Goal: Task Accomplishment & Management: Complete application form

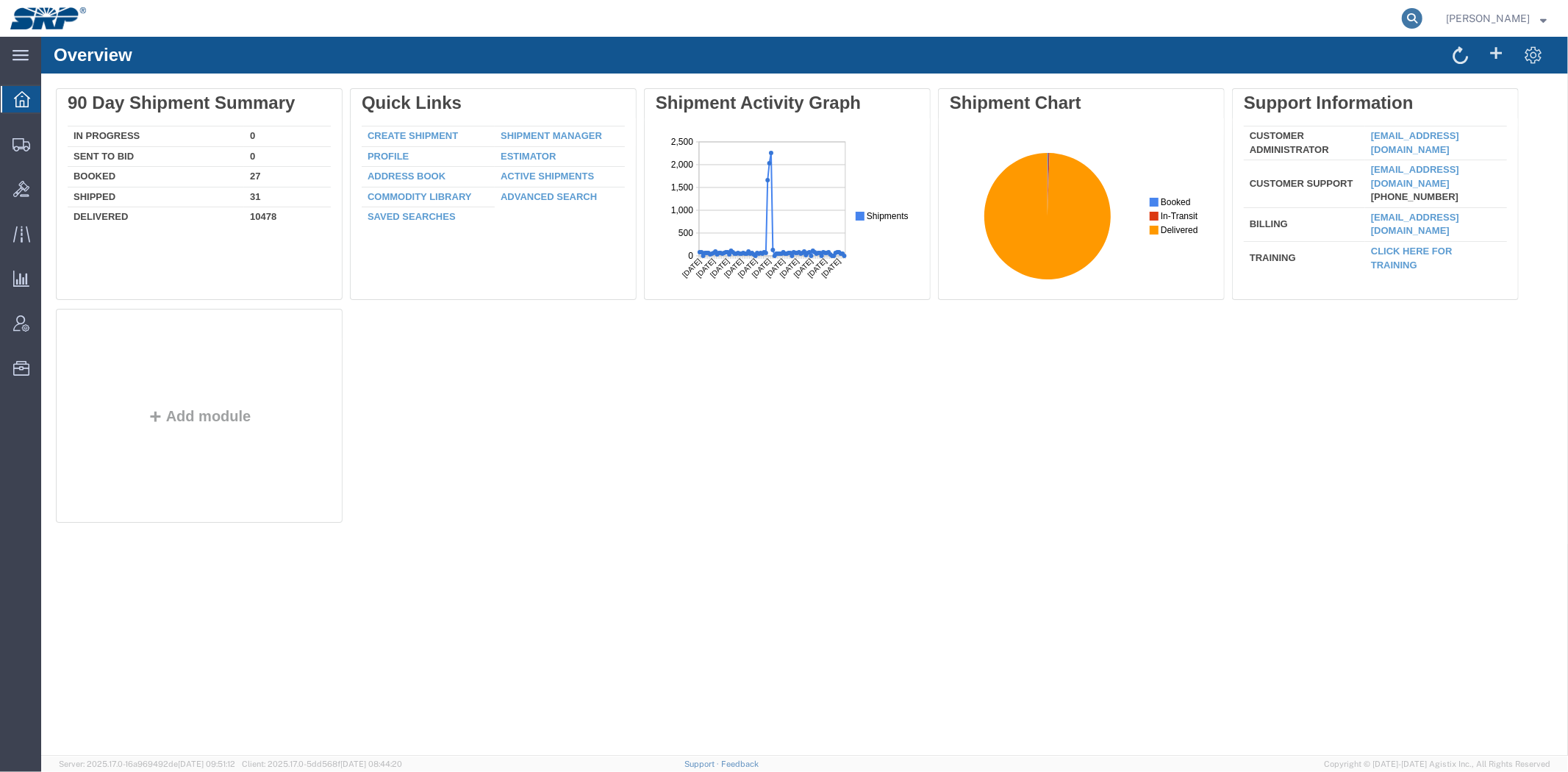
click at [1411, 19] on icon at bounding box center [1411, 18] width 20 height 20
click at [1325, 18] on input "search" at bounding box center [1178, 18] width 447 height 35
type input "56524273"
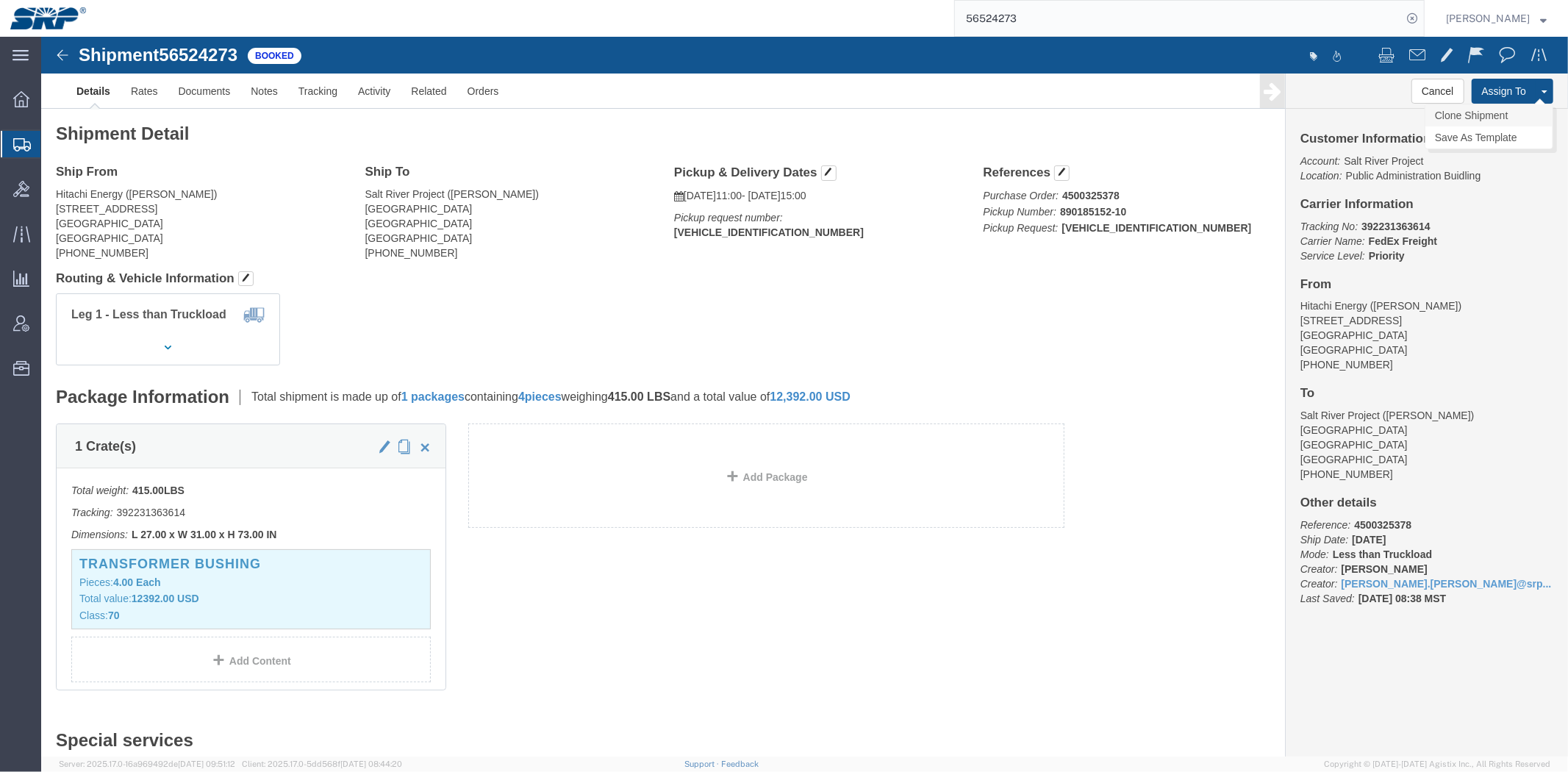
click link "Clone Shipment"
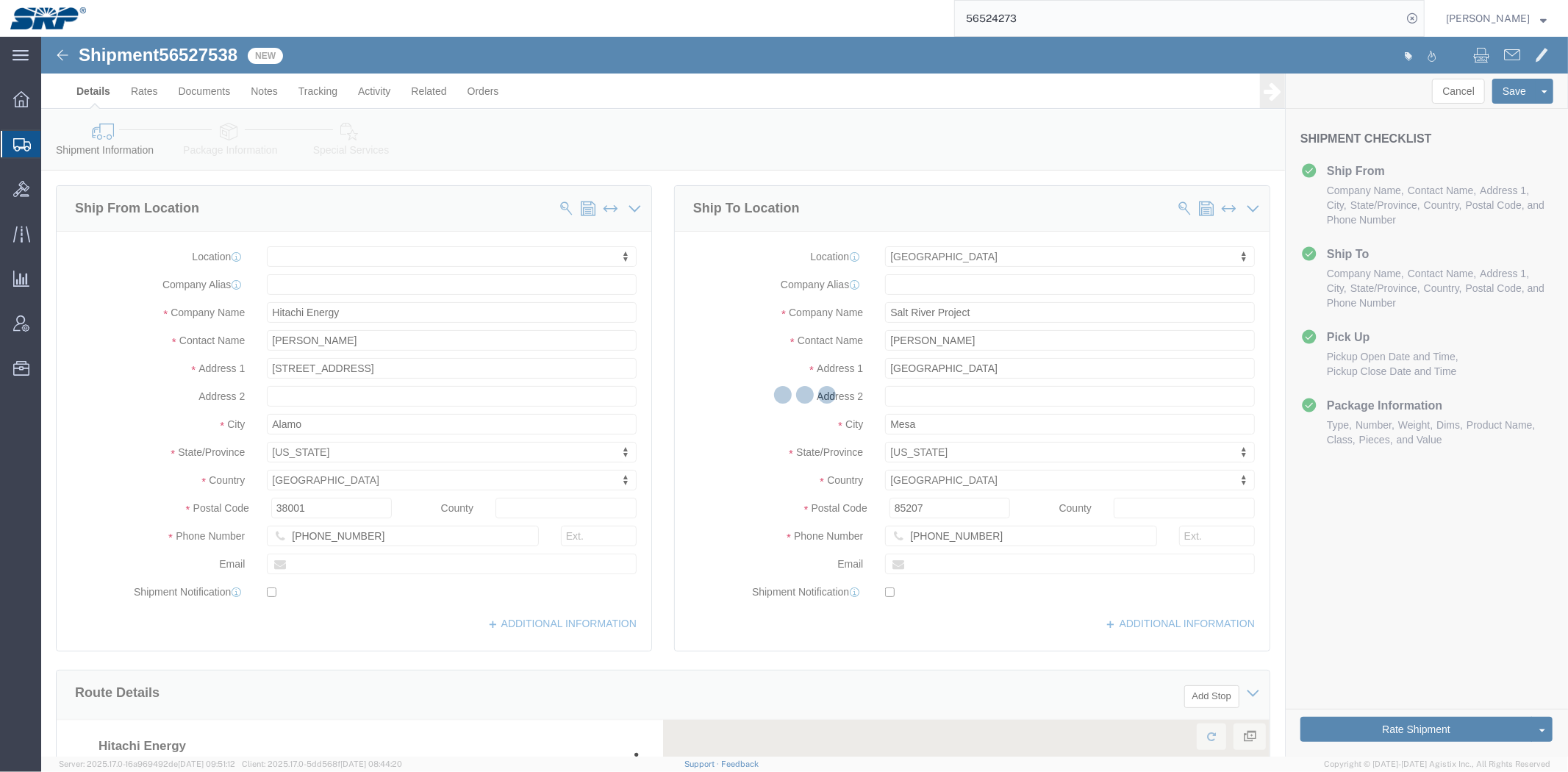
select select
select select "54819"
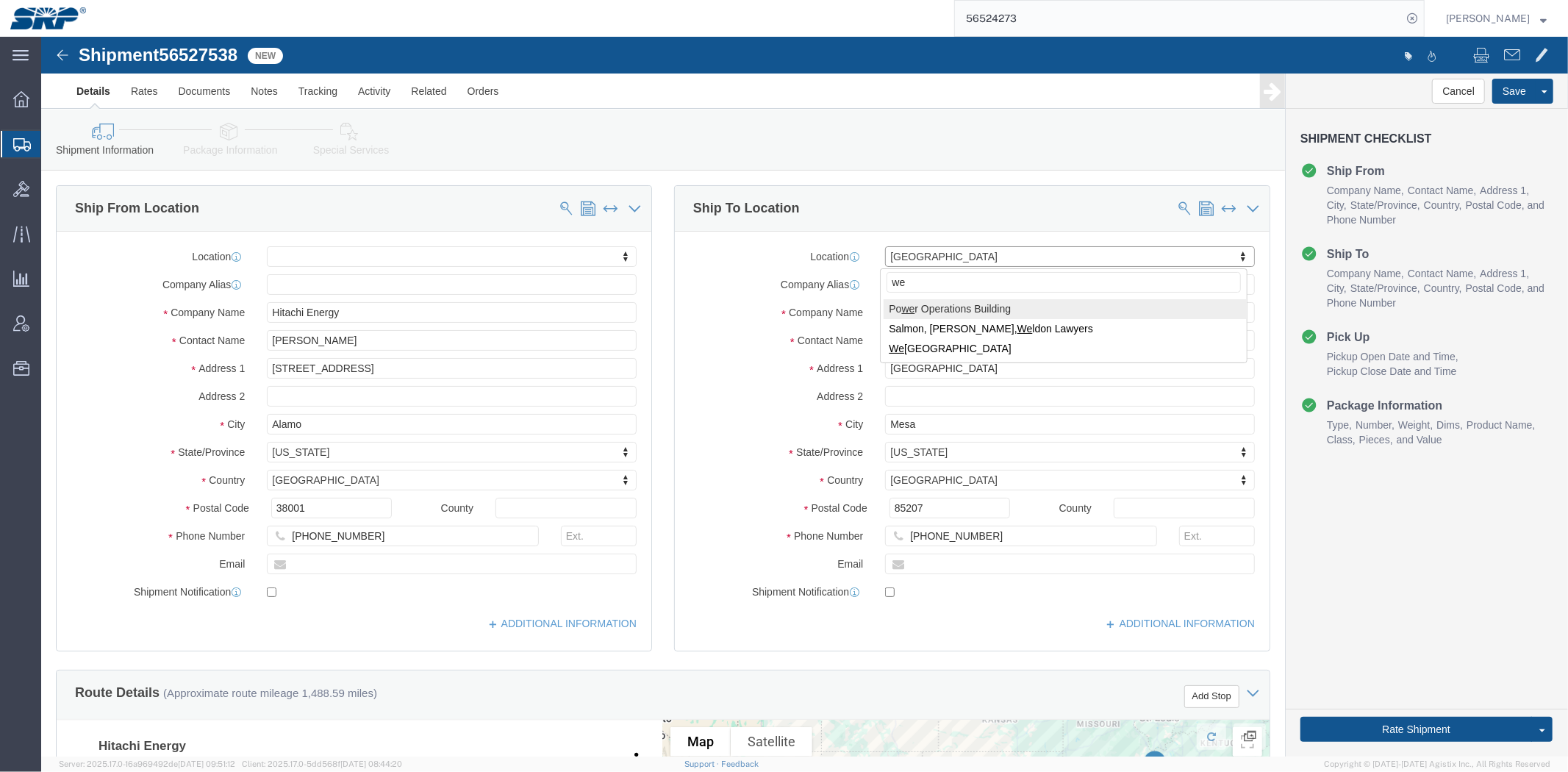
type input "[PERSON_NAME]"
select select "54813"
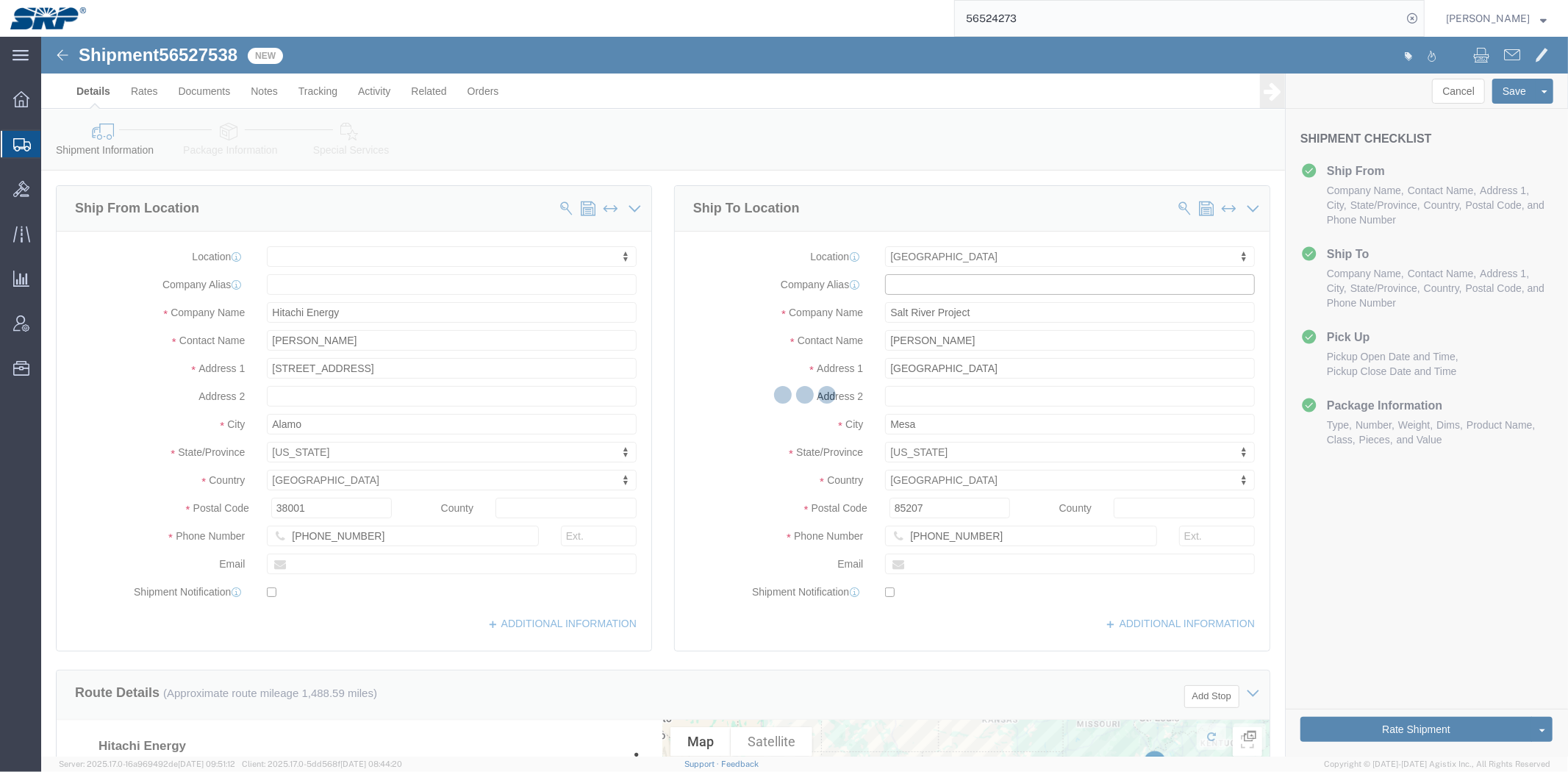
type input "WVS"
type input "[STREET_ADDRESS]"
type input "[PERSON_NAME]"
type input "85353"
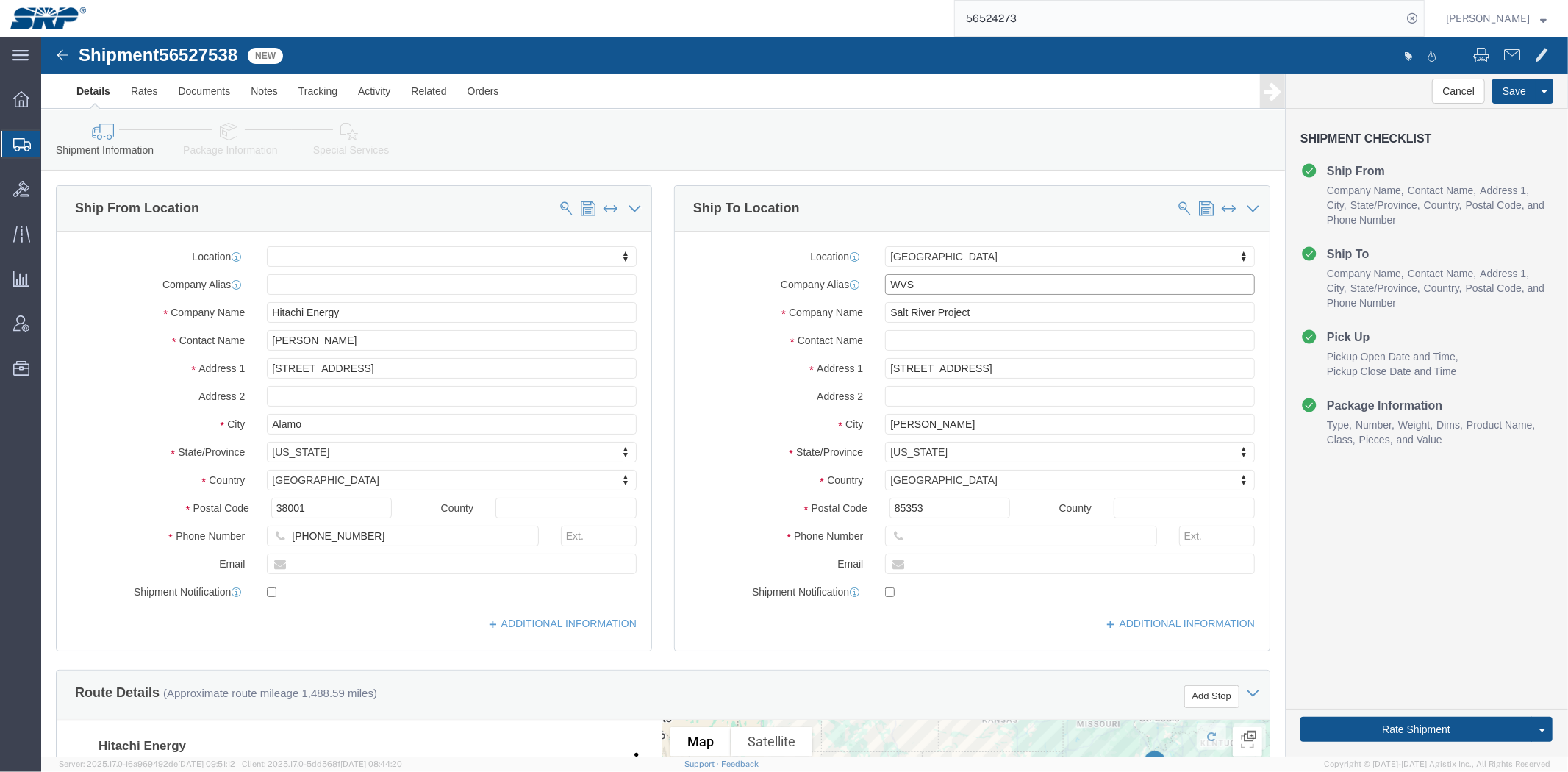
select select "AZ"
drag, startPoint x: 905, startPoint y: 255, endPoint x: 608, endPoint y: 265, distance: 297.2
click div "Ship From Location Location My Profile Location [GEOGRAPHIC_DATA] Facility [GEO…"
click div "Contact Name [PERSON_NAME]"
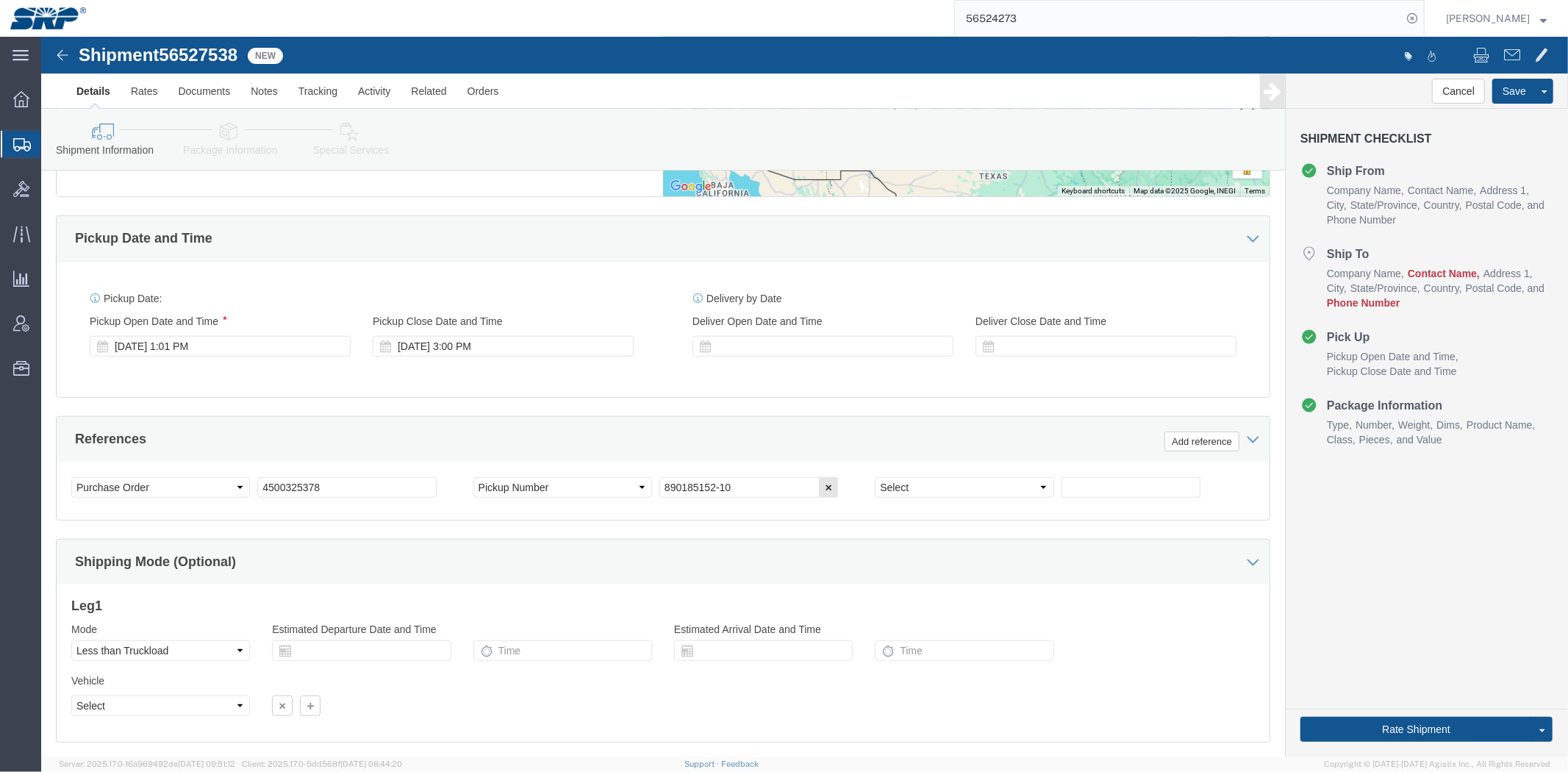
drag, startPoint x: 141, startPoint y: 307, endPoint x: 150, endPoint y: 384, distance: 77.5
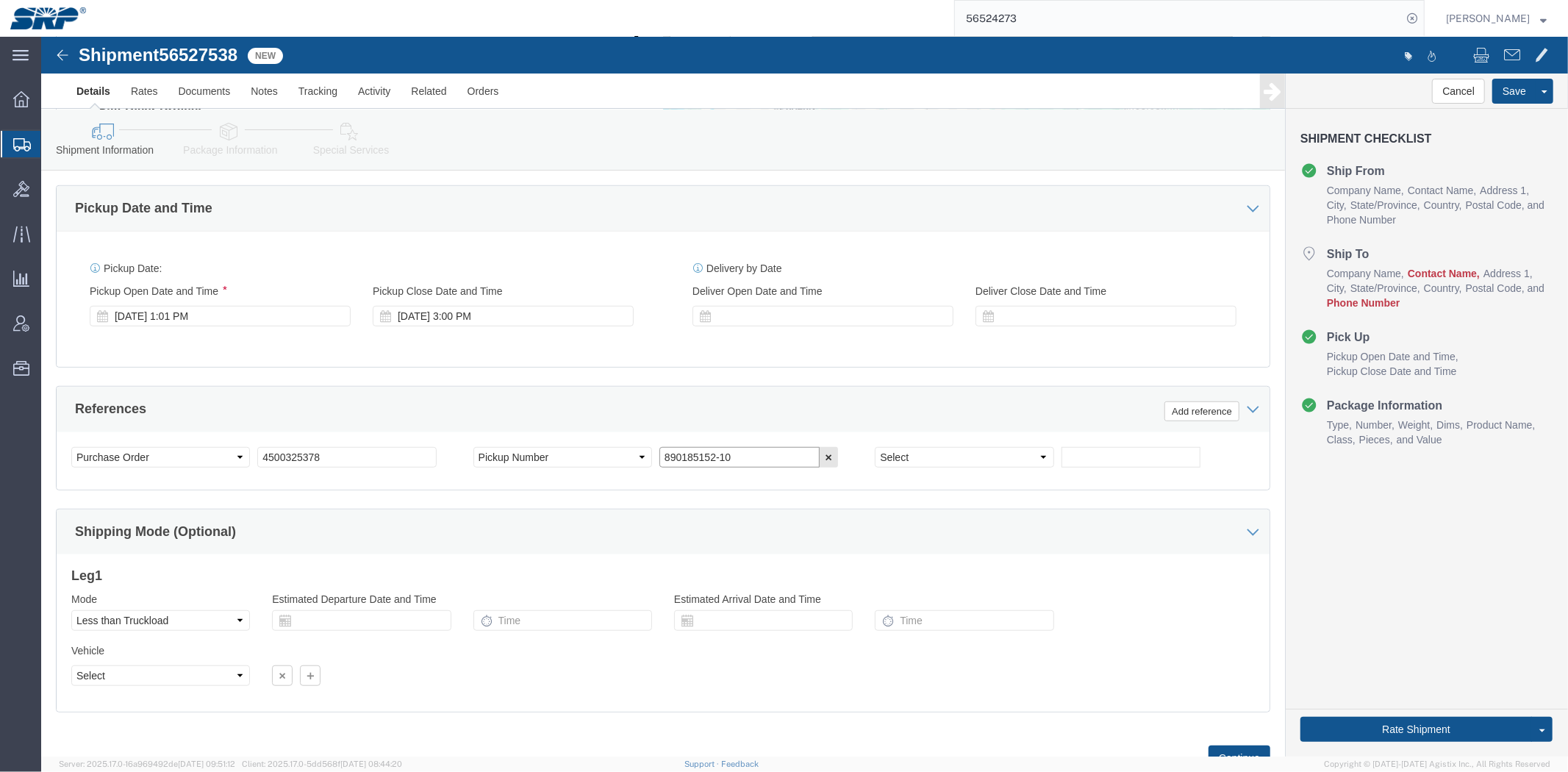
click input "890185152-10"
drag, startPoint x: 748, startPoint y: 421, endPoint x: 450, endPoint y: 415, distance: 298.1
click div "Select Account Type Activity ID Airline Appointment Number ASN Batch Request # …"
click input "890185152-10"
paste input "201593"
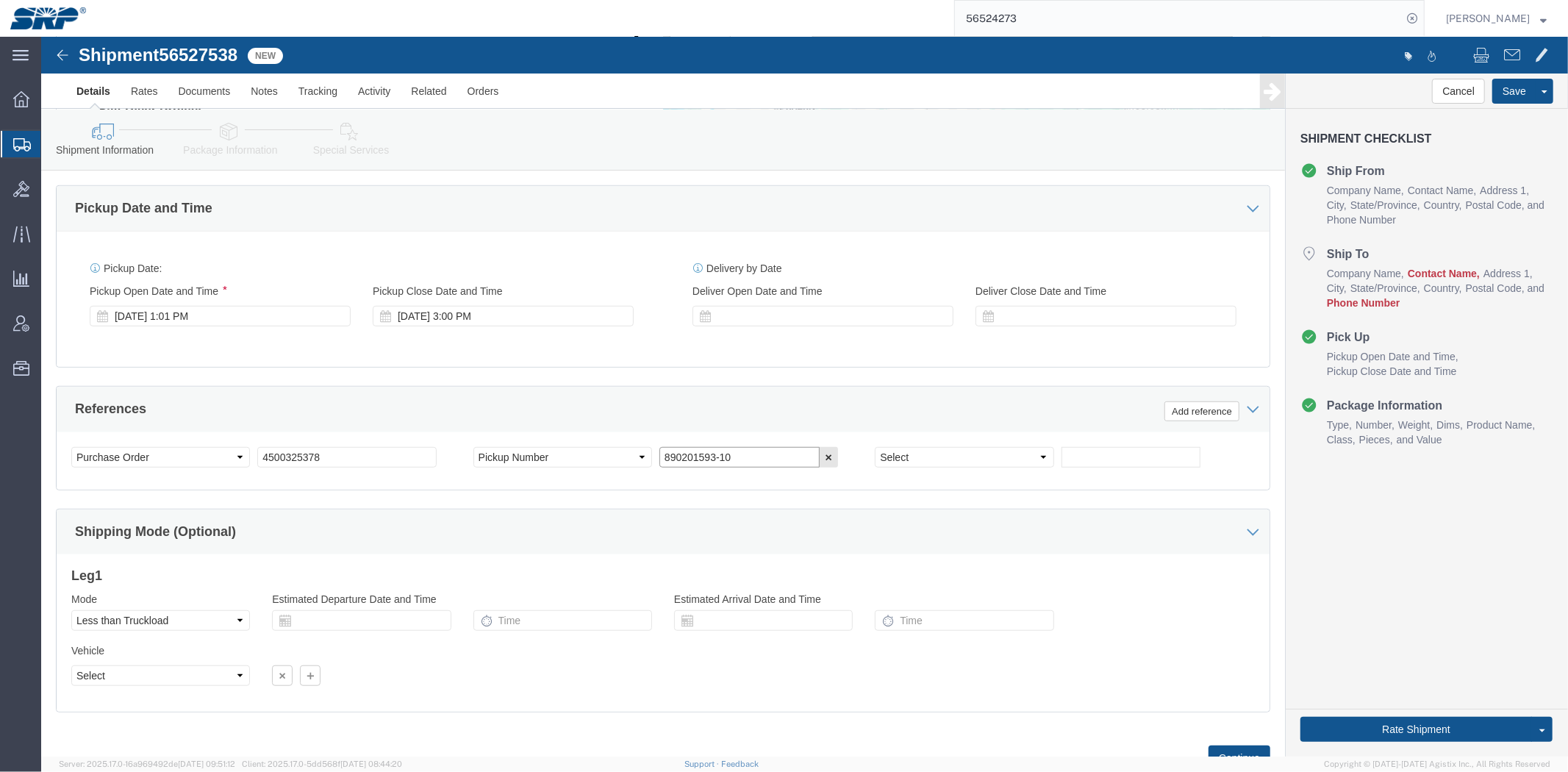
type input "890201593-10"
click input "4500325378"
paste input "32975"
type input "4500332975"
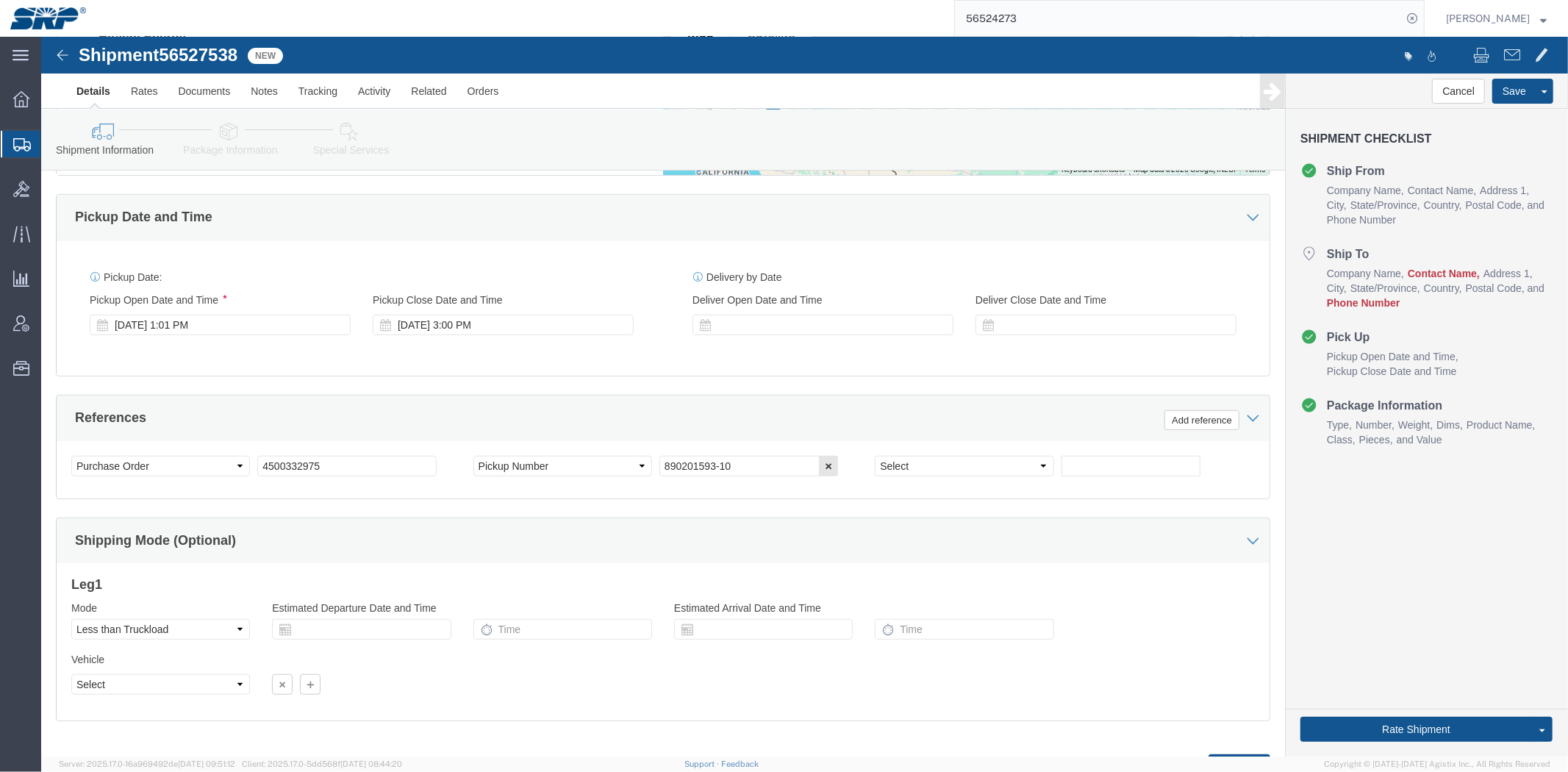
drag, startPoint x: 266, startPoint y: 513, endPoint x: 261, endPoint y: 471, distance: 42.3
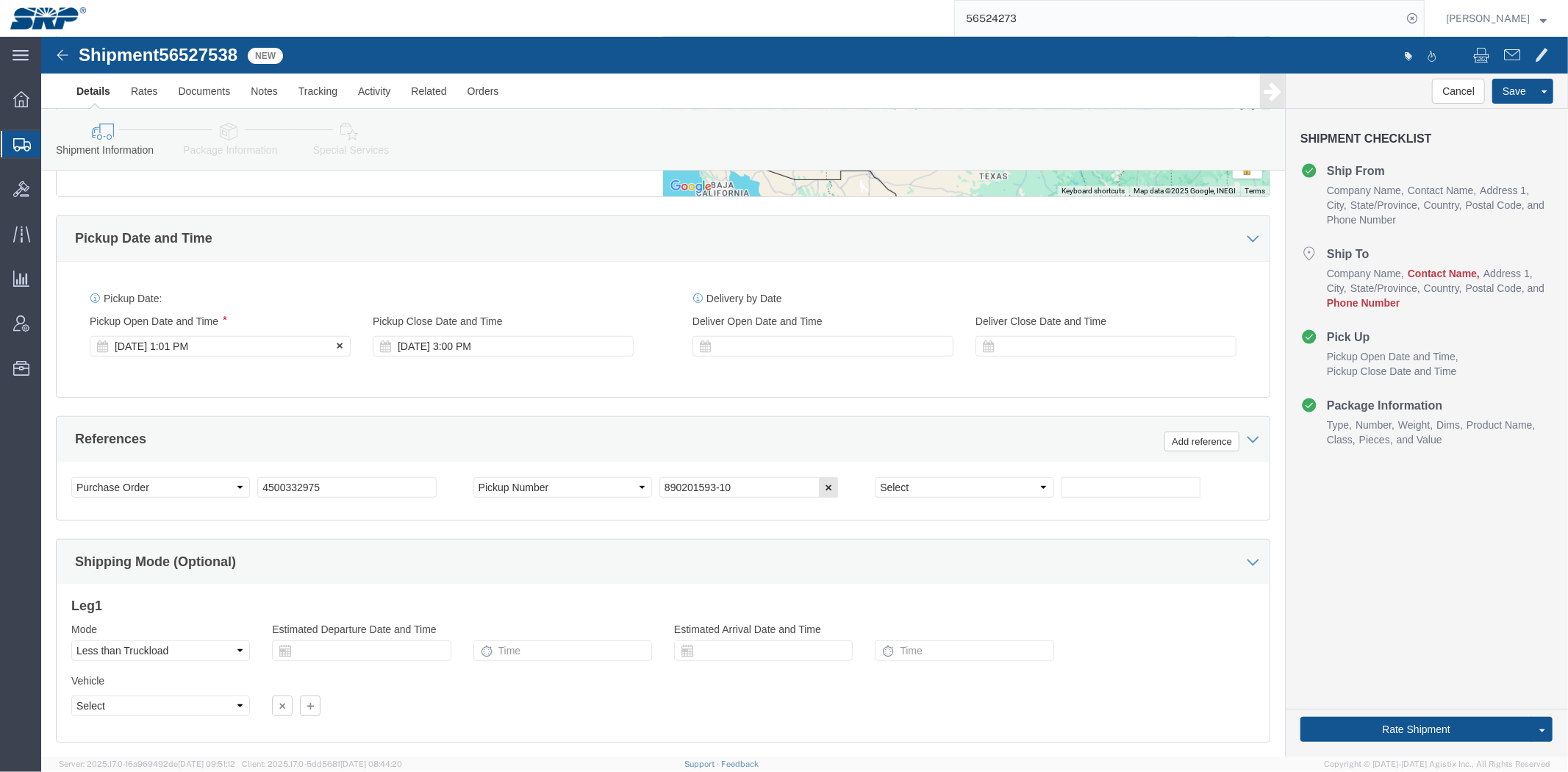
click div "[DATE] 1:01 PM"
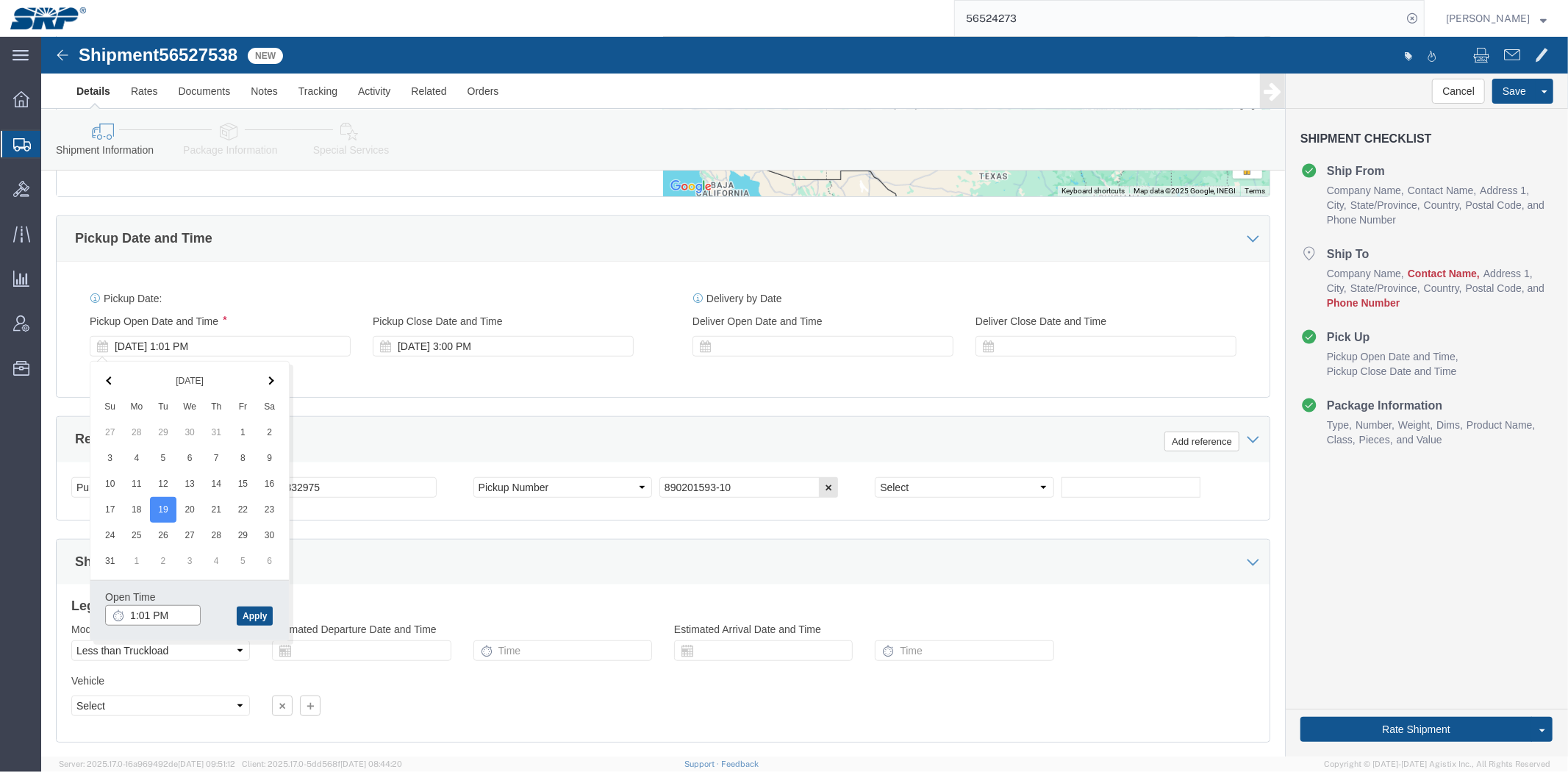
click input "1:01 PM"
type input "8:00 AM"
click button "Apply"
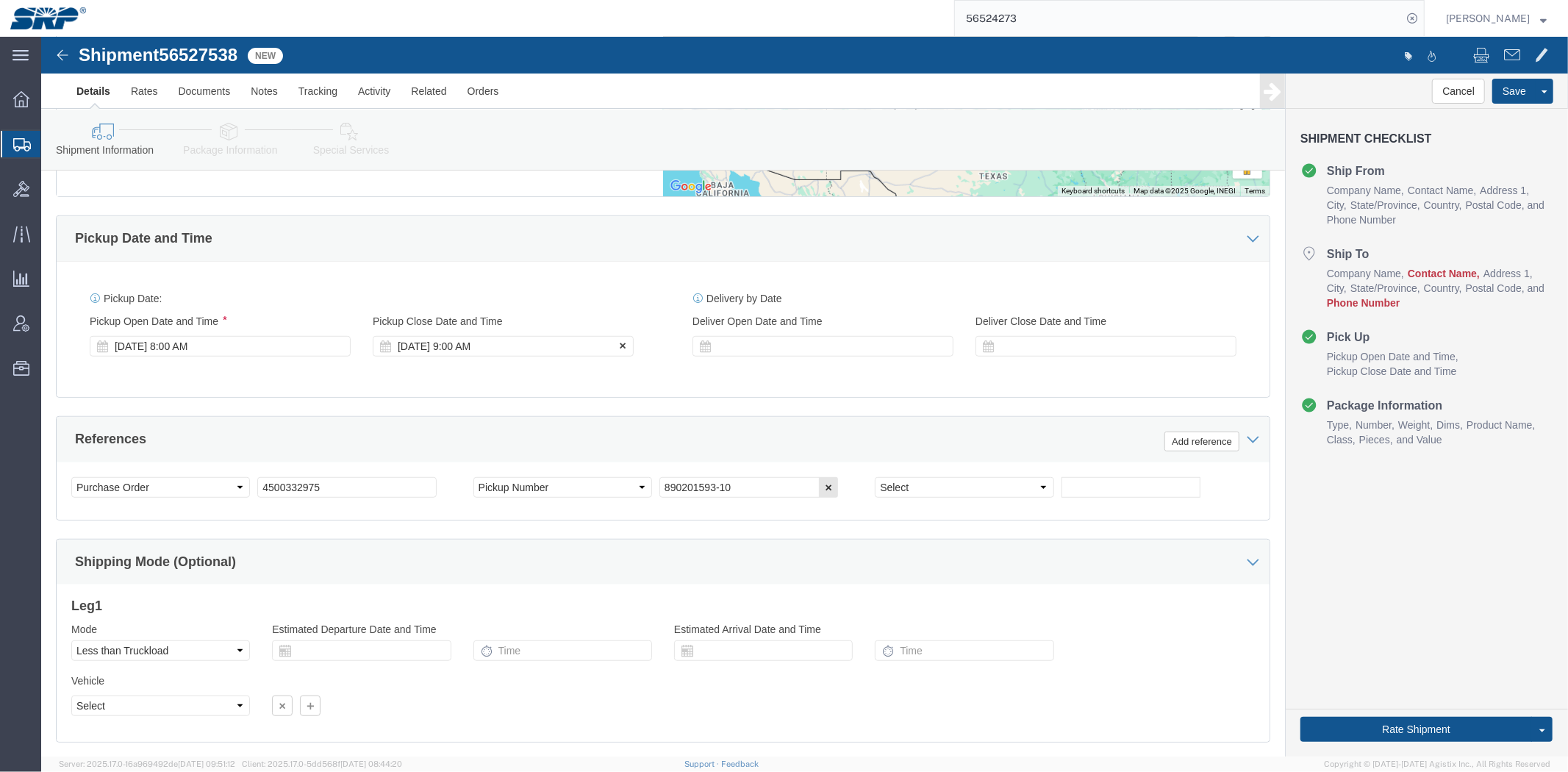
click div "Pickup Close Date Pickup Close Time Pickup Close Date and Time [DATE] 9:00 AM"
click div "[DATE] 9:00 AM"
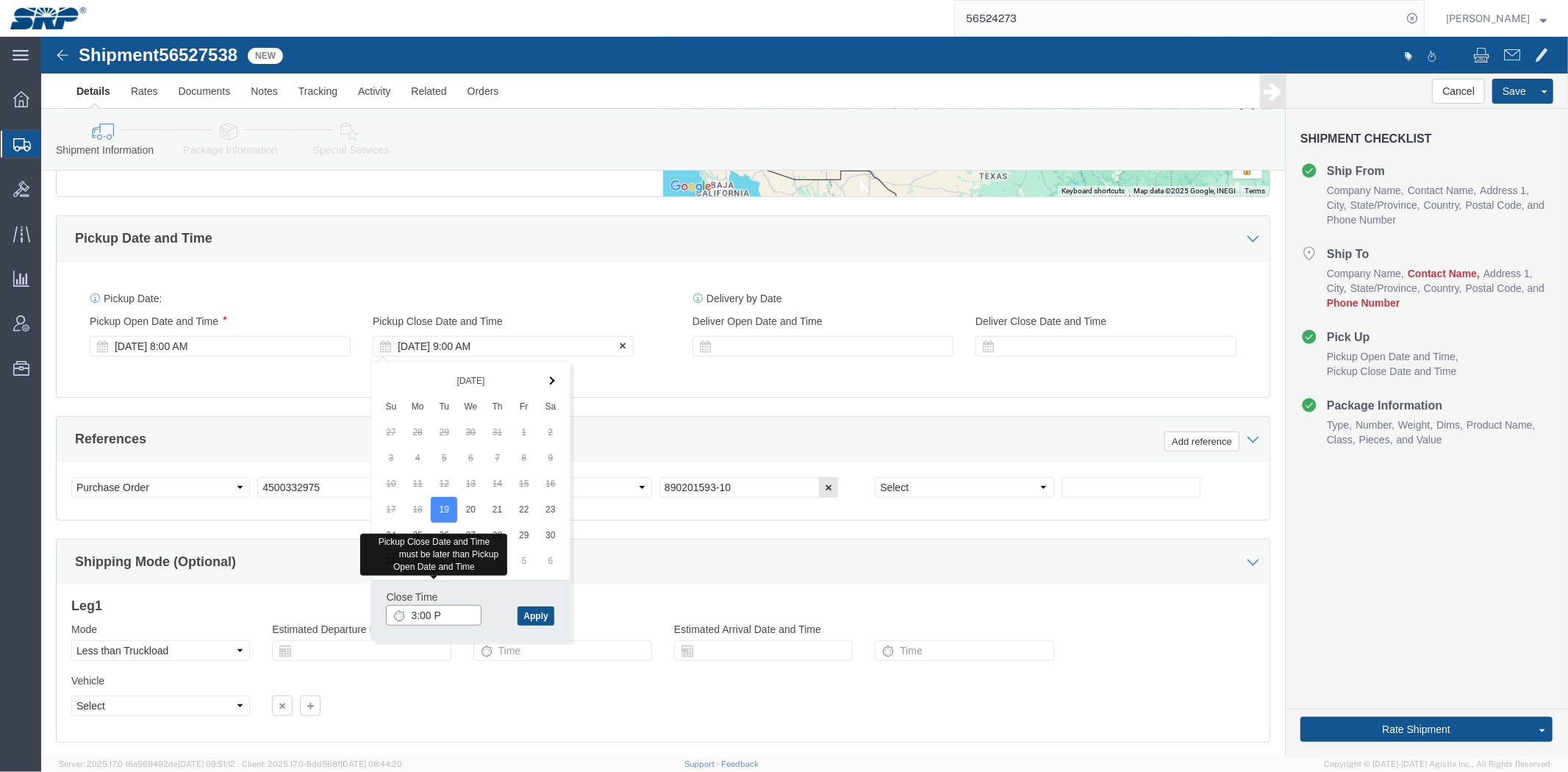
type input "3:00 PM"
click button "Apply"
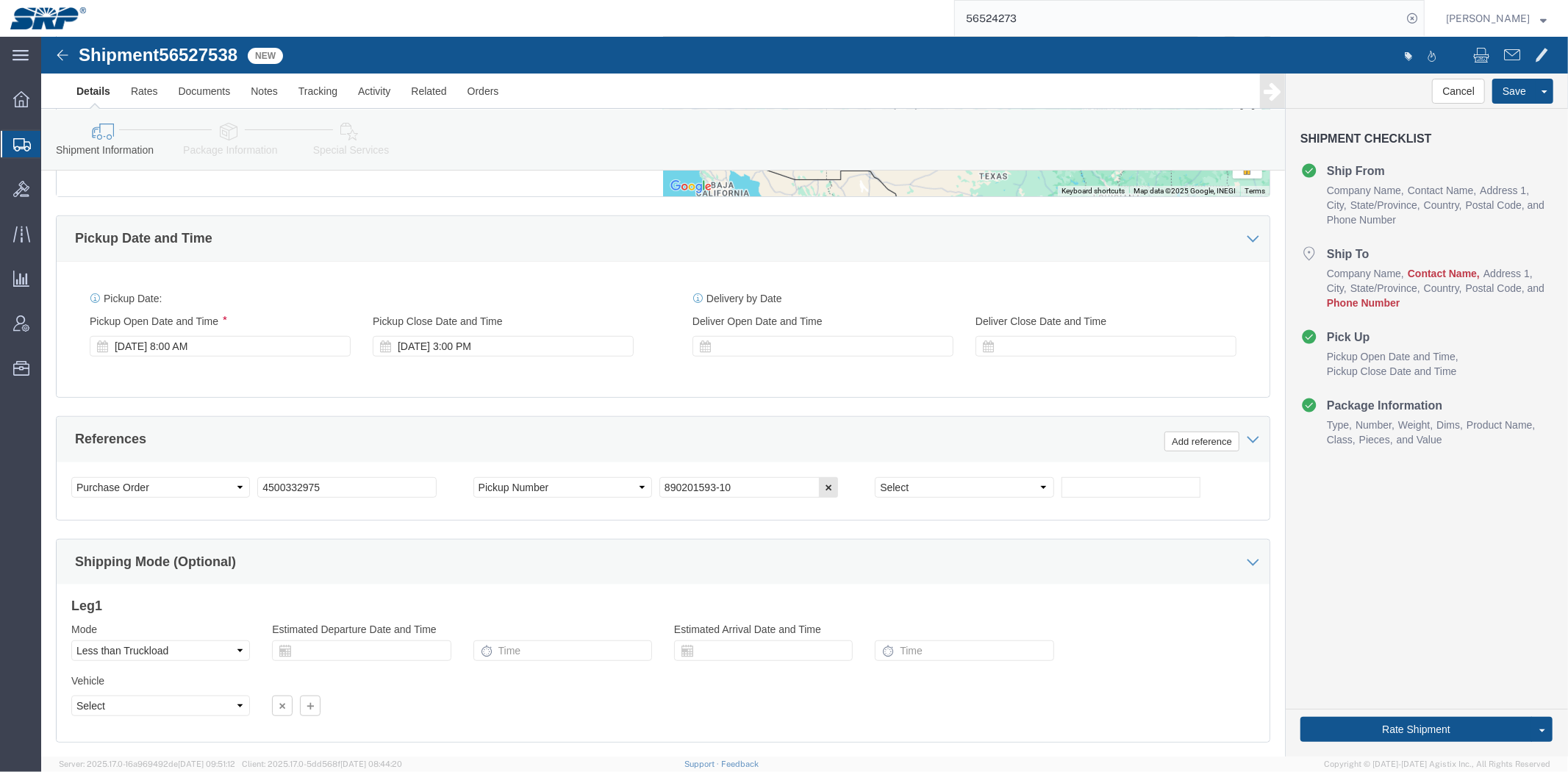
click div "Shipping Mode (Optional)"
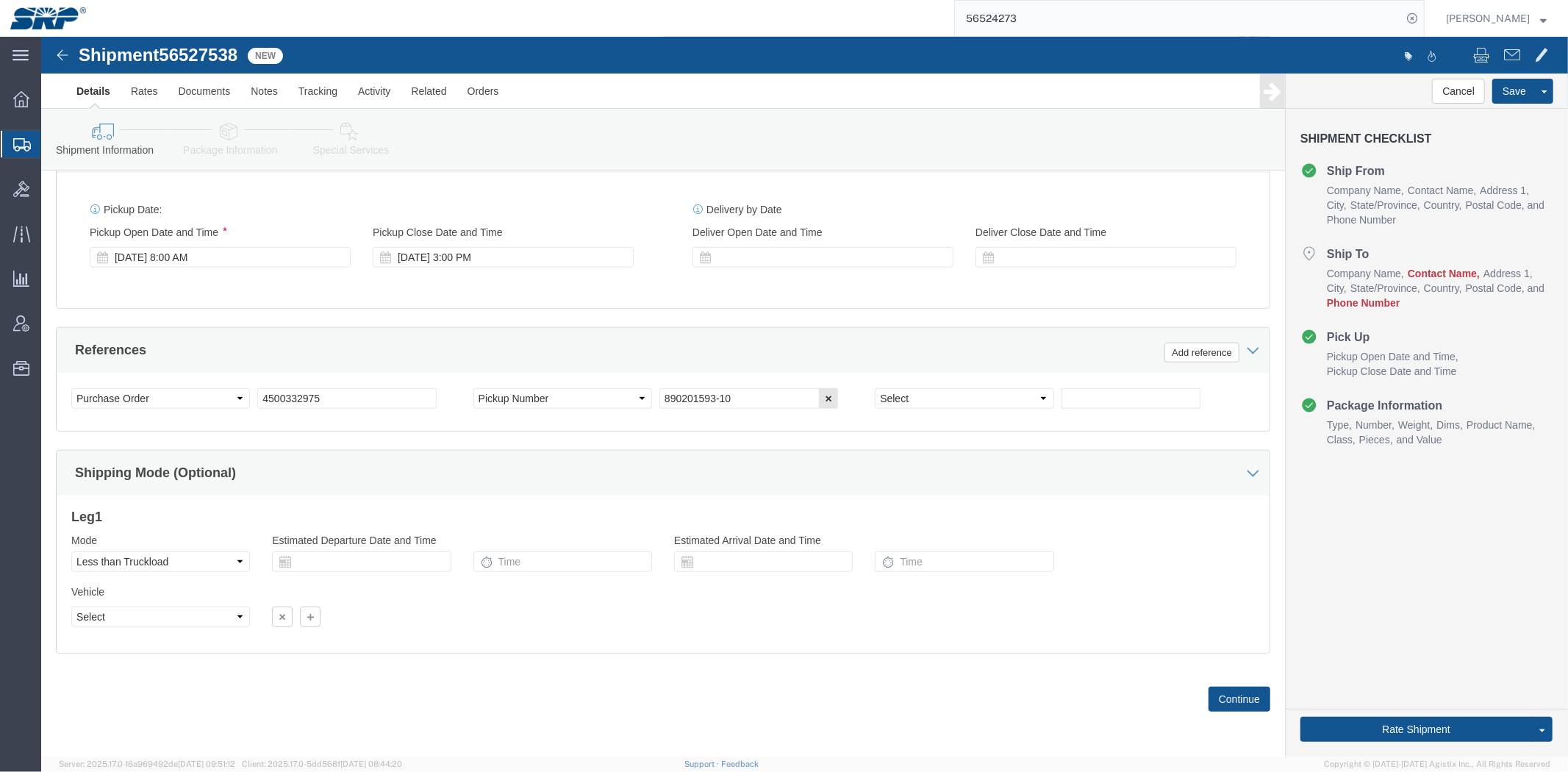
drag, startPoint x: 432, startPoint y: 524, endPoint x: 460, endPoint y: 589, distance: 70.8
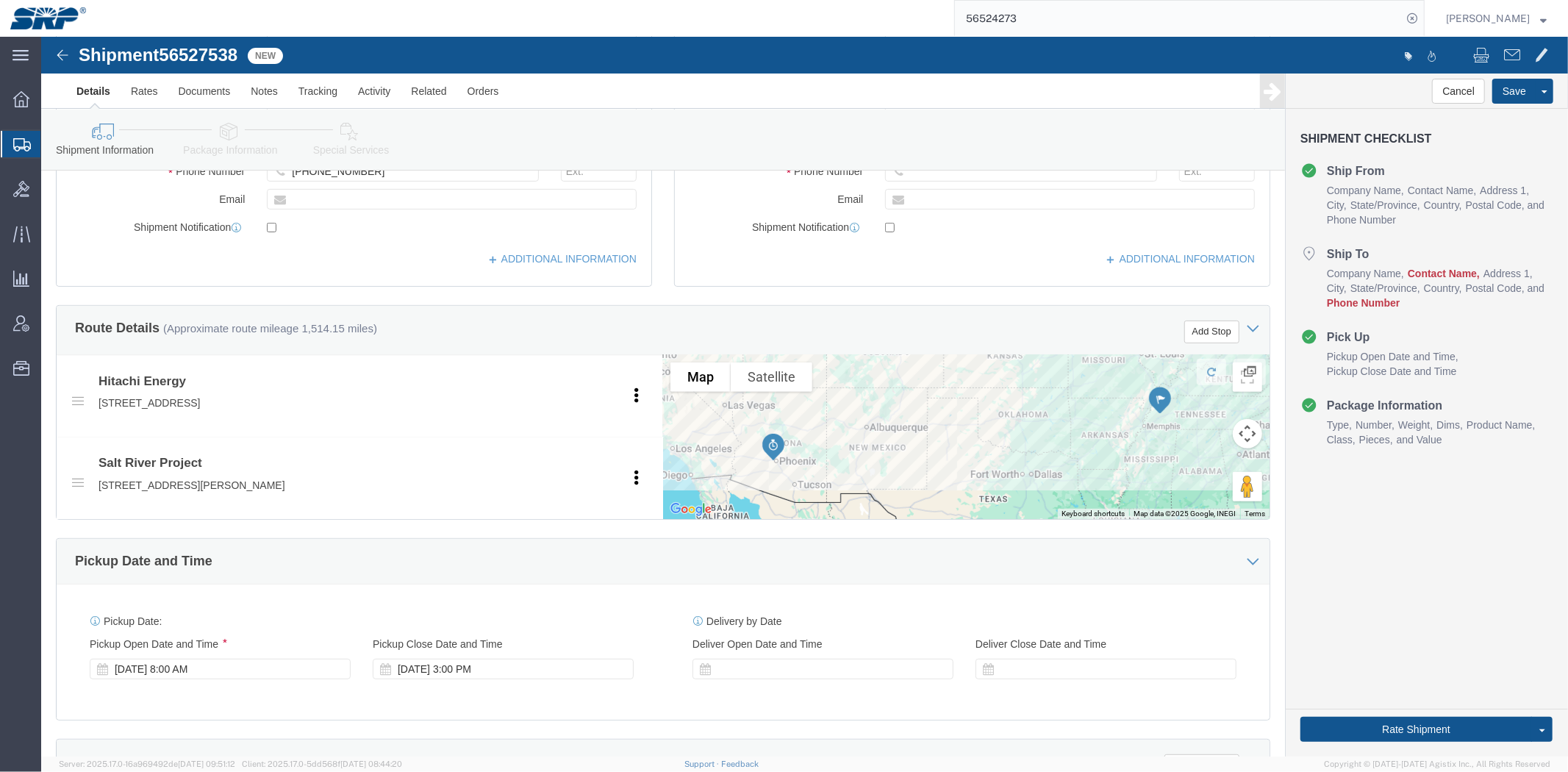
scroll to position [0, 0]
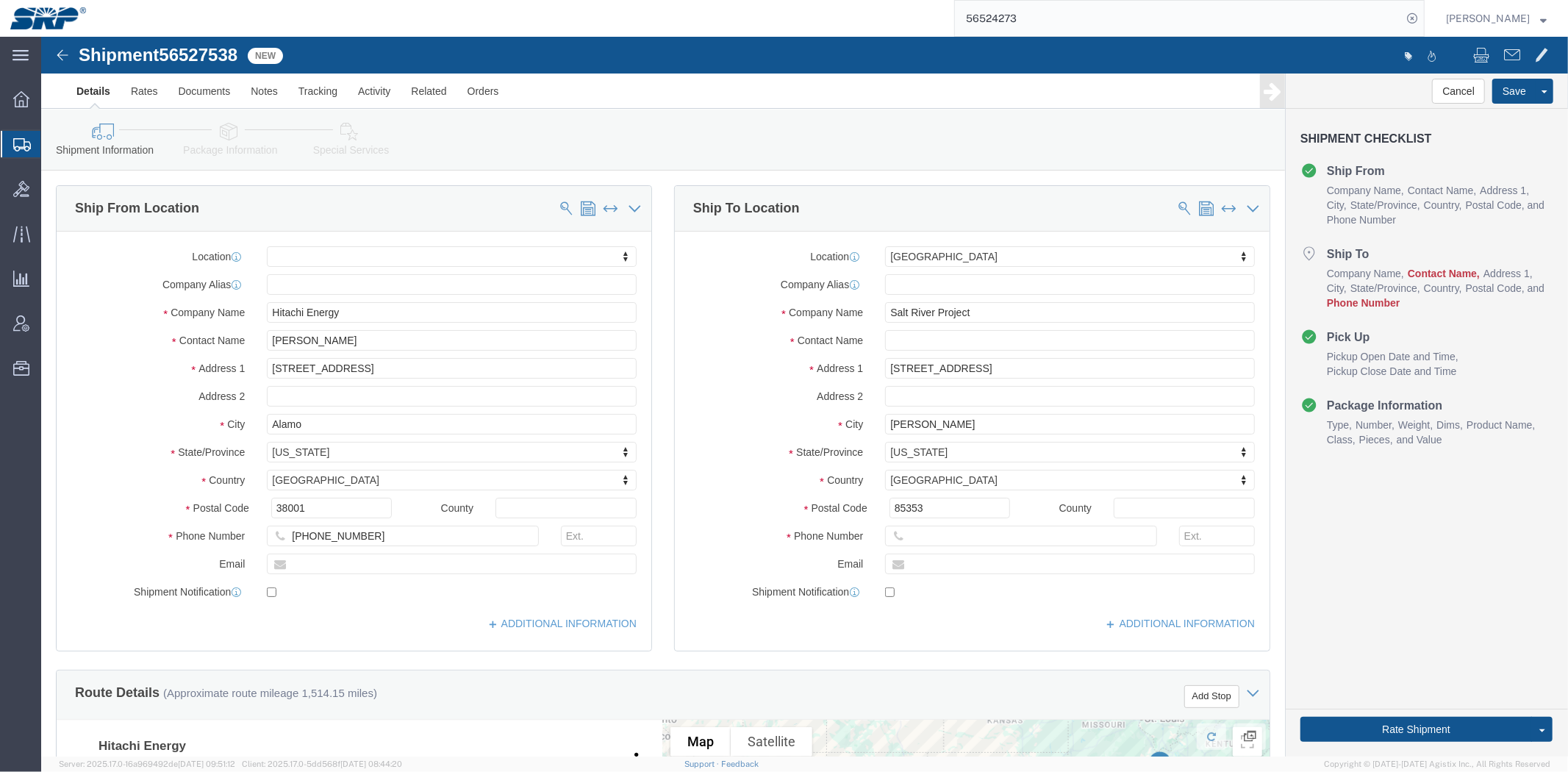
drag, startPoint x: 447, startPoint y: 605, endPoint x: 399, endPoint y: 382, distance: 228.1
click link "Package Information"
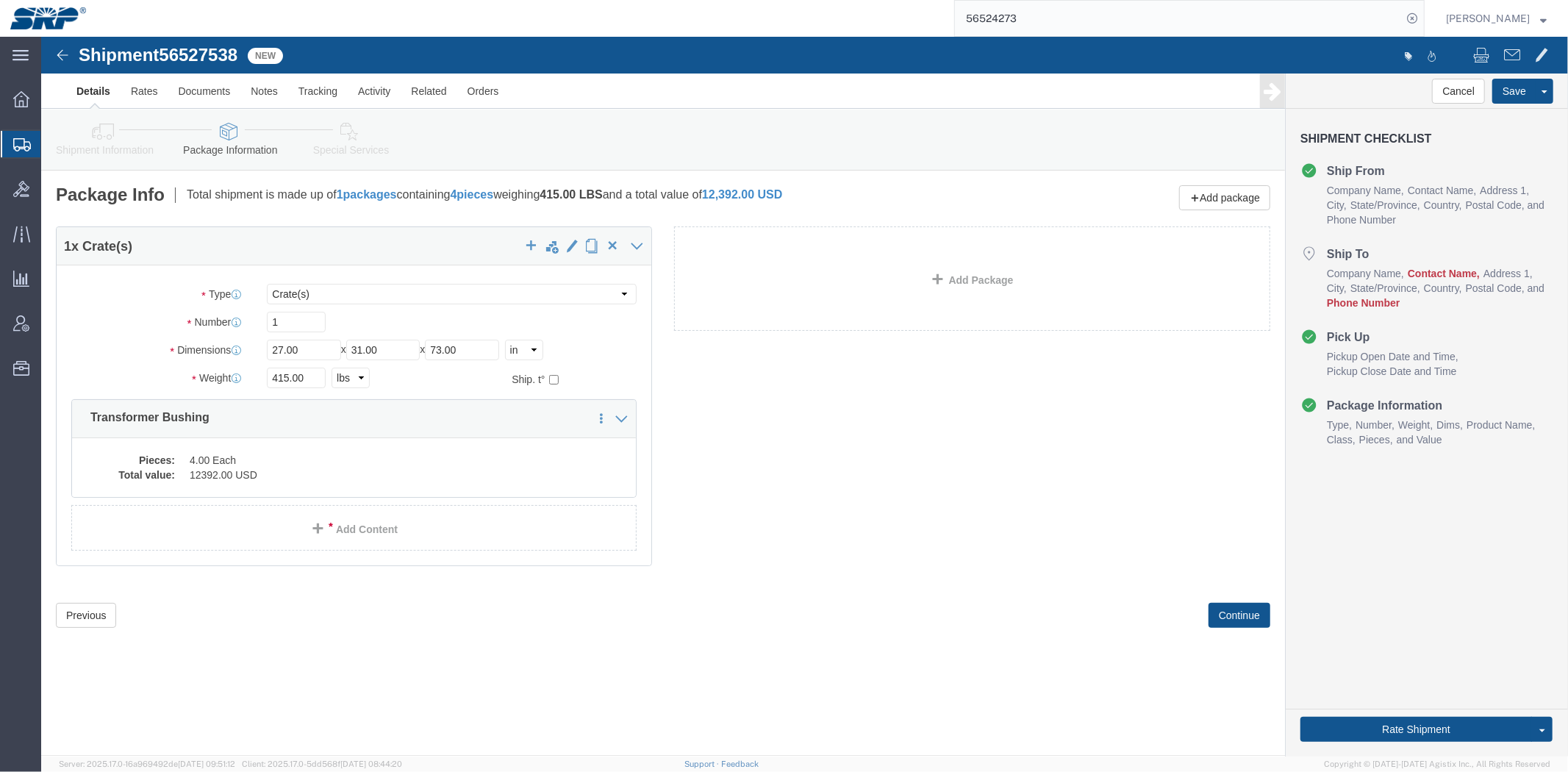
click div "1 x Crate(s) Package Type Select Bale(s) Basket(s) Bolt(s) Bottle(s) Buckets Bu…"
click div
drag, startPoint x: 372, startPoint y: 258, endPoint x: 375, endPoint y: 266, distance: 8.5
click select "Select Bale(s) Basket(s) Bolt(s) Bottle(s) Buckets Bulk Bundle(s) Can(s) Cardbo…"
select select "SKID"
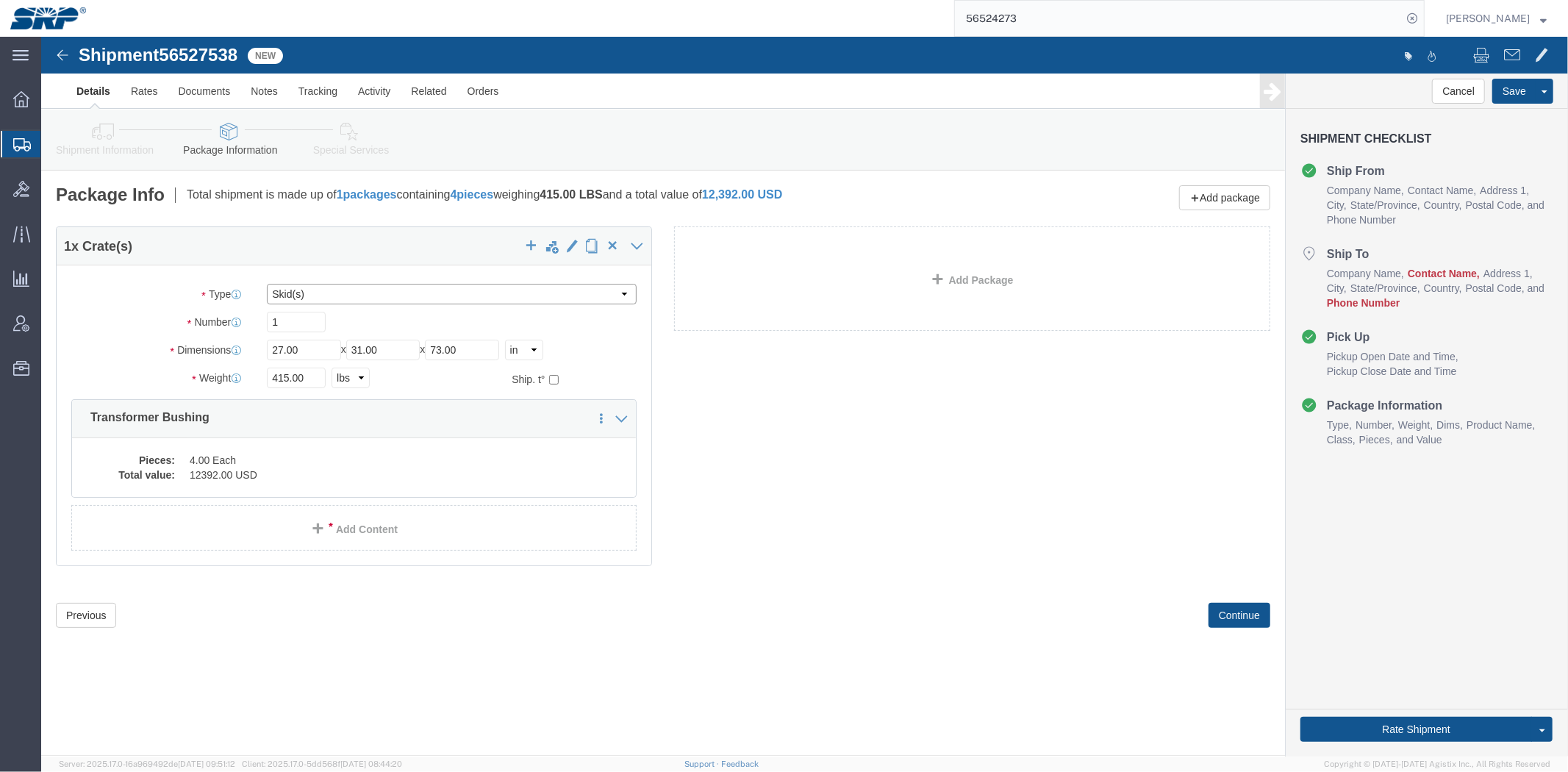
click select "Select Bale(s) Basket(s) Bolt(s) Bottle(s) Buckets Bulk Bundle(s) Can(s) Cardbo…"
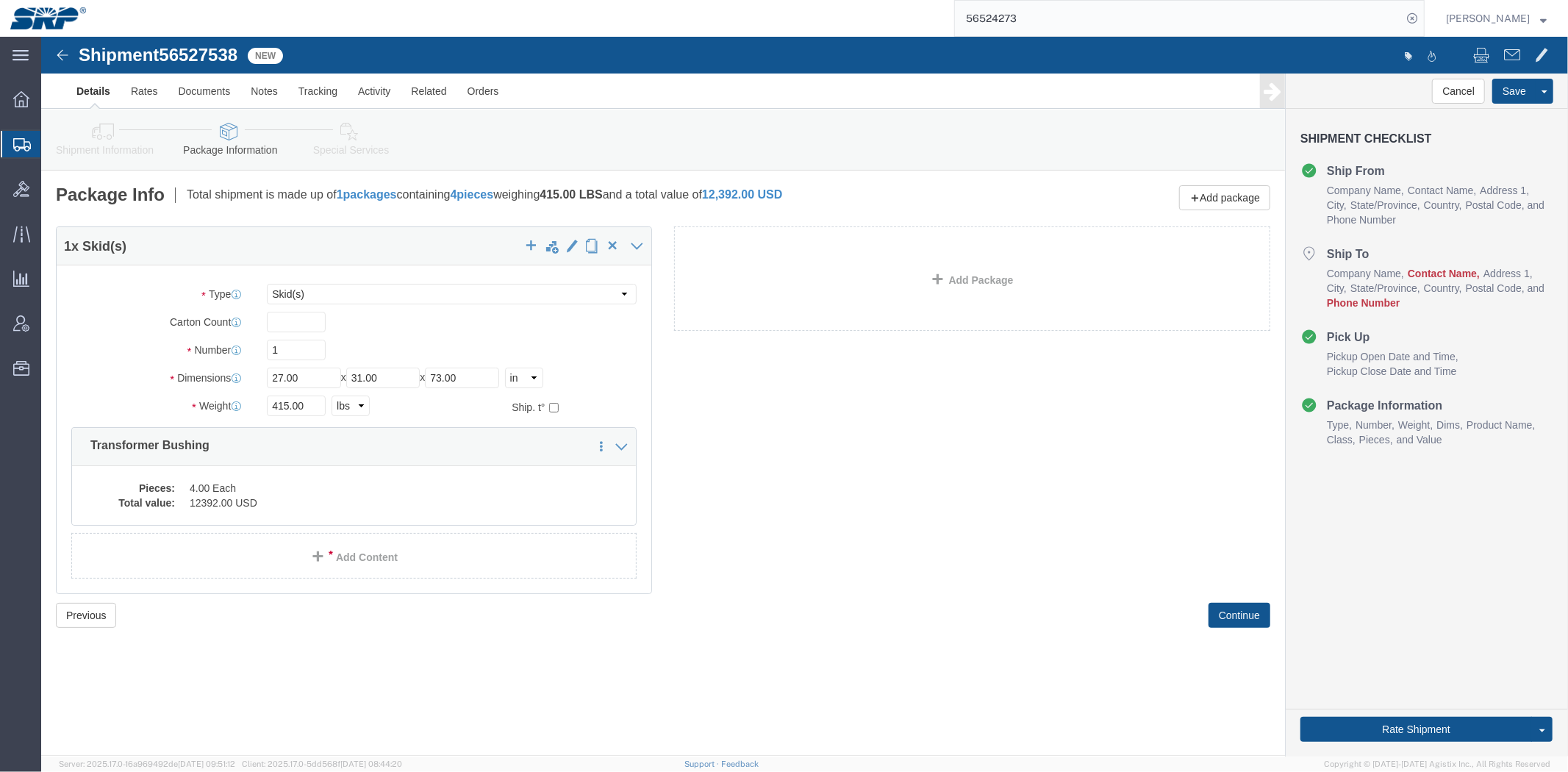
click div "1 x Skid(s) Package Type Select Bale(s) Basket(s) Bolt(s) Bottle(s) Buckets Bul…"
drag, startPoint x: 236, startPoint y: 340, endPoint x: 251, endPoint y: 341, distance: 15.0
click input "27.00"
drag, startPoint x: 268, startPoint y: 342, endPoint x: 85, endPoint y: 328, distance: 183.5
click div "Package Type Select Bale(s) Basket(s) Bolt(s) Bottle(s) Buckets Bulk Bundle(s) …"
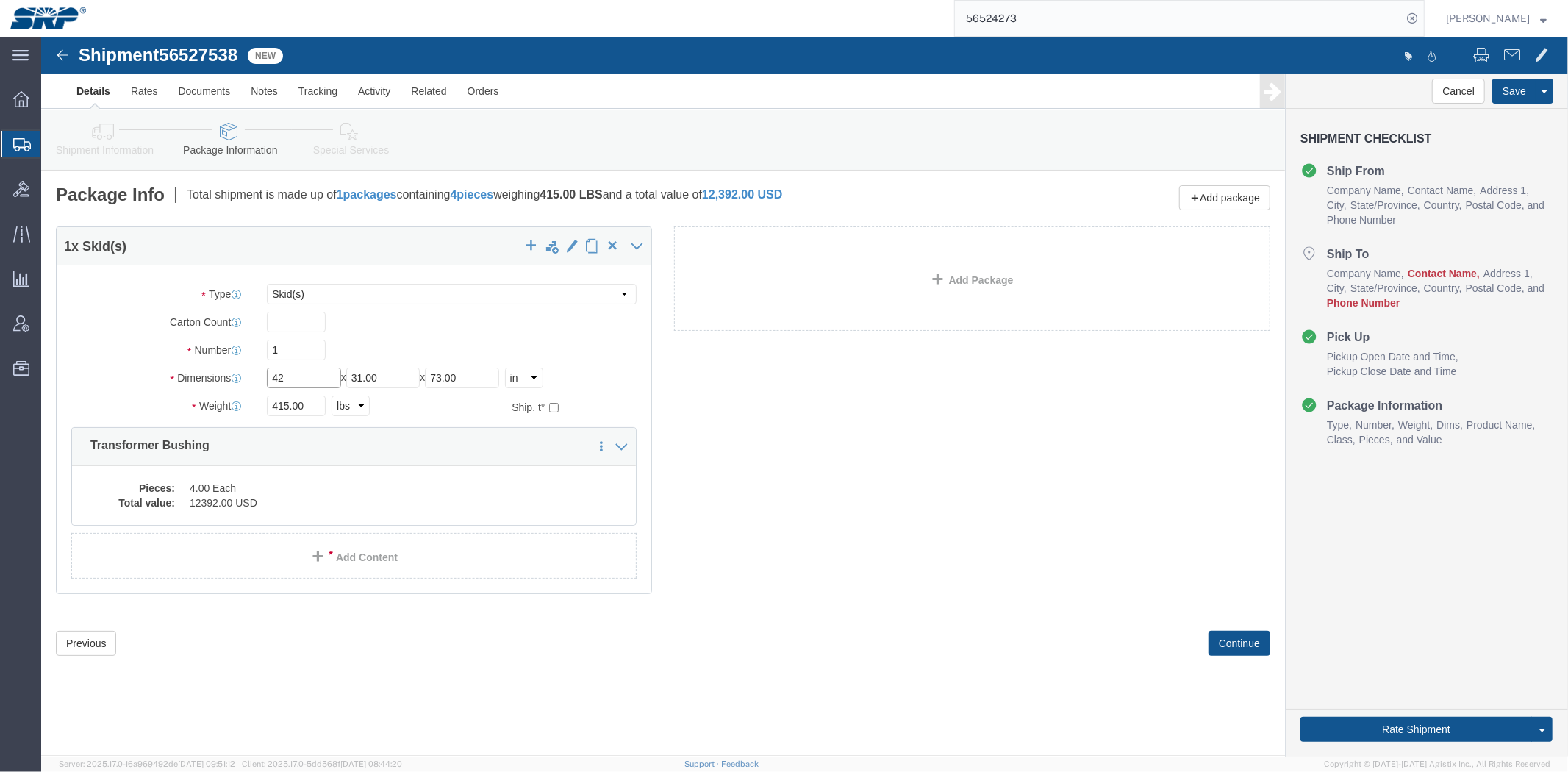
type input "42"
type input "48"
type input "304"
click dd "12392.00 USD"
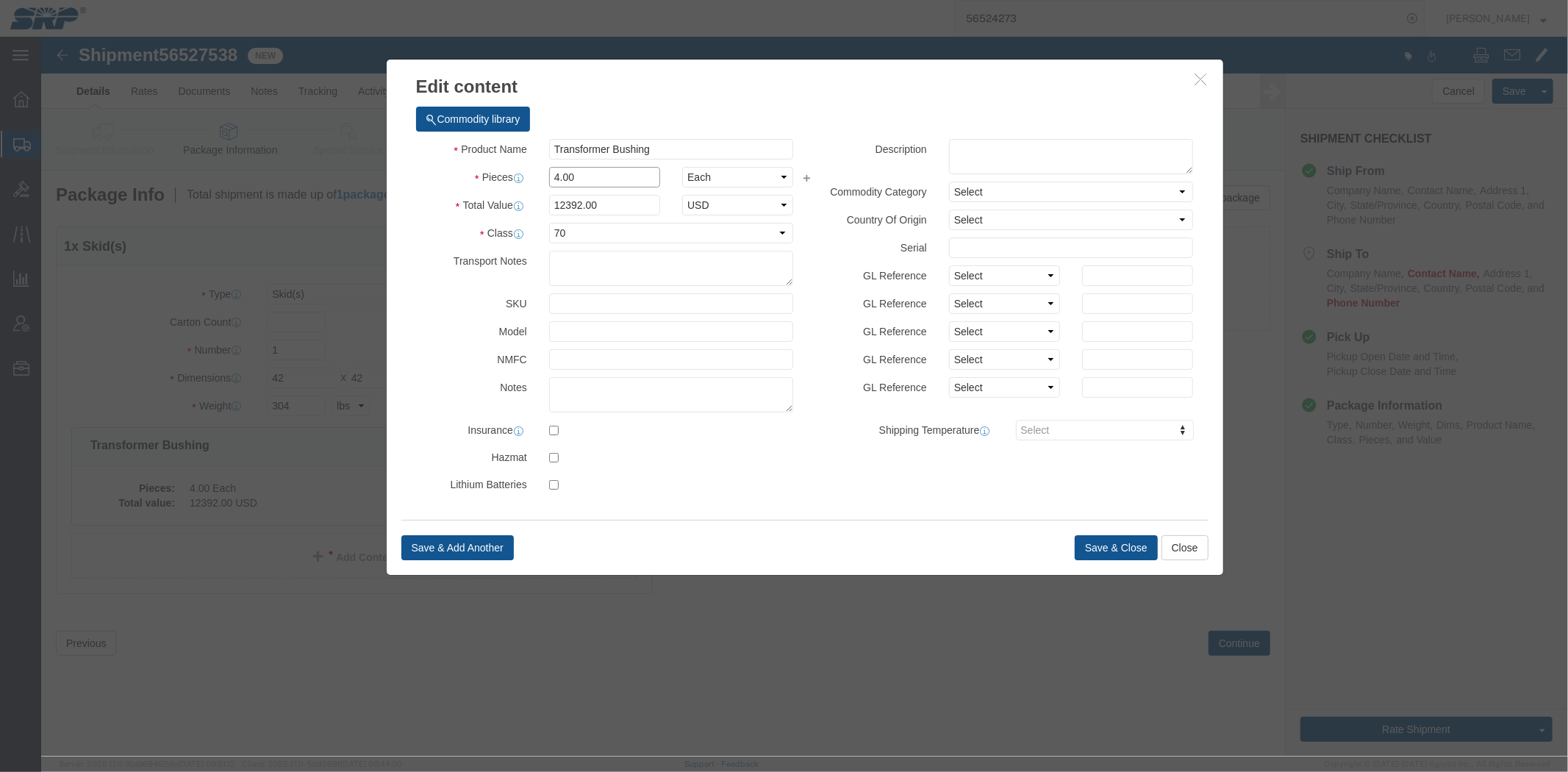
click input "4.00"
drag, startPoint x: 550, startPoint y: 140, endPoint x: 333, endPoint y: 142, distance: 217.0
click div "Commodity library Product Name Transformer Bushing Pieces 4.00 Select Bag Barre…"
type input "4"
type input "18"
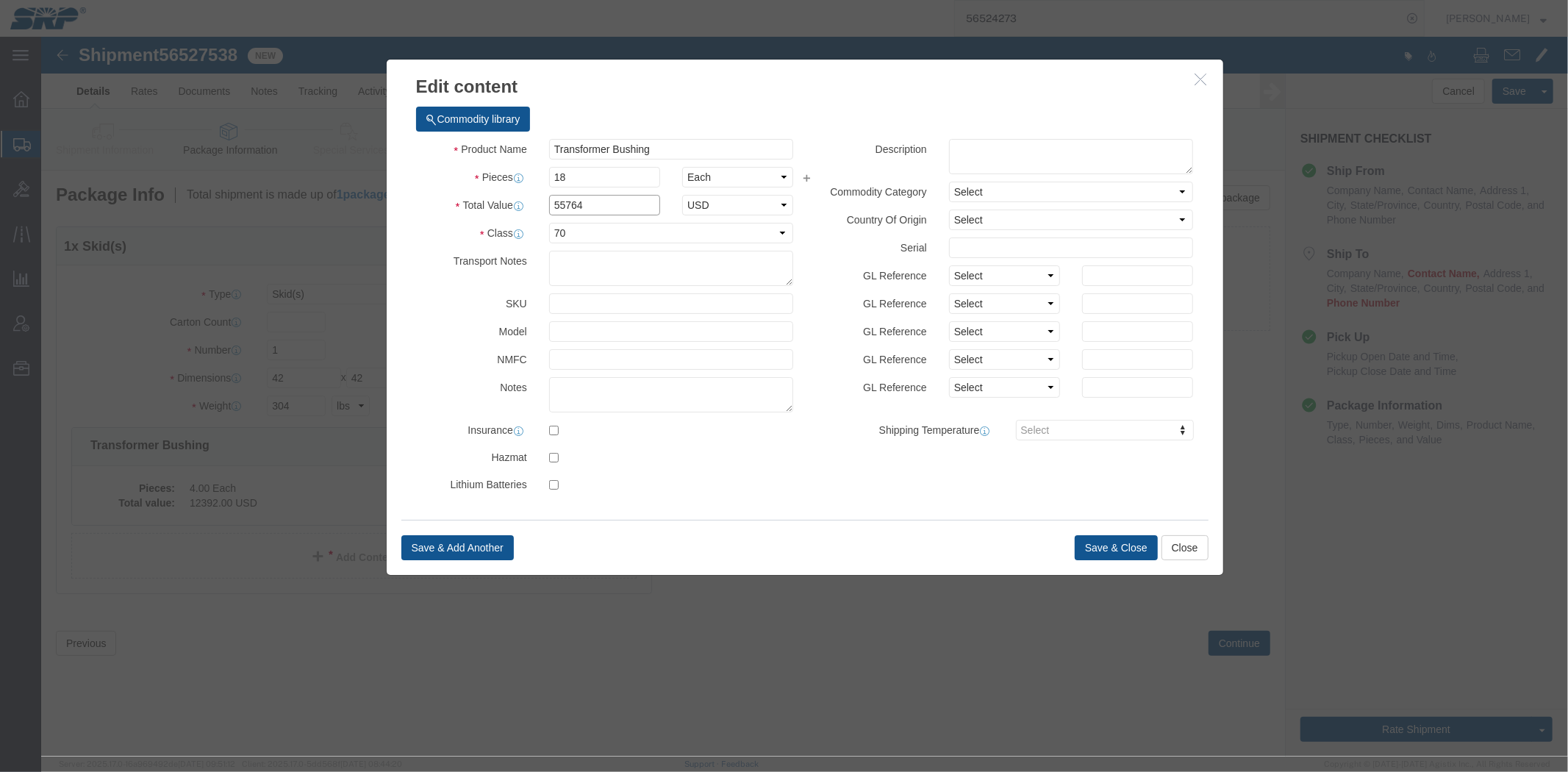
click input "55764"
drag, startPoint x: 572, startPoint y: 167, endPoint x: 259, endPoint y: 187, distance: 313.6
click div "Edit content Commodity library Product Name Transformer Bushing Pieces 18 Selec…"
type input "73488"
click button "Save & Close"
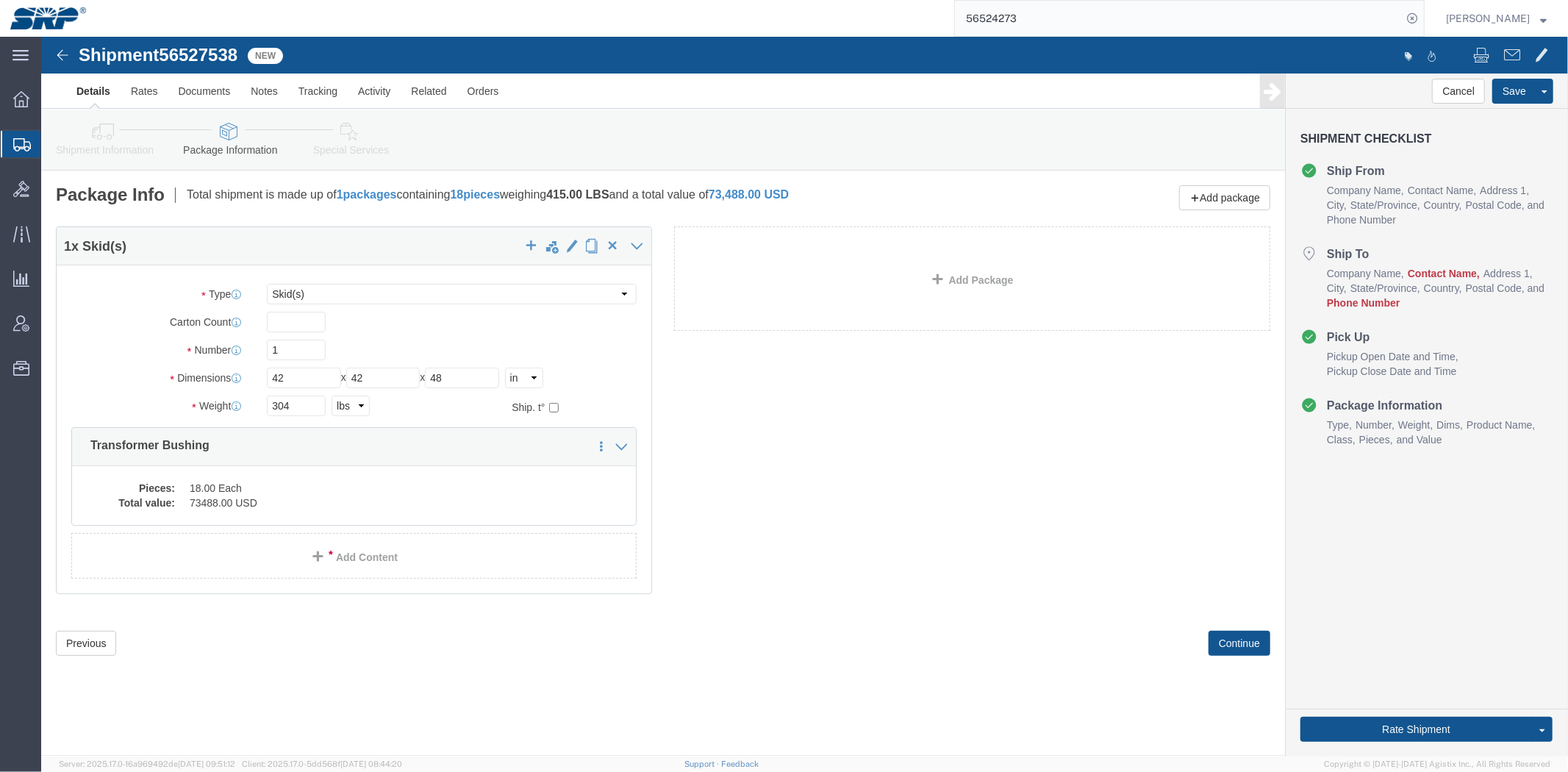
click link "Shipment Information"
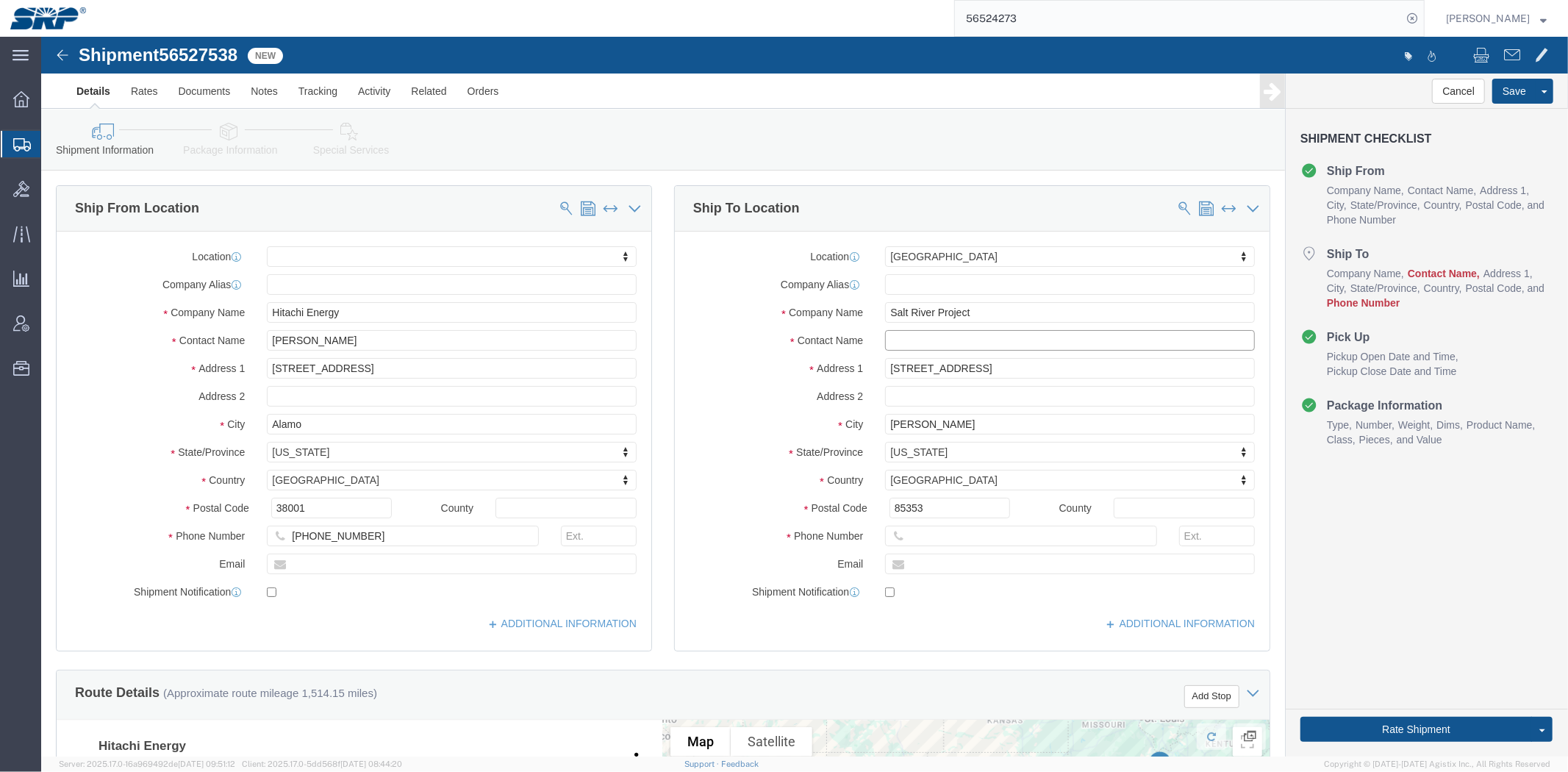
click input "text"
type input "[PERSON_NAME]"
click label "Contact Name"
click input "text"
type input "[PHONE_NUMBER]"
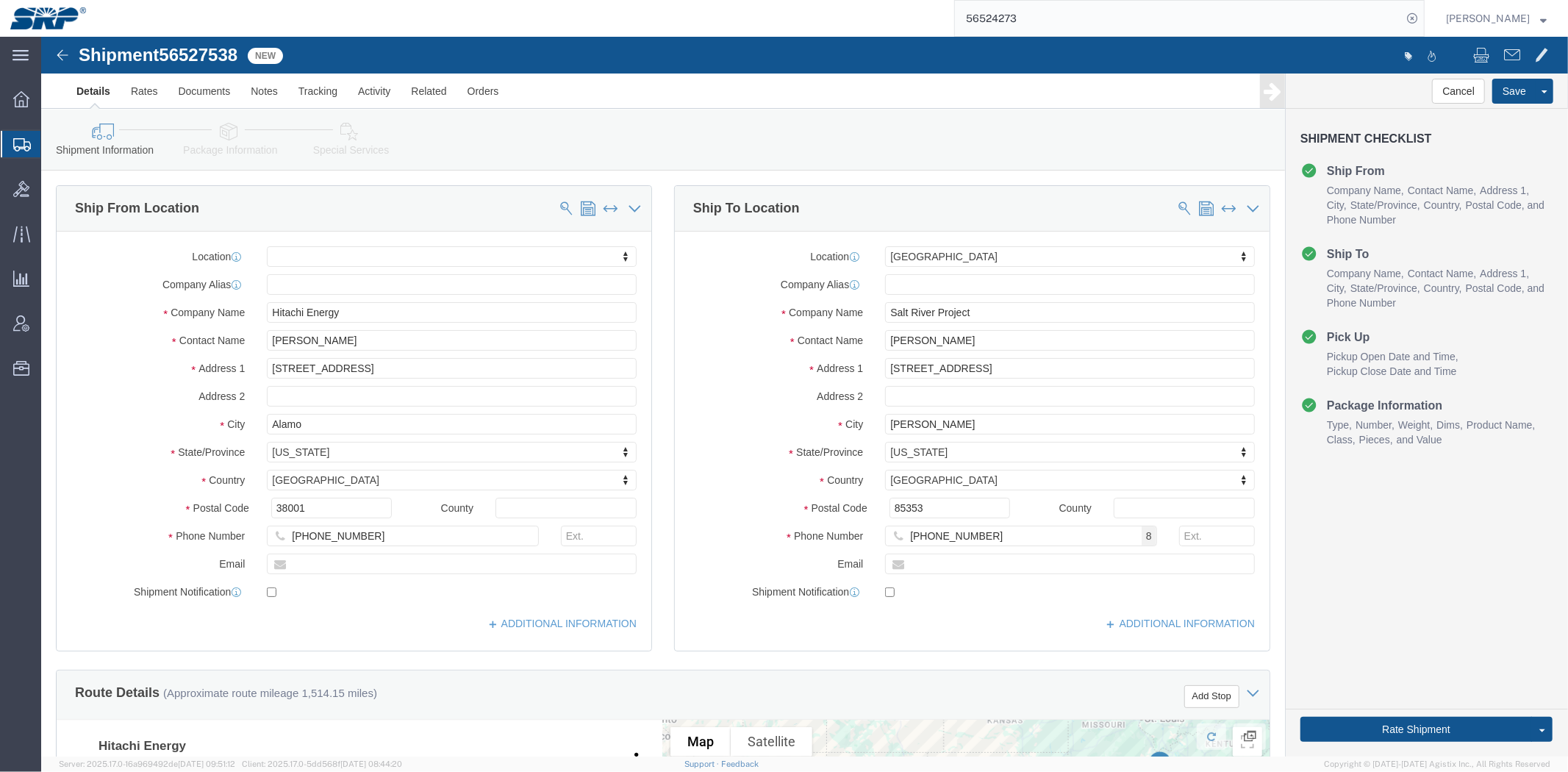
click label "State/Province"
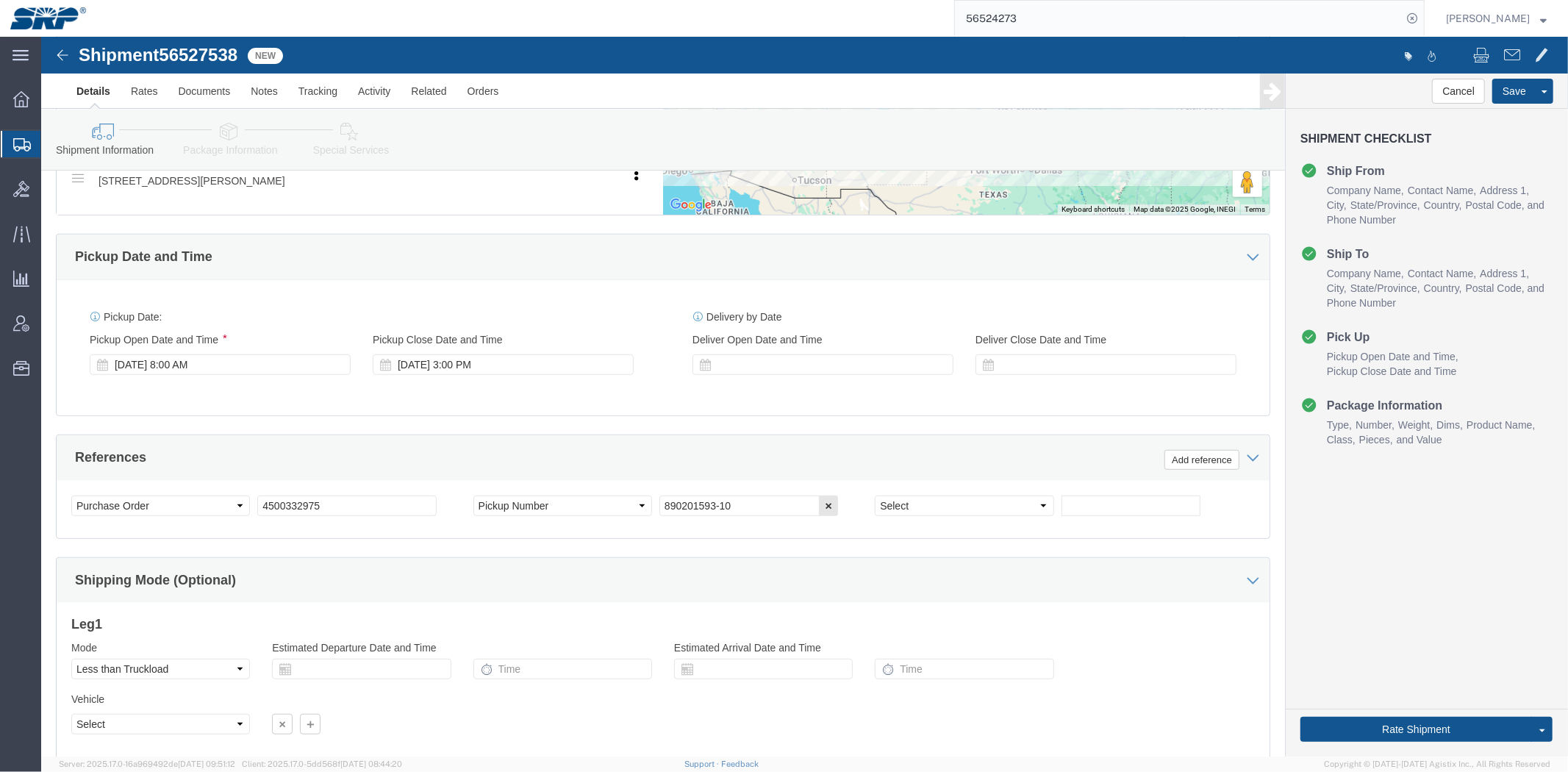
drag, startPoint x: 682, startPoint y: 397, endPoint x: 700, endPoint y: 472, distance: 77.1
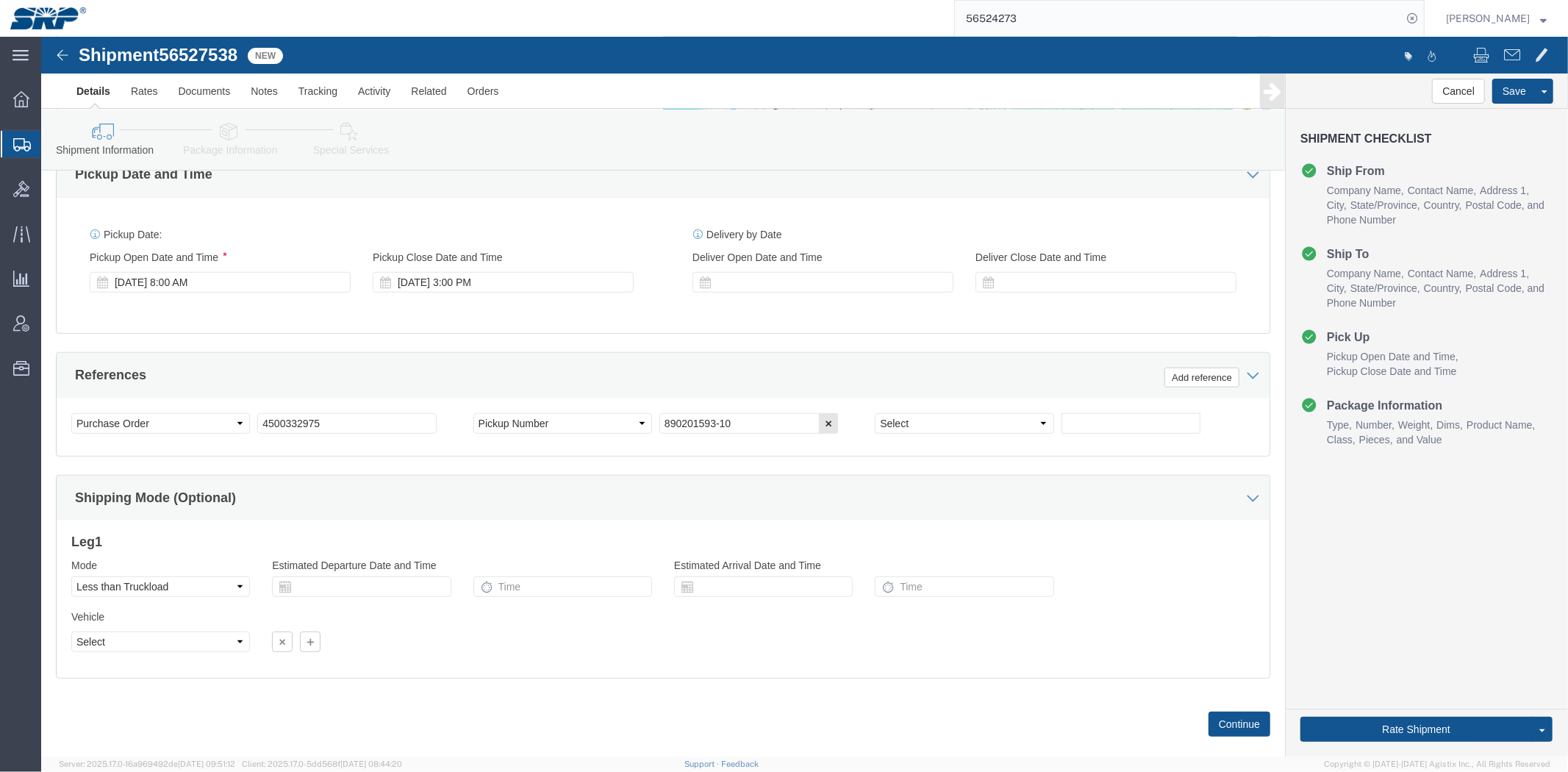
scroll to position [781, 0]
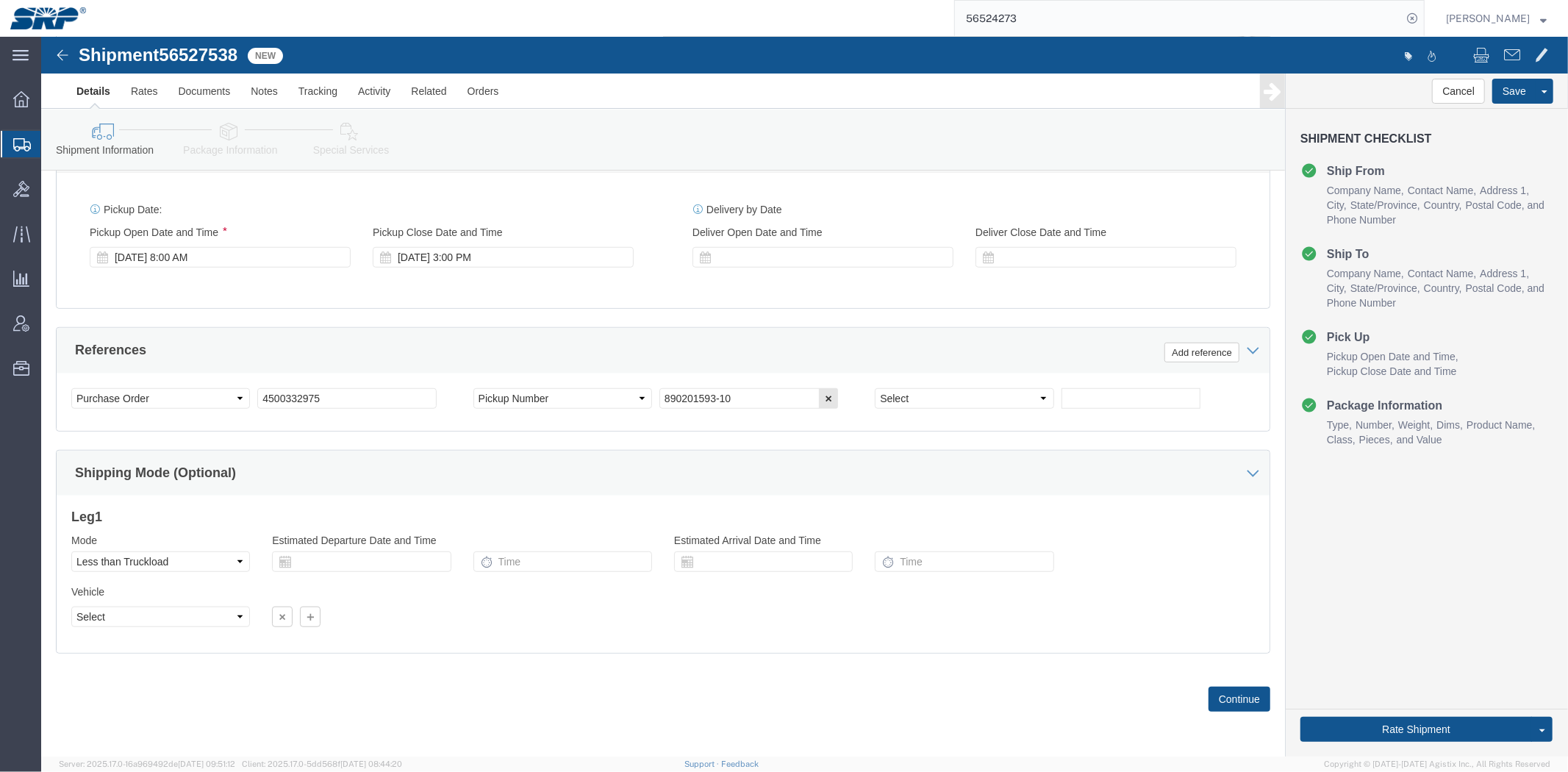
drag, startPoint x: 387, startPoint y: 411, endPoint x: 366, endPoint y: 372, distance: 44.3
click icon
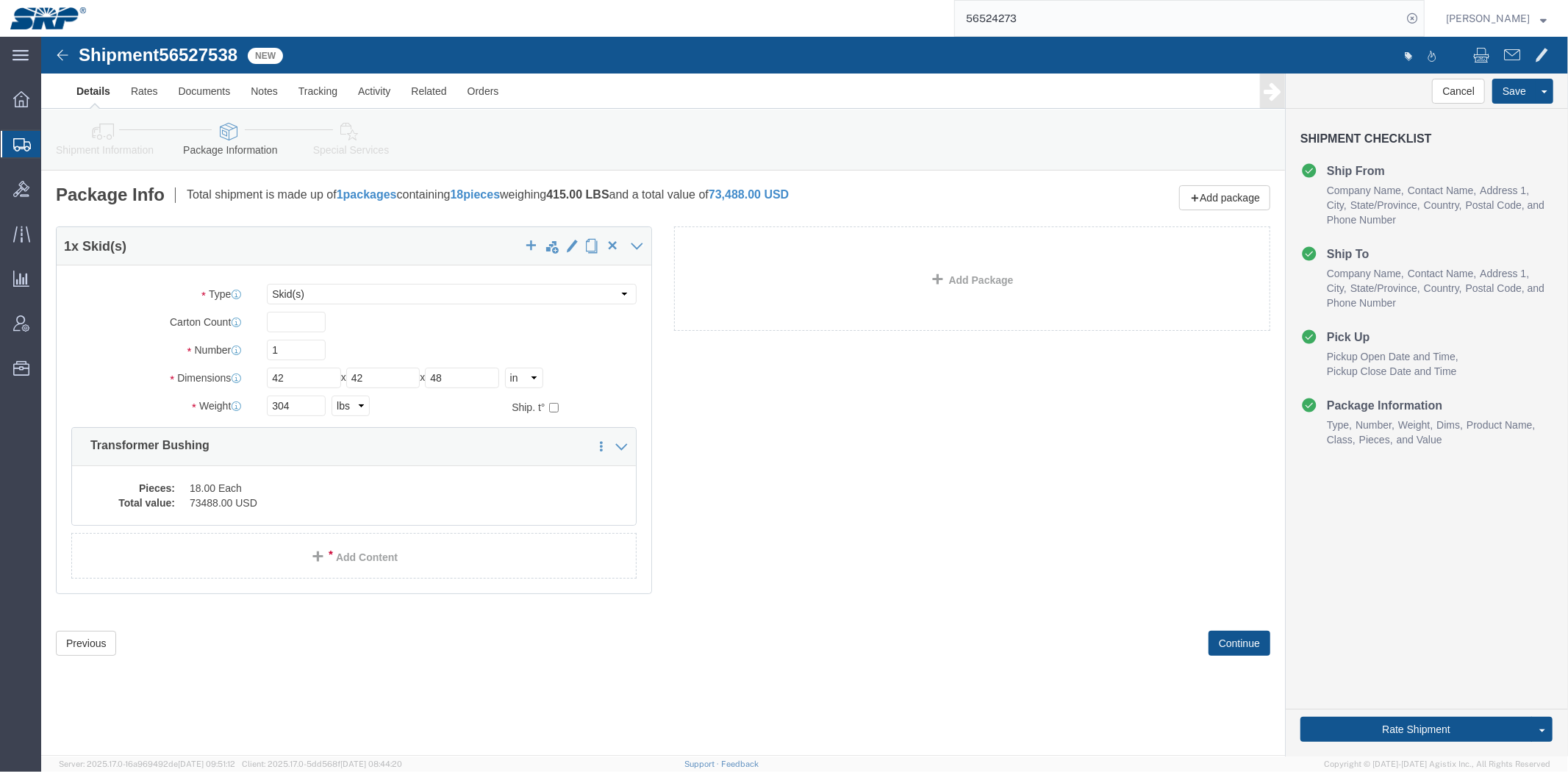
click link "Special Services"
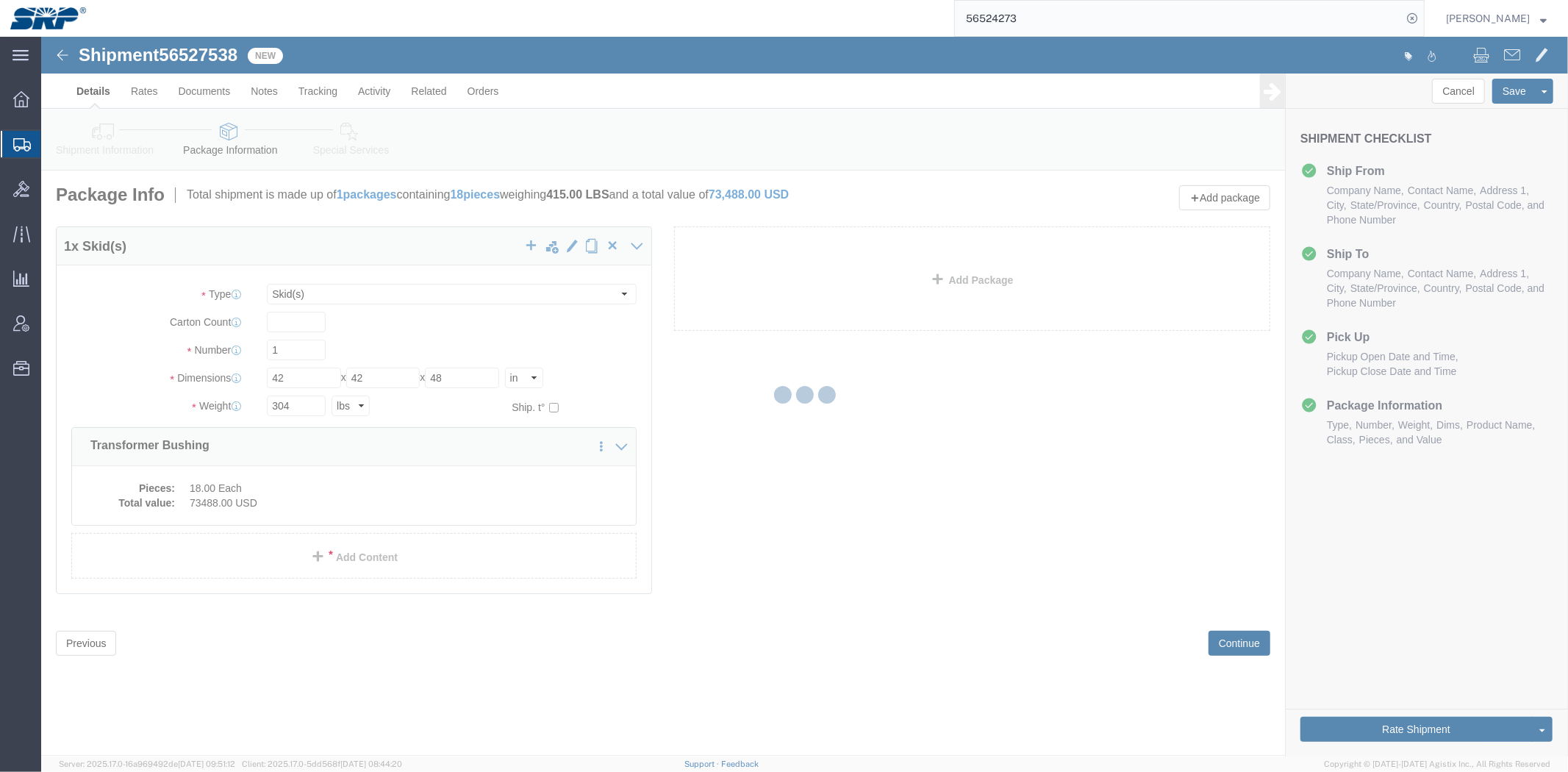
select select
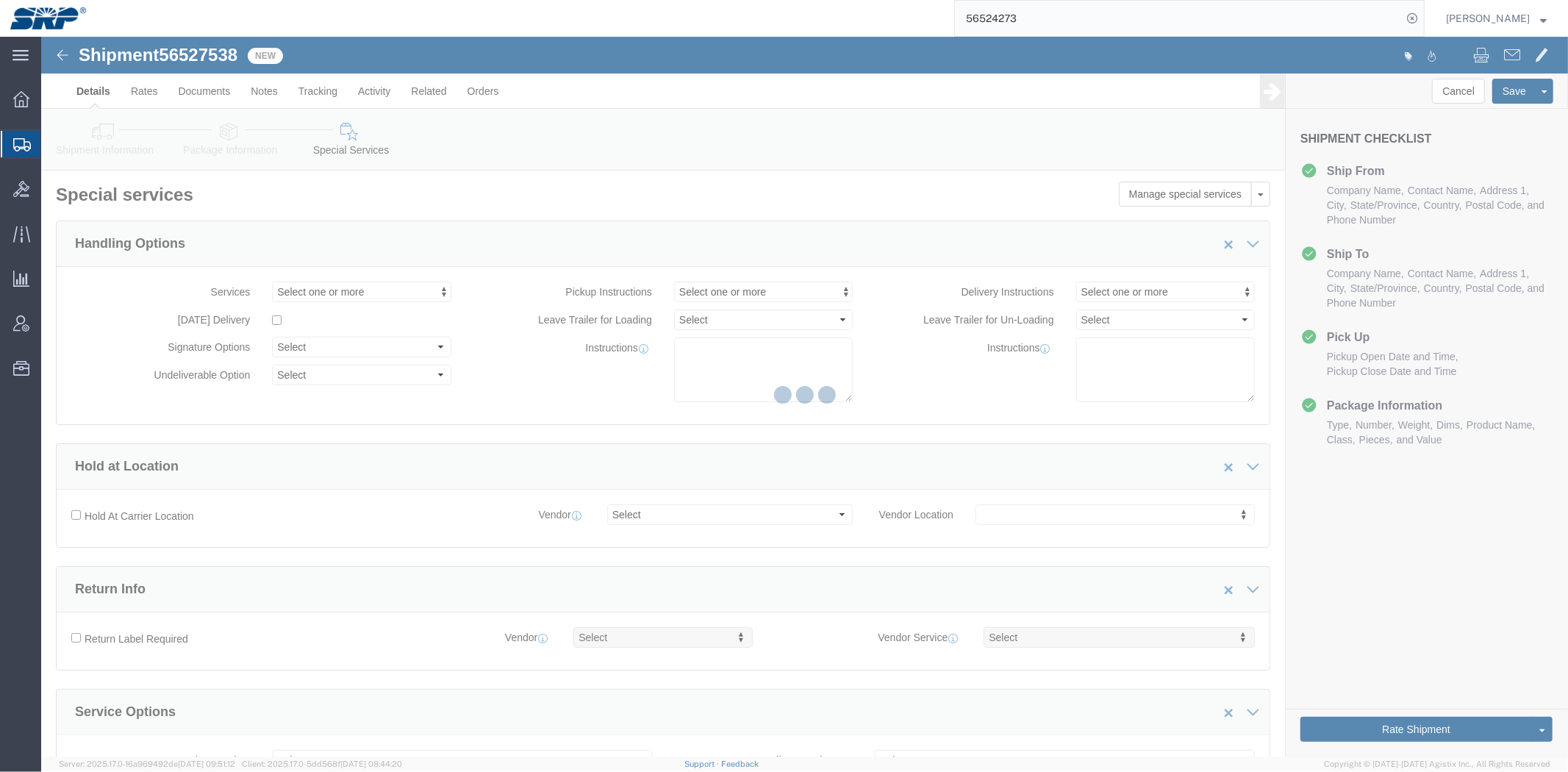
select select "COSTCENTER"
select select "66852"
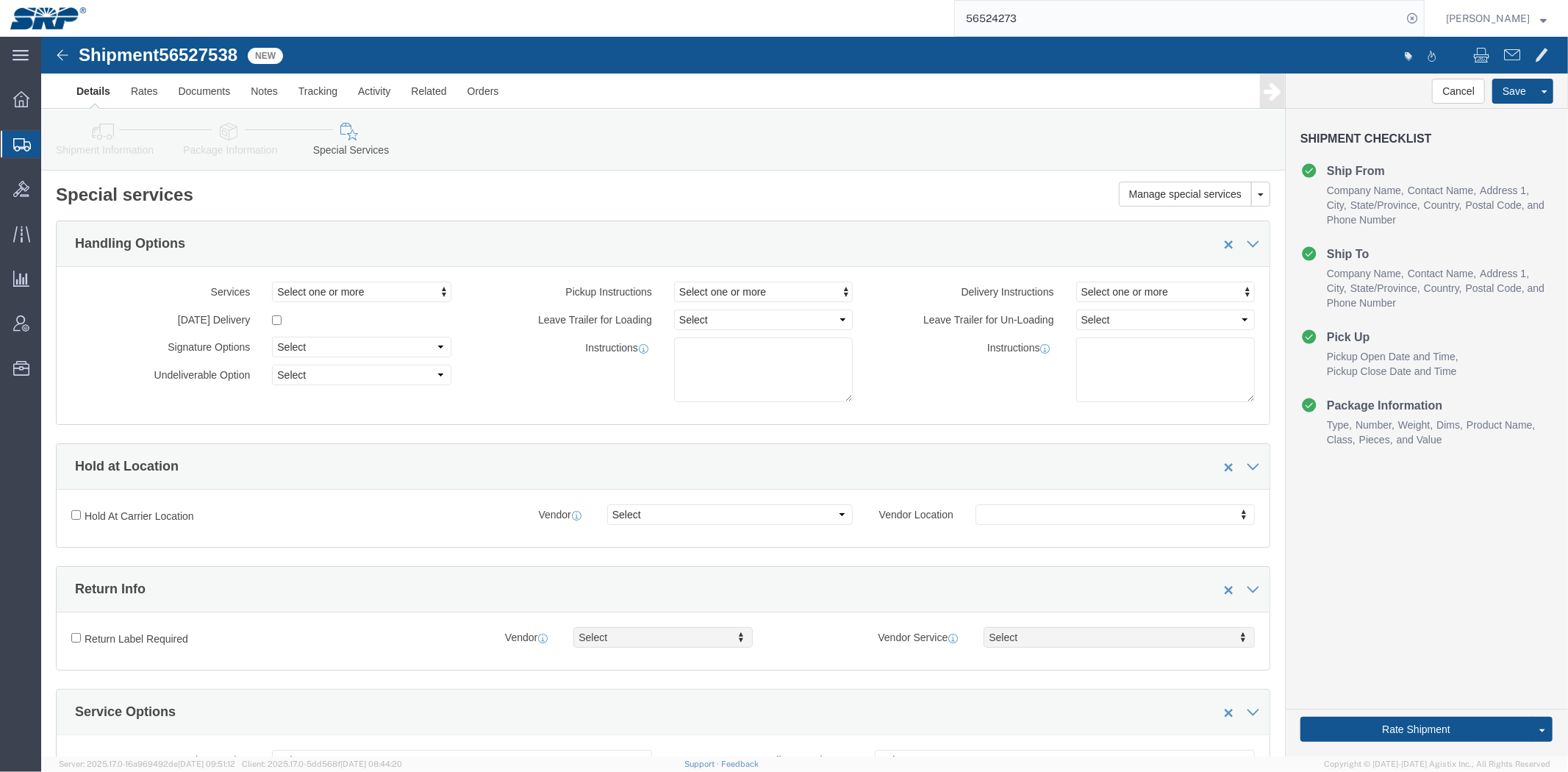
click link "Shipment Information"
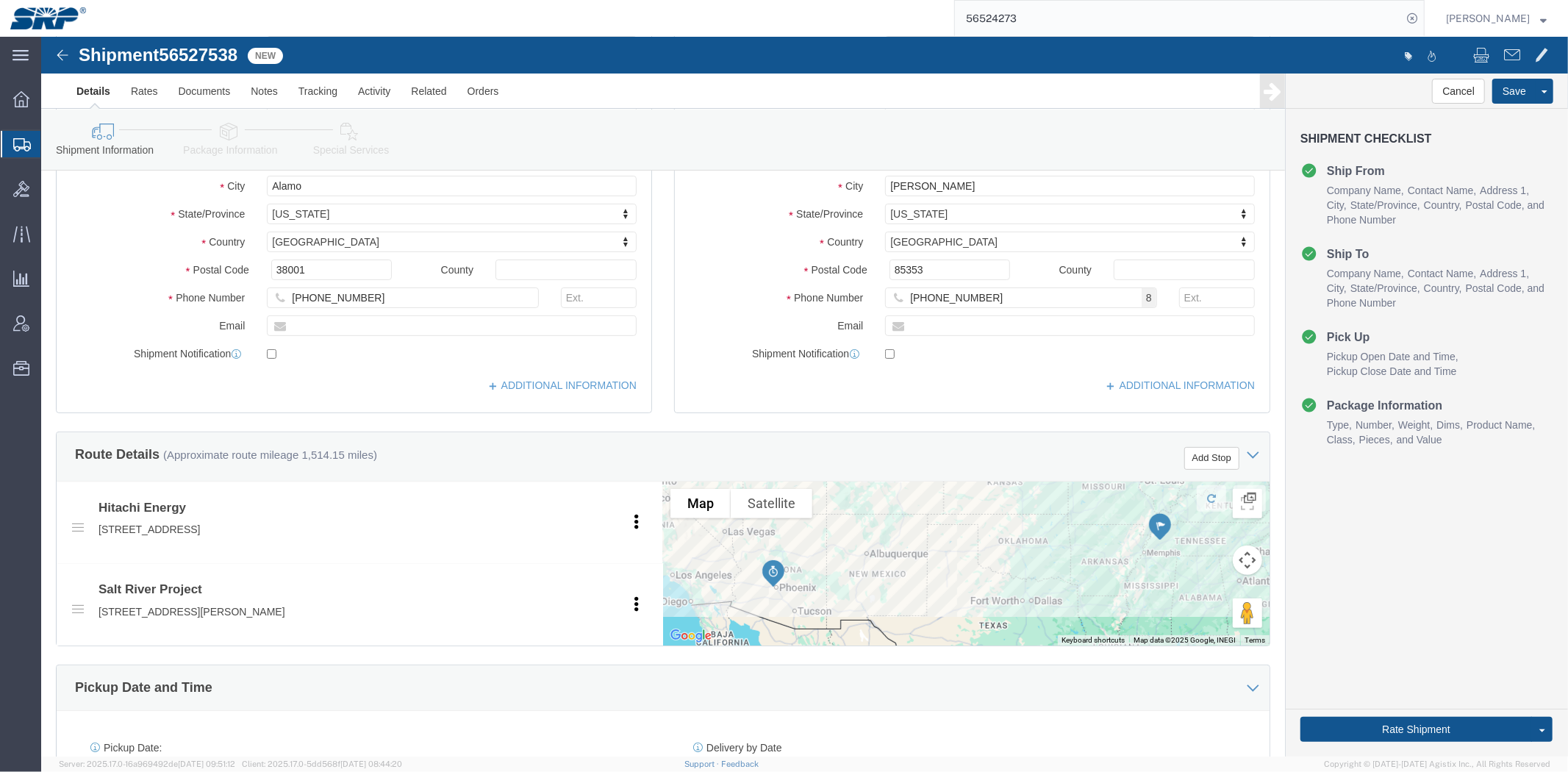
scroll to position [781, 0]
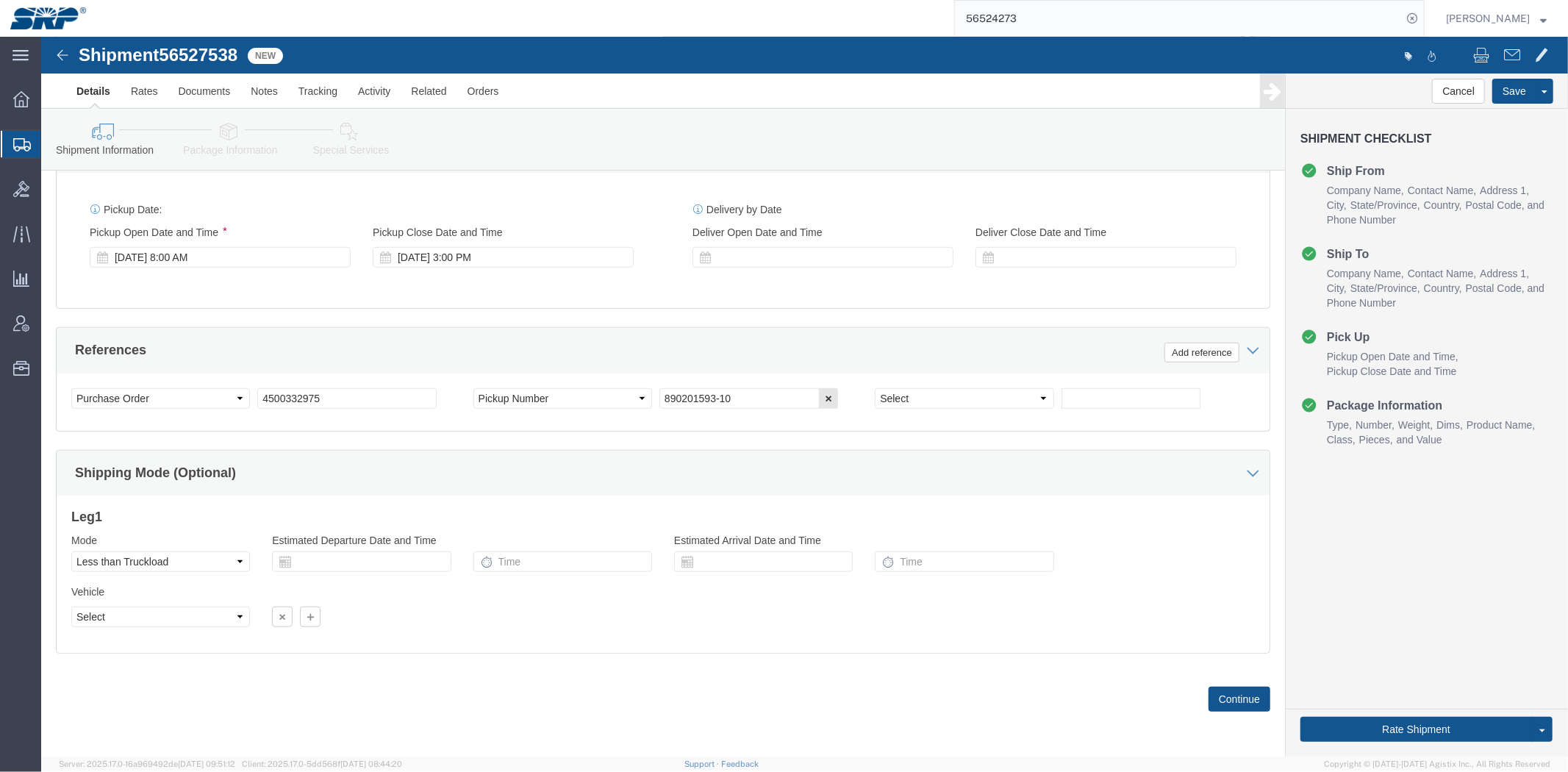
drag, startPoint x: 65, startPoint y: 198, endPoint x: 103, endPoint y: 396, distance: 201.6
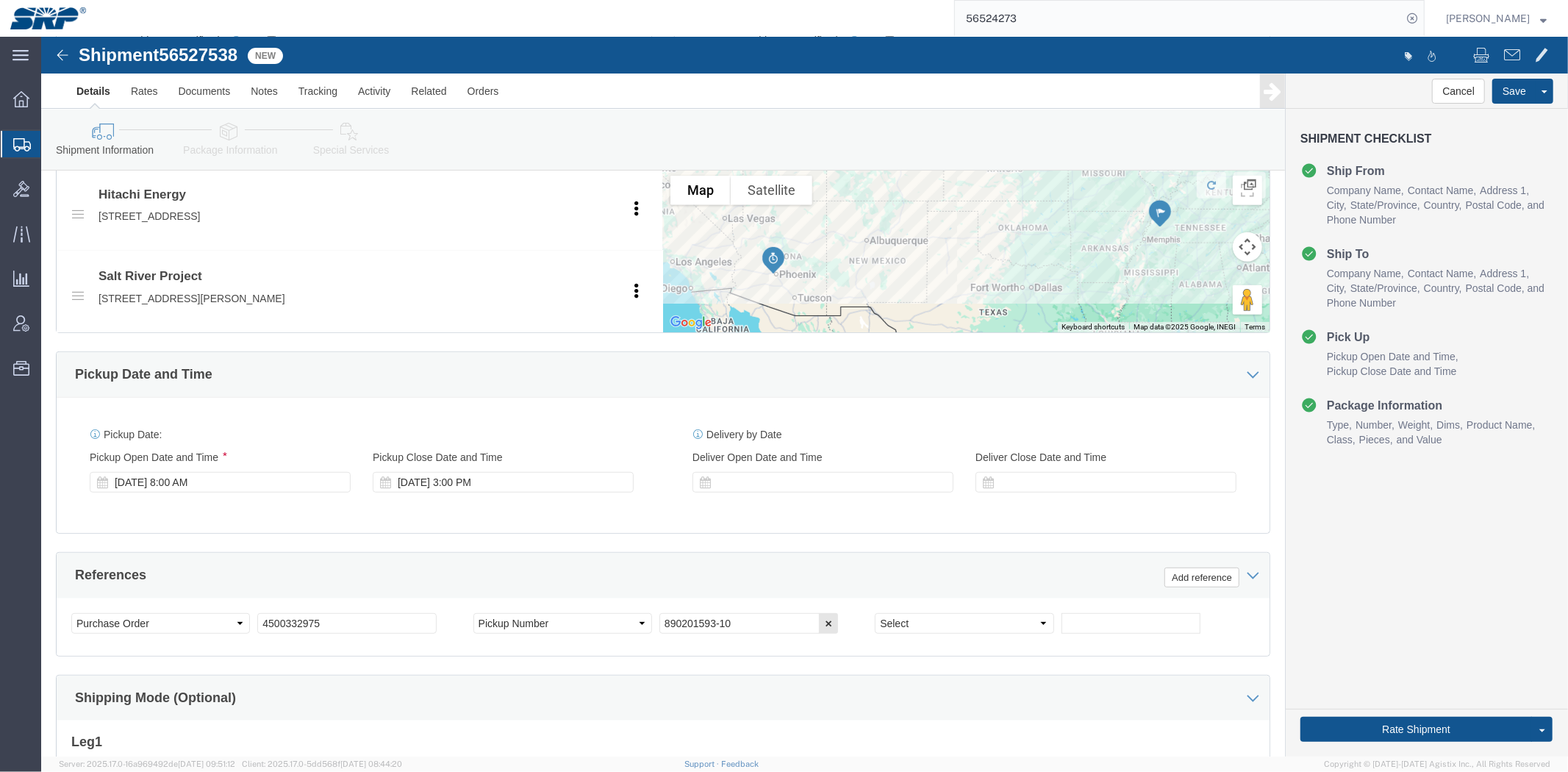
scroll to position [0, 0]
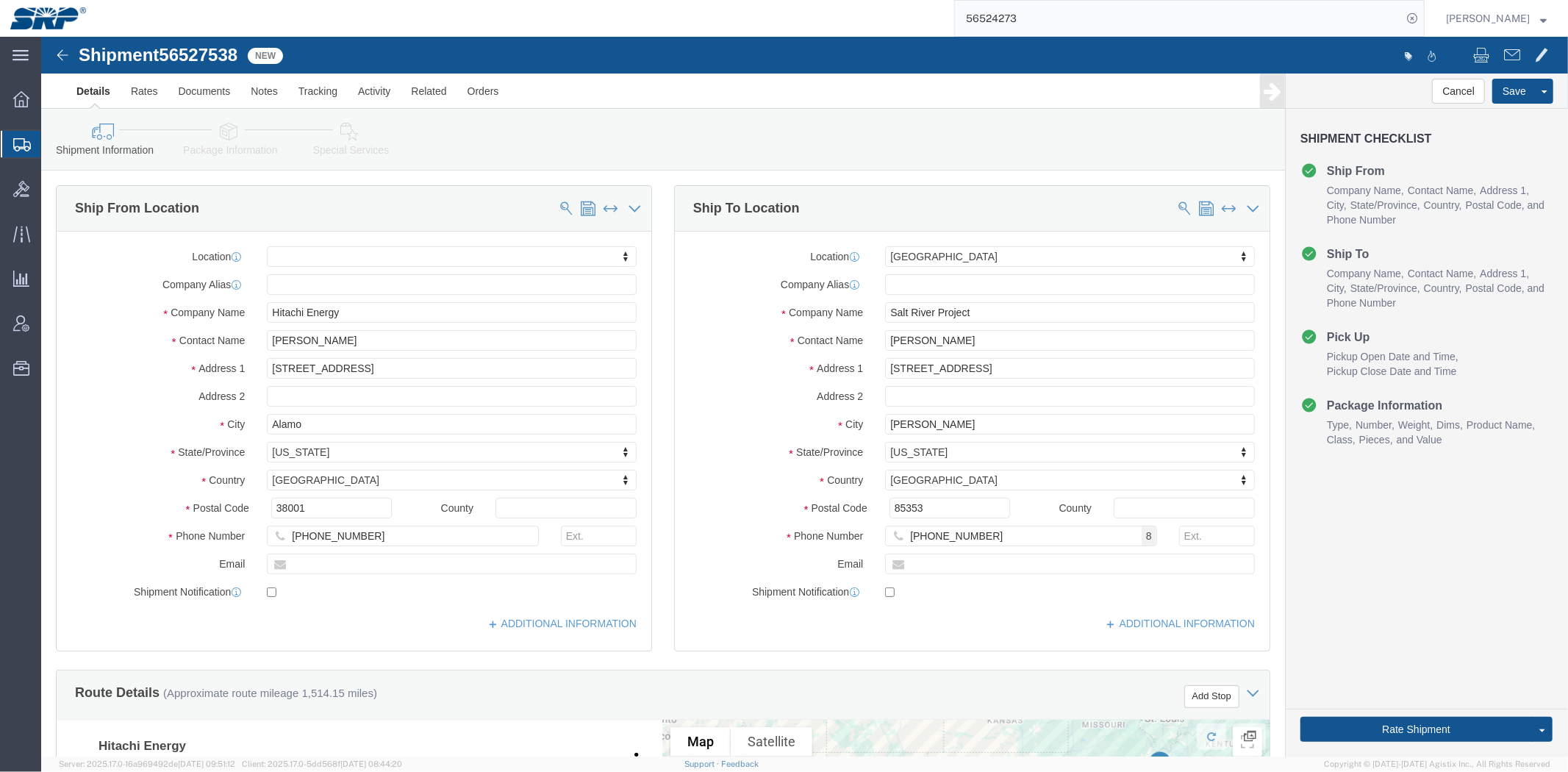
drag, startPoint x: 638, startPoint y: 407, endPoint x: 598, endPoint y: 183, distance: 227.5
click link "Package Information"
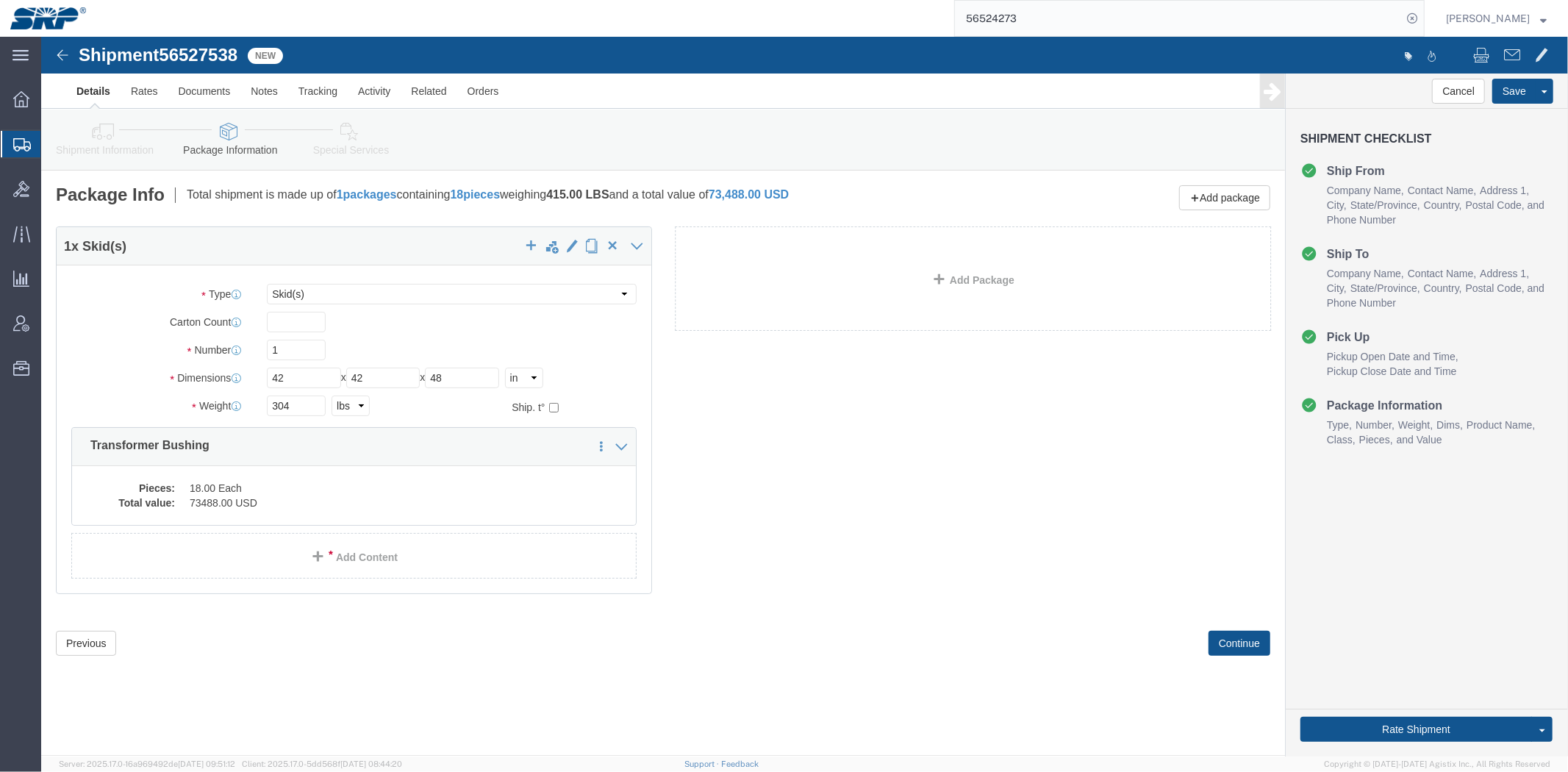
click icon
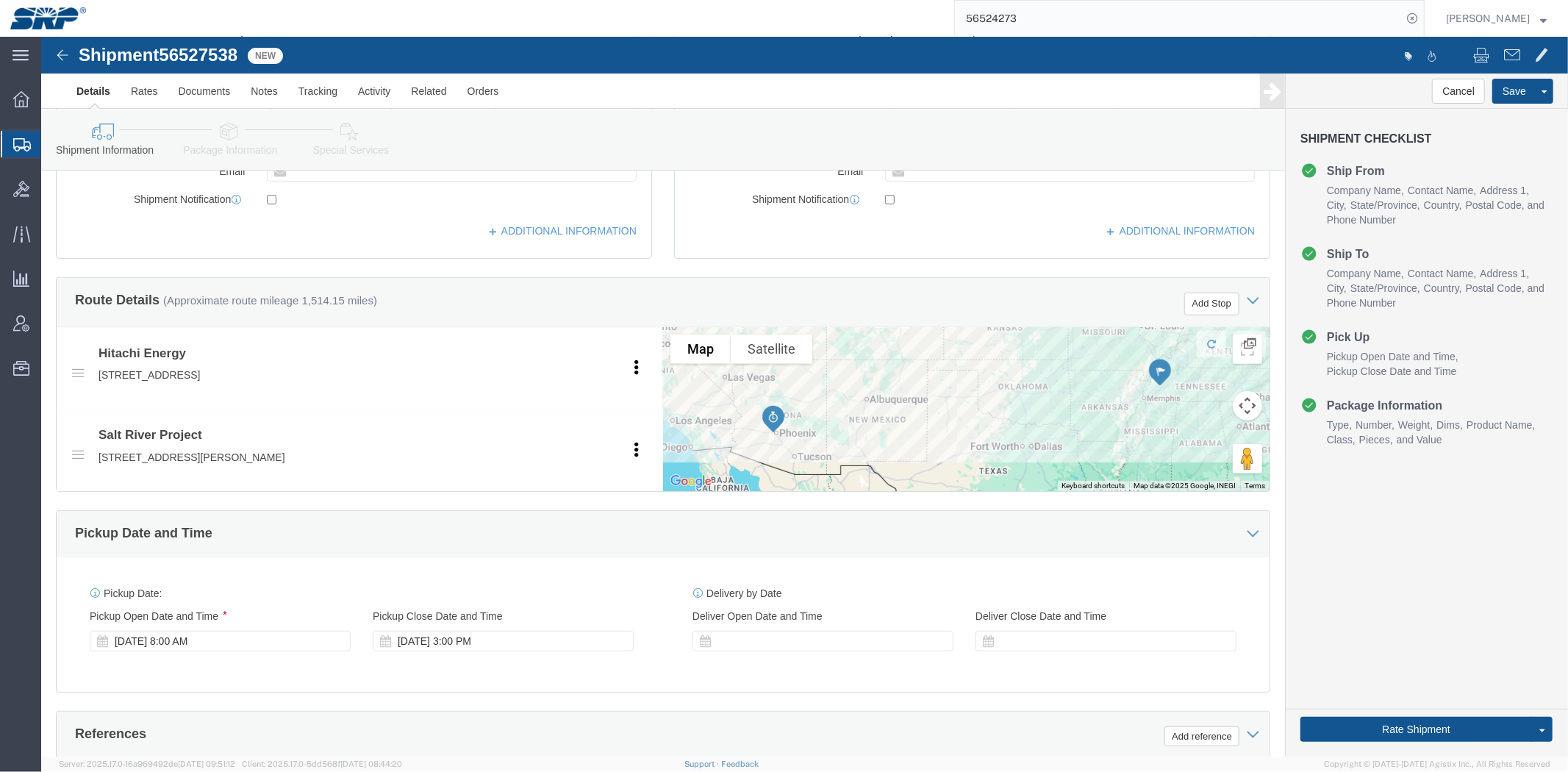
scroll to position [781, 0]
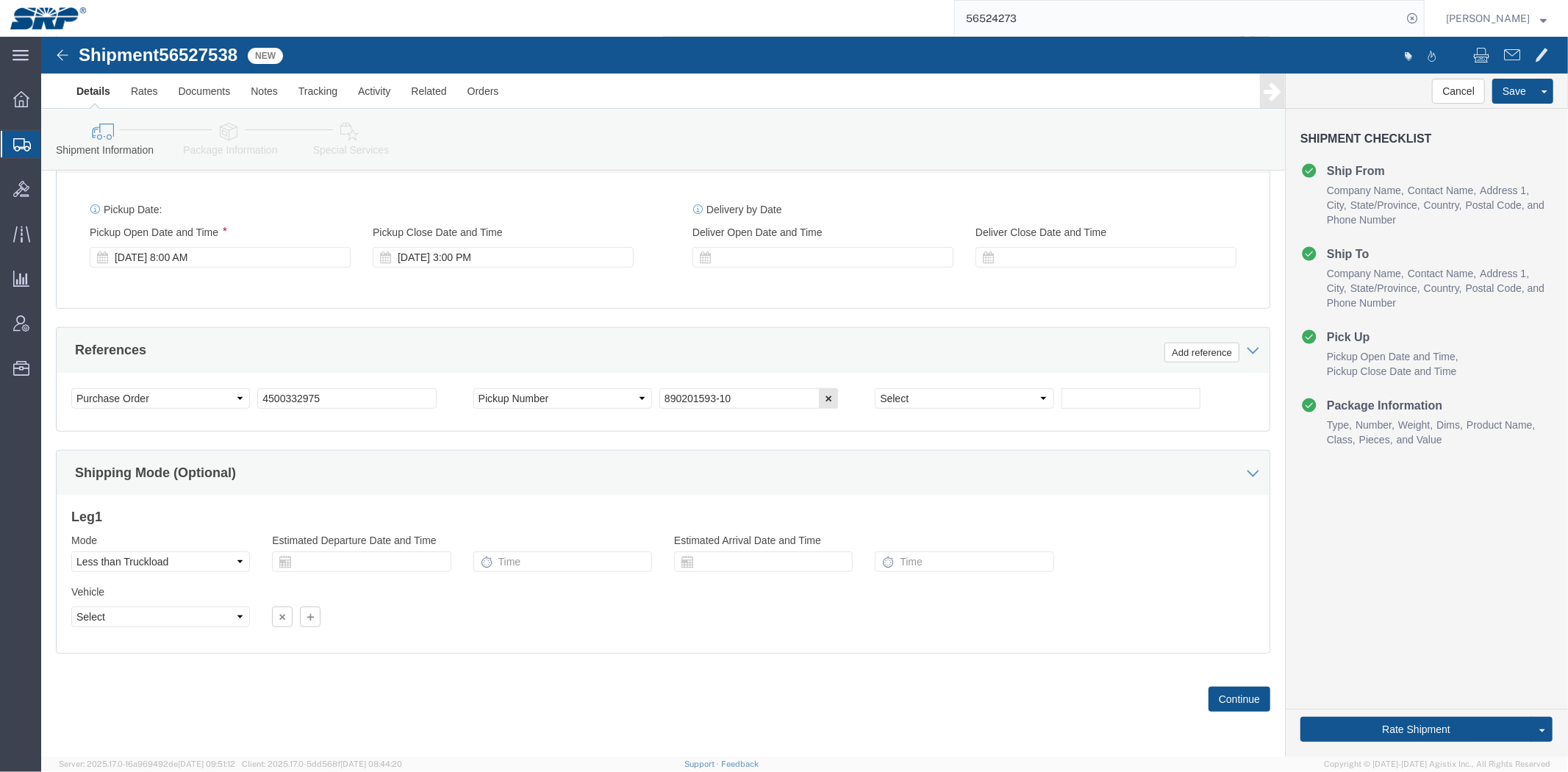
drag, startPoint x: 525, startPoint y: 150, endPoint x: 549, endPoint y: 391, distance: 242.2
drag, startPoint x: 719, startPoint y: 360, endPoint x: 375, endPoint y: 358, distance: 344.0
click div "Select Account Type Activity ID Airline Appointment Number ASN Batch Request # …"
paste input "0"
type input "890201590-10"
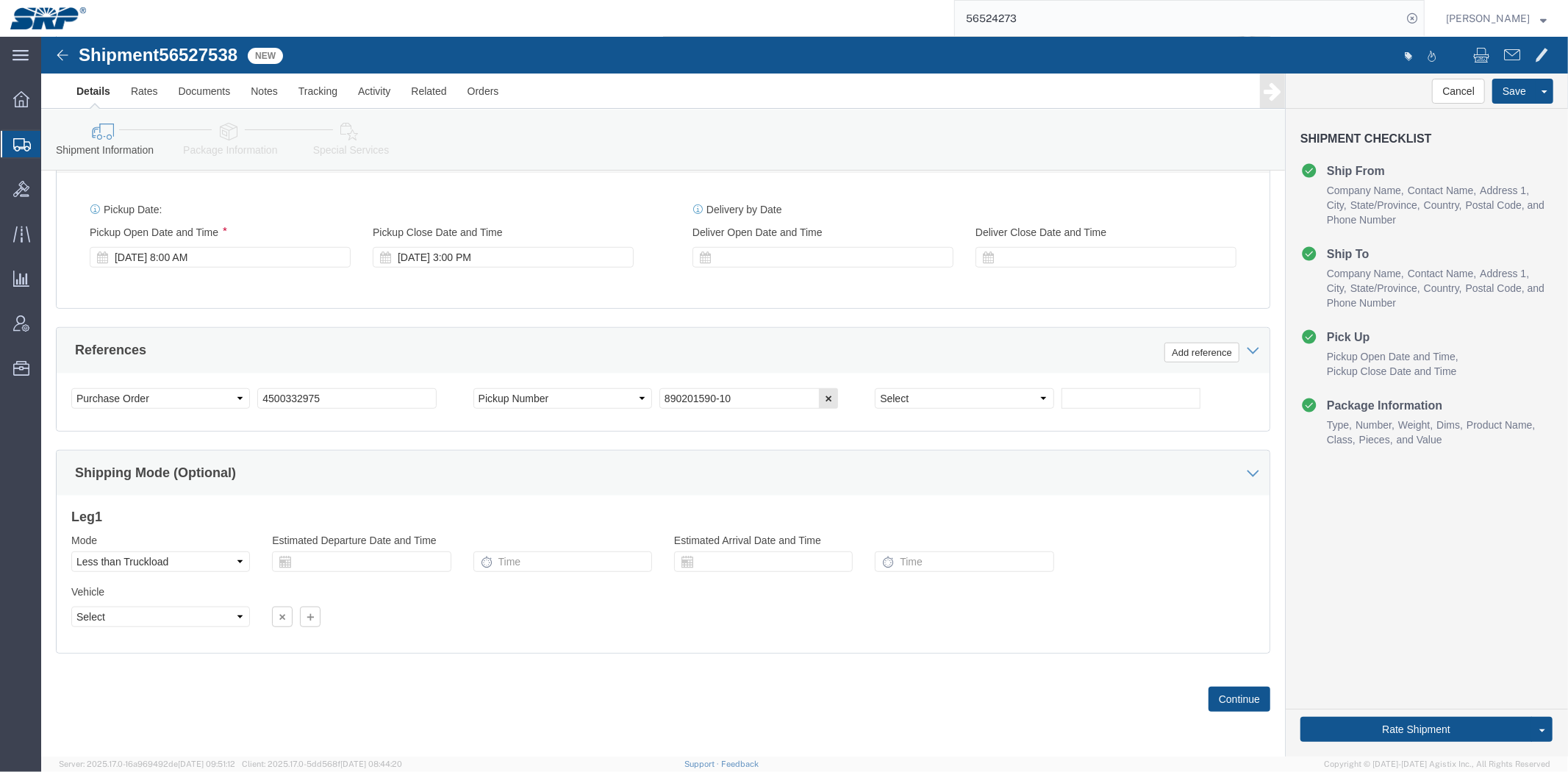
click div "Ship From Location Location My Profile Location [GEOGRAPHIC_DATA] Facility [GEO…"
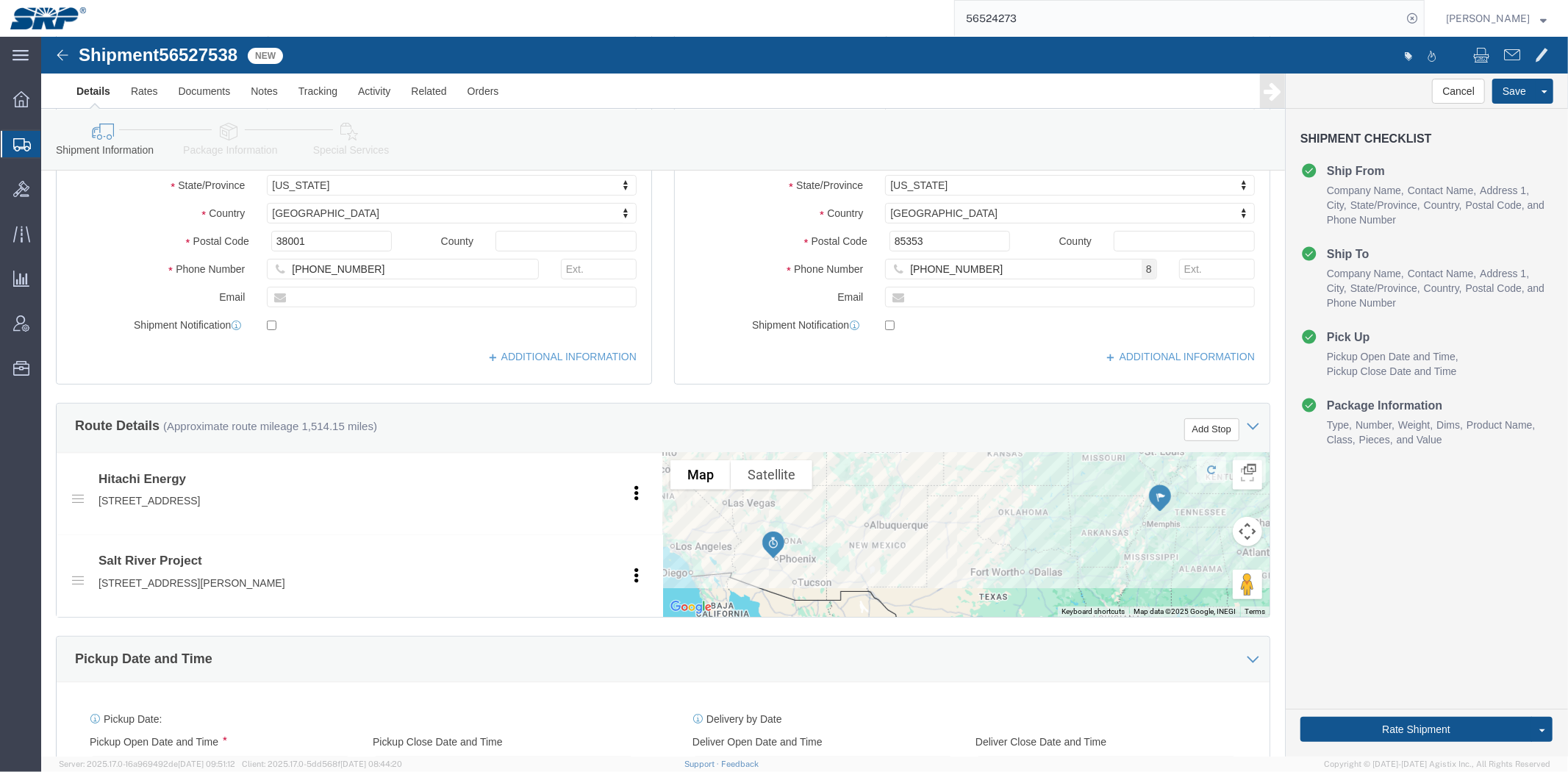
scroll to position [0, 0]
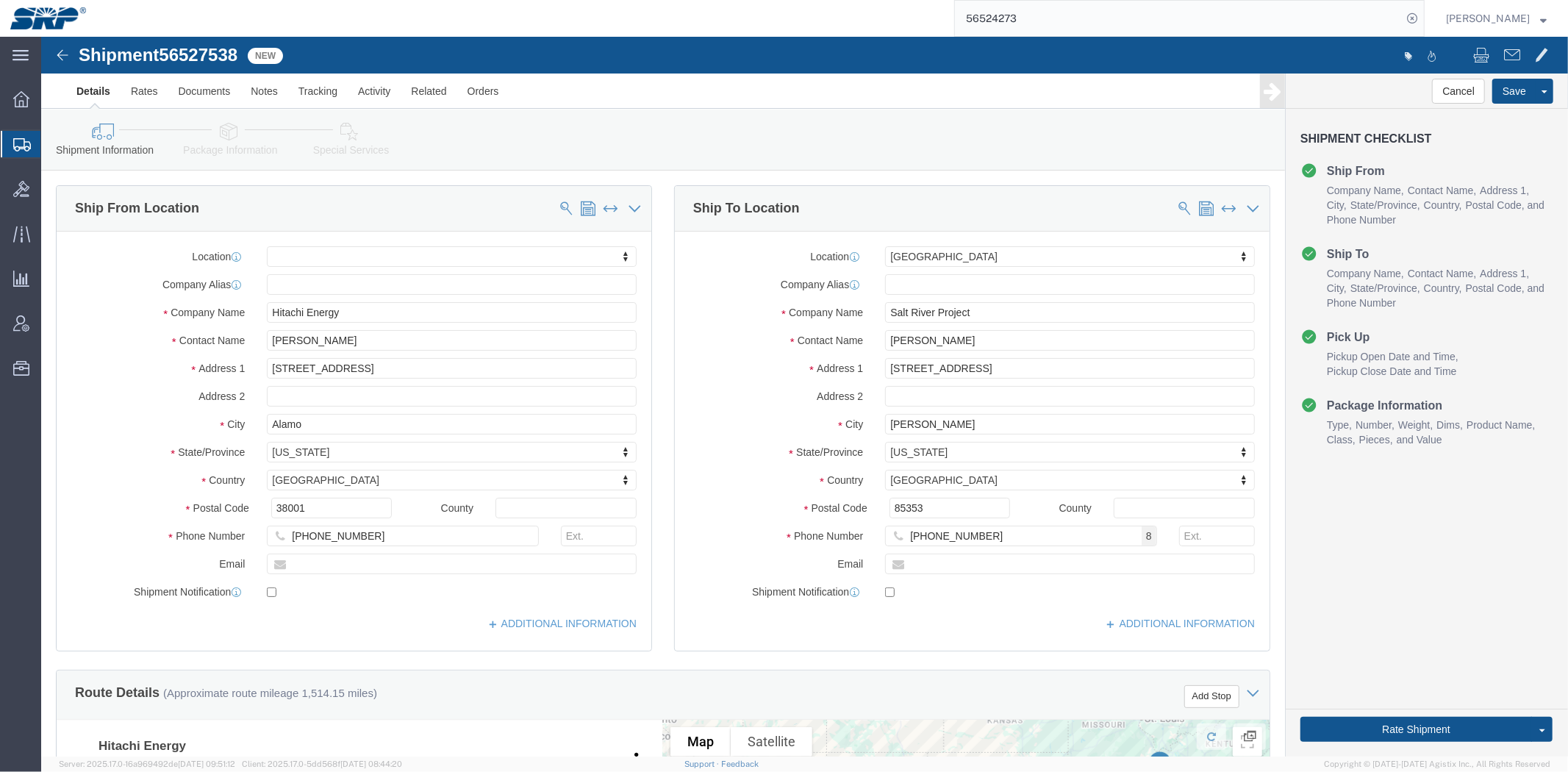
drag, startPoint x: 579, startPoint y: 420, endPoint x: 547, endPoint y: 232, distance: 190.7
drag, startPoint x: 1518, startPoint y: 185, endPoint x: 1350, endPoint y: 18, distance: 236.9
click icon
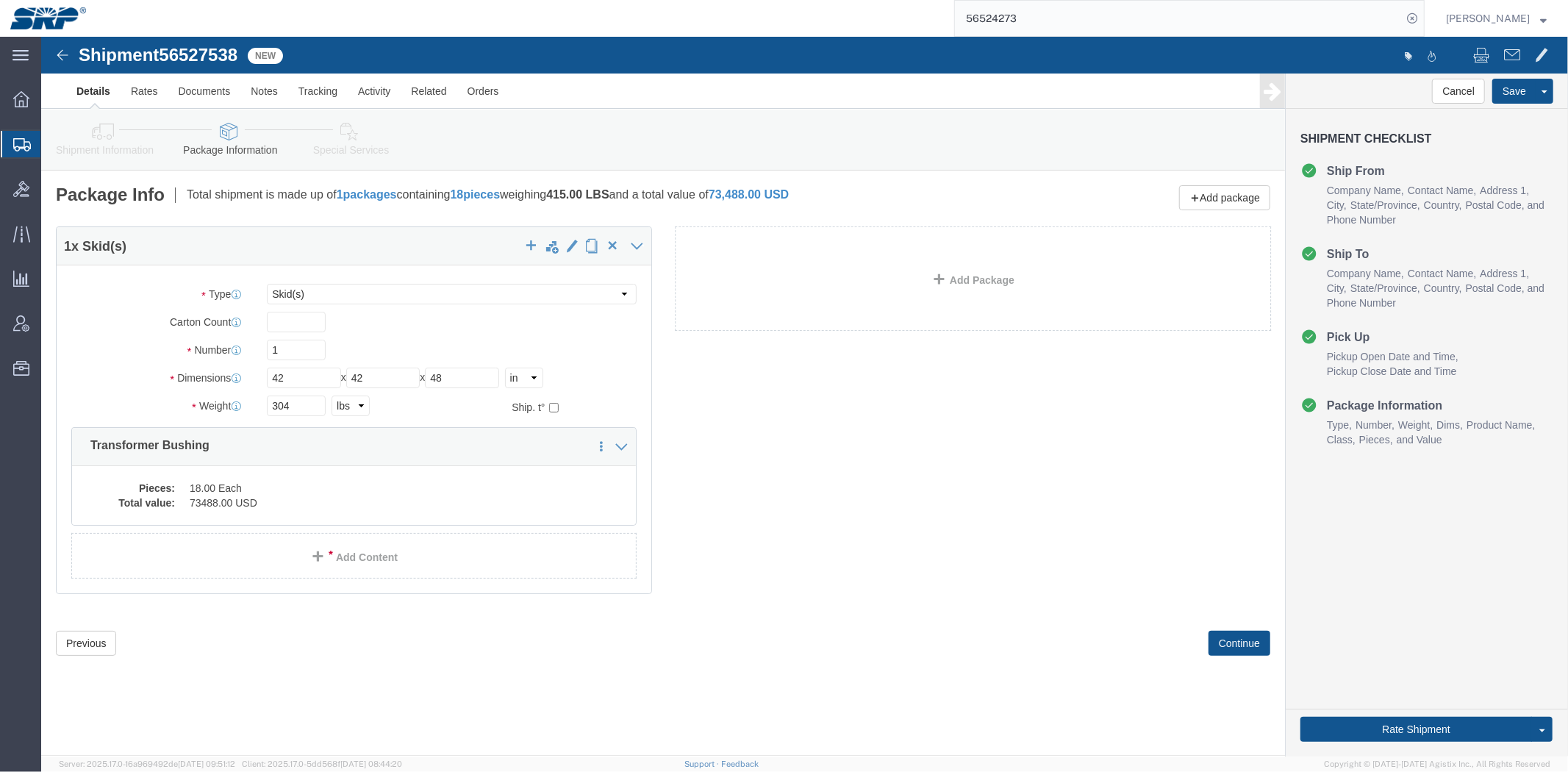
click link "Special Services"
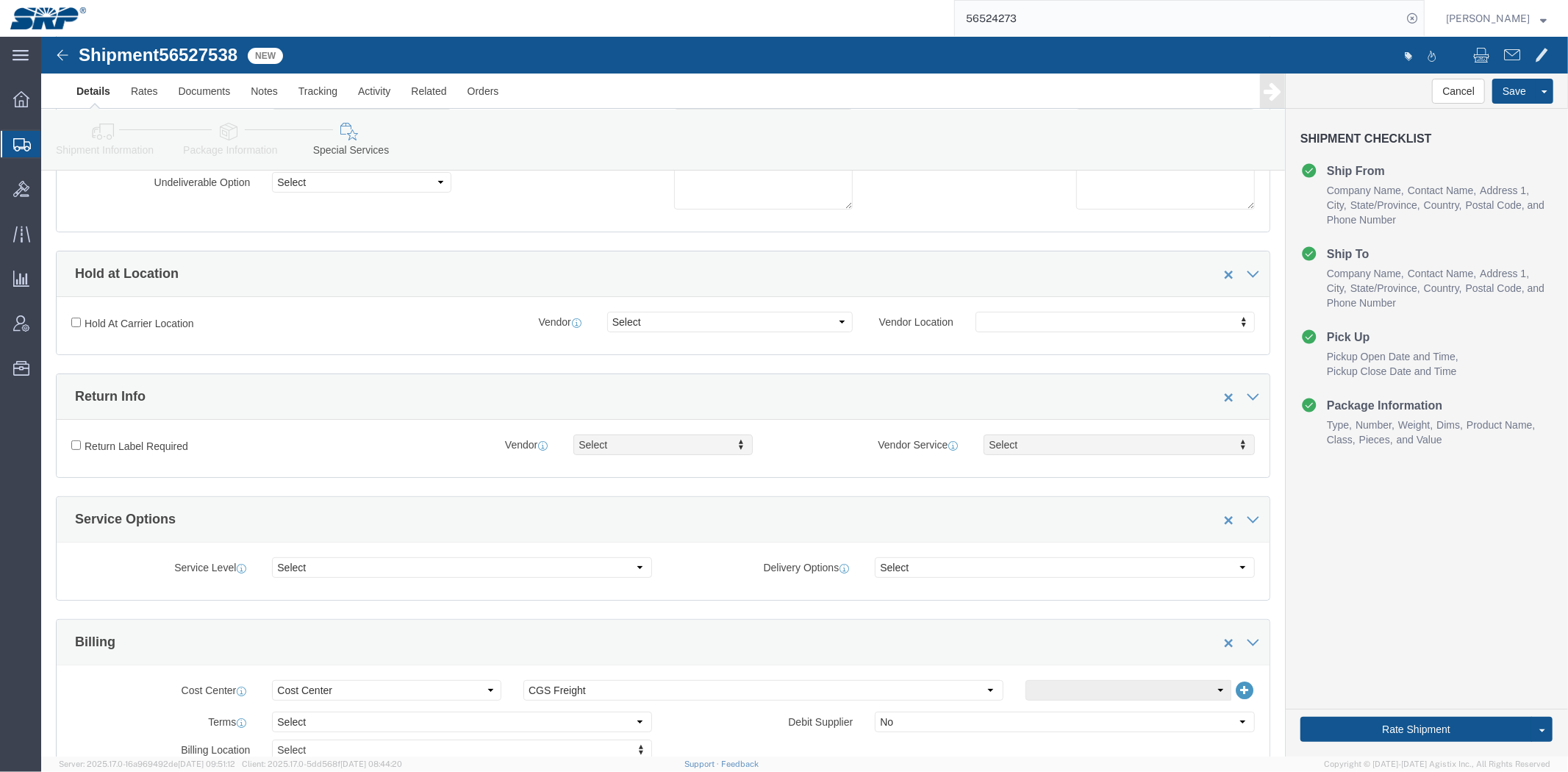
drag, startPoint x: 502, startPoint y: 272, endPoint x: 515, endPoint y: 362, distance: 90.9
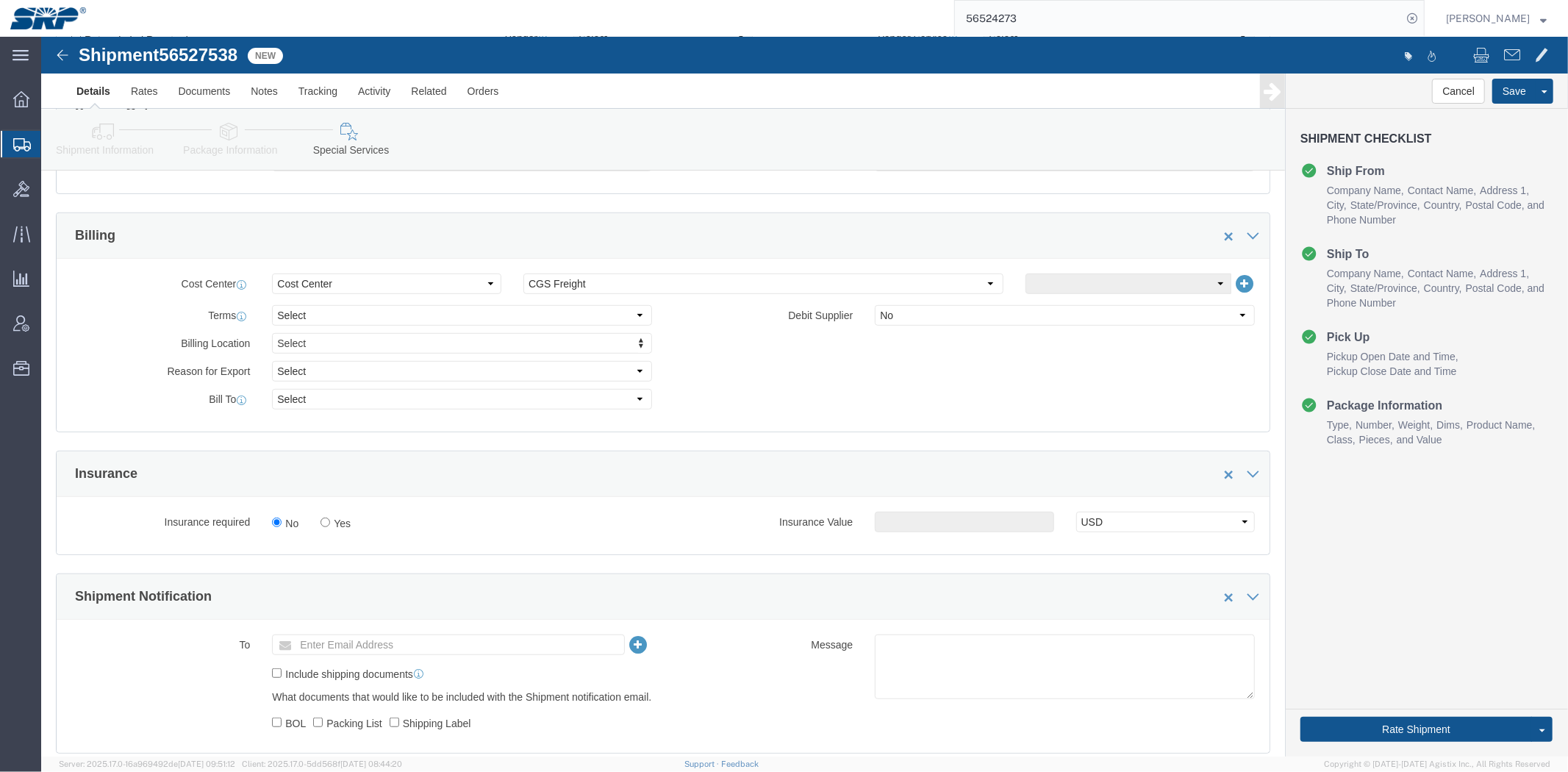
scroll to position [694, 0]
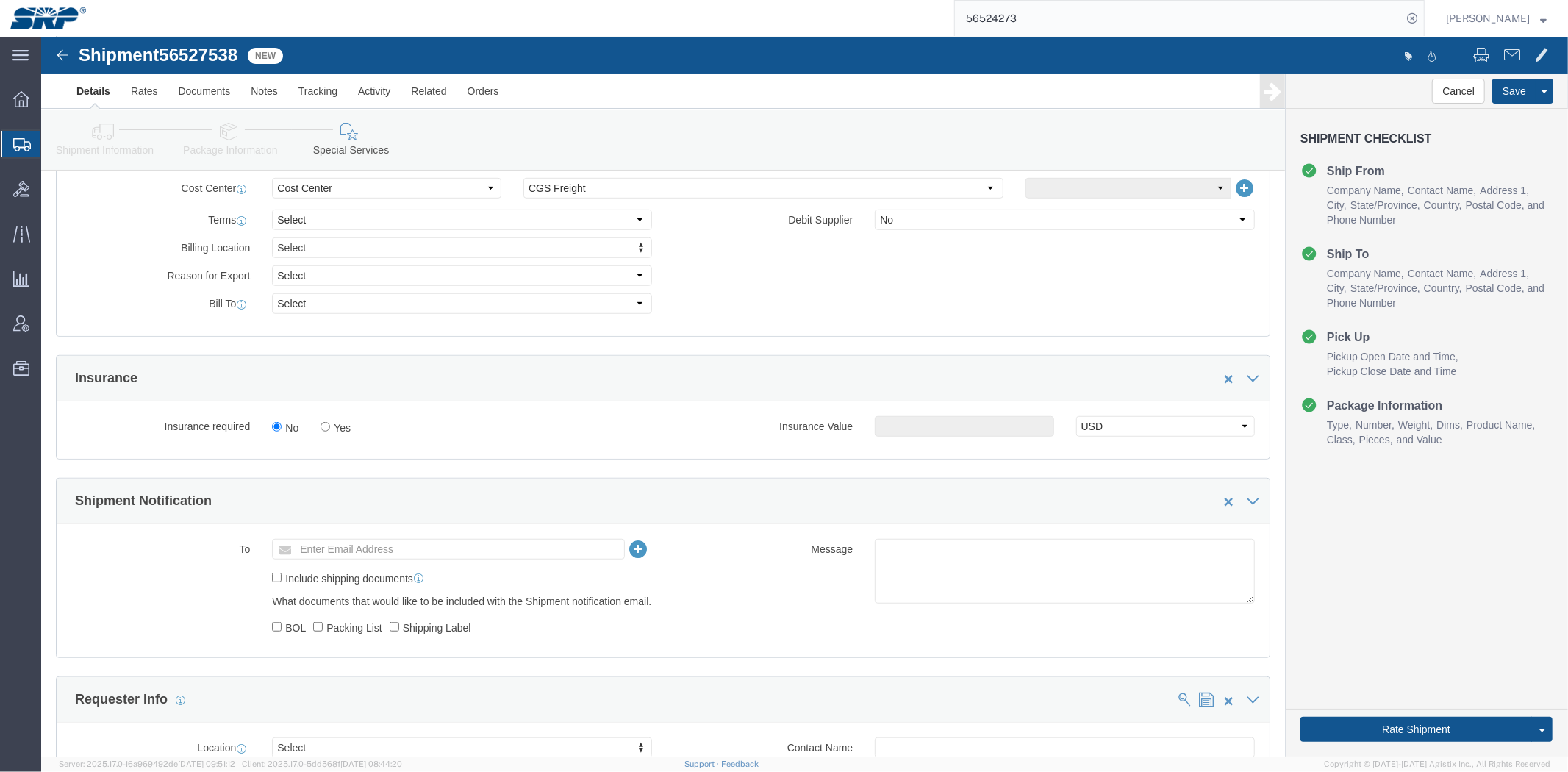
drag, startPoint x: 478, startPoint y: 243, endPoint x: 485, endPoint y: 316, distance: 73.3
click select "Select Recipient Account Sender/Shipper Third Party Account"
select select "THRD"
click select "Select Recipient Account Sender/Shipper Third Party Account"
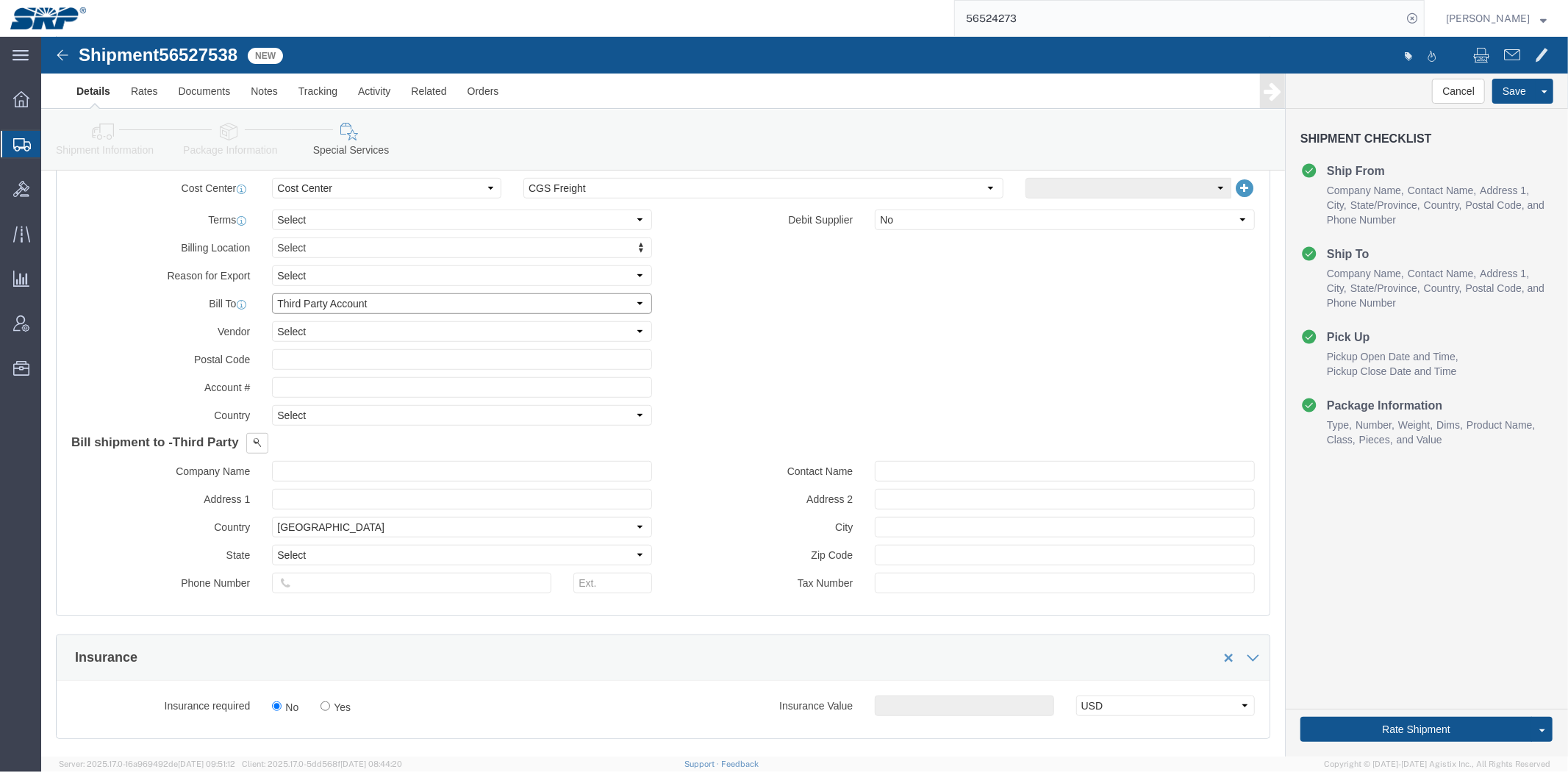
select select
click input "text"
type input "84296522"
click button
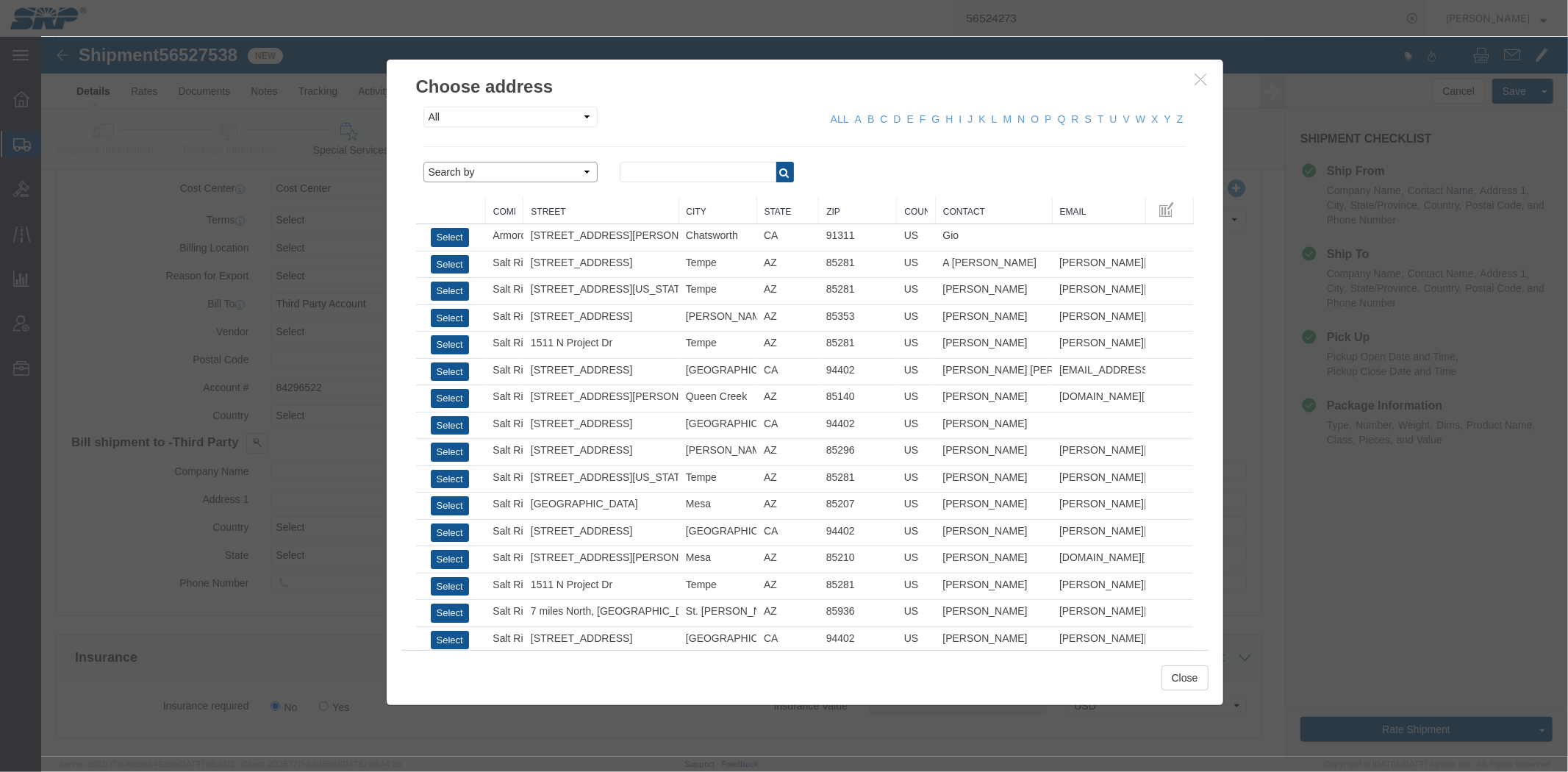
click select "Search by Address Book Name City Company Name Contact Name Country CustomerAlia…"
select select "city"
click select "Search by Address Book Name City Company Name Contact Name Country CustomerAlia…"
click input "text"
click div "phoenix"
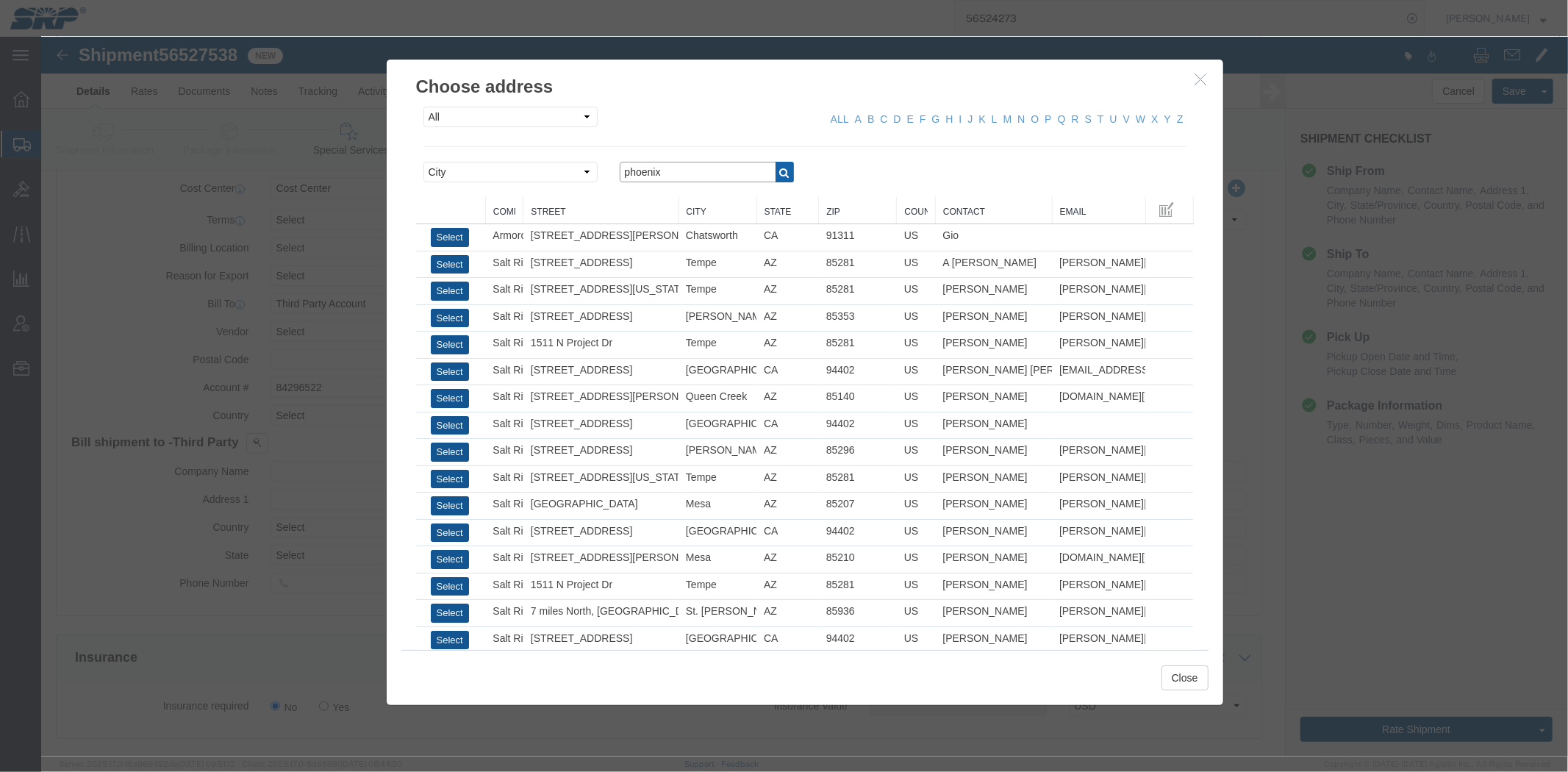
type input "phoenix"
click button "button"
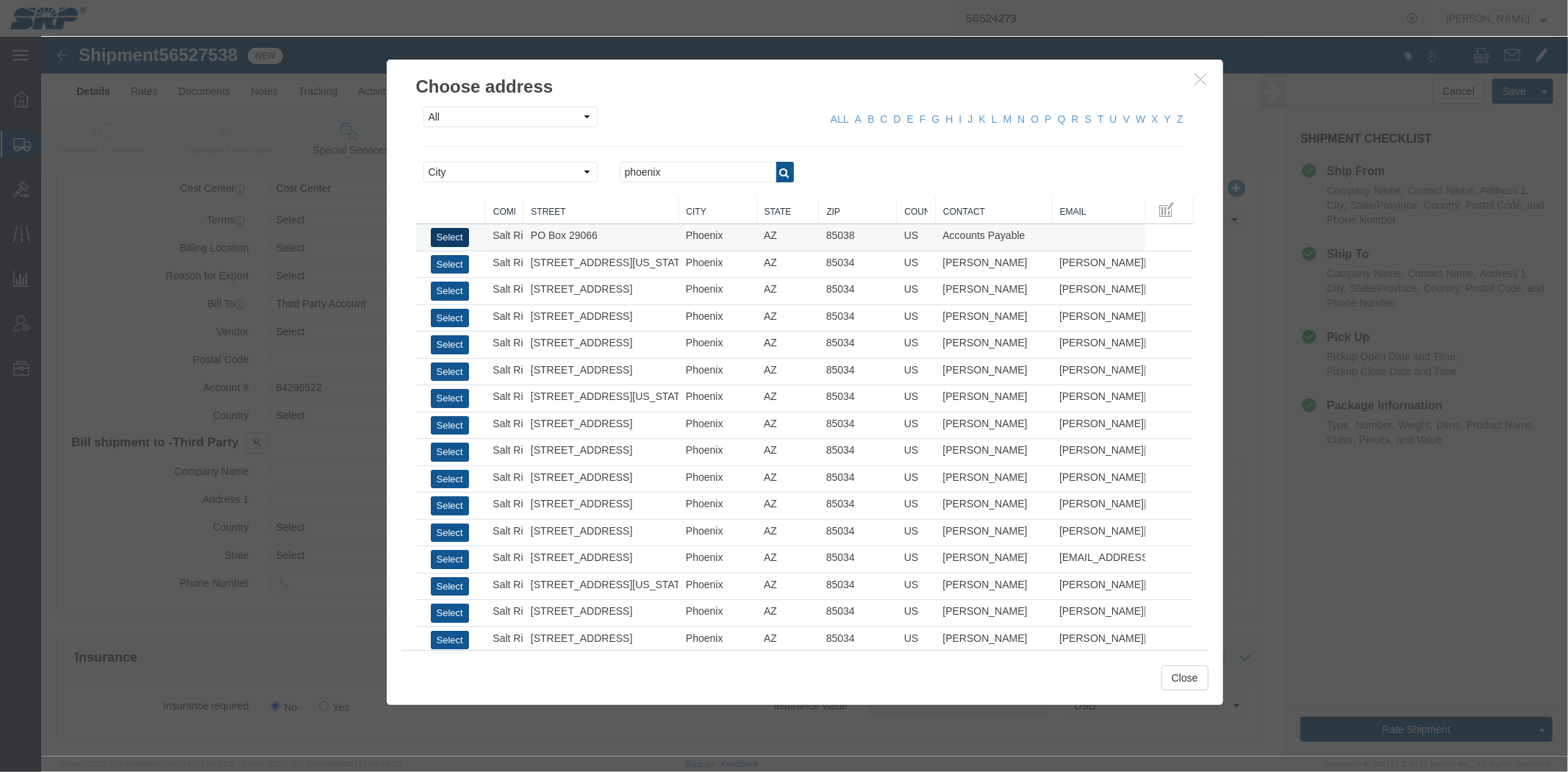
click button "Select"
type input "Salt River Project"
type input "PO Box 29066"
select select "US"
type input "6022368759"
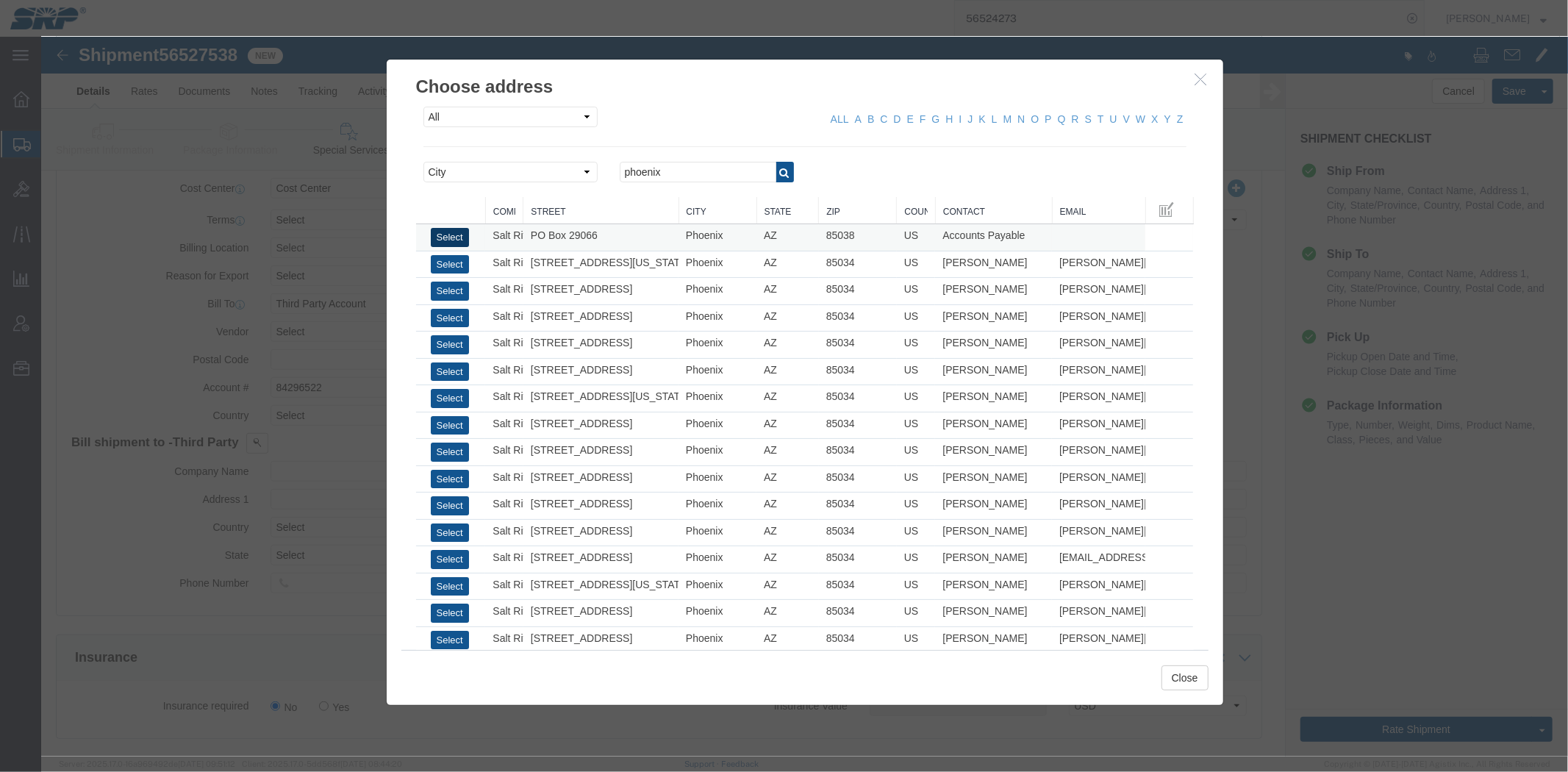
type input "Accounts Payable"
type input "Phoenix"
type input "85038"
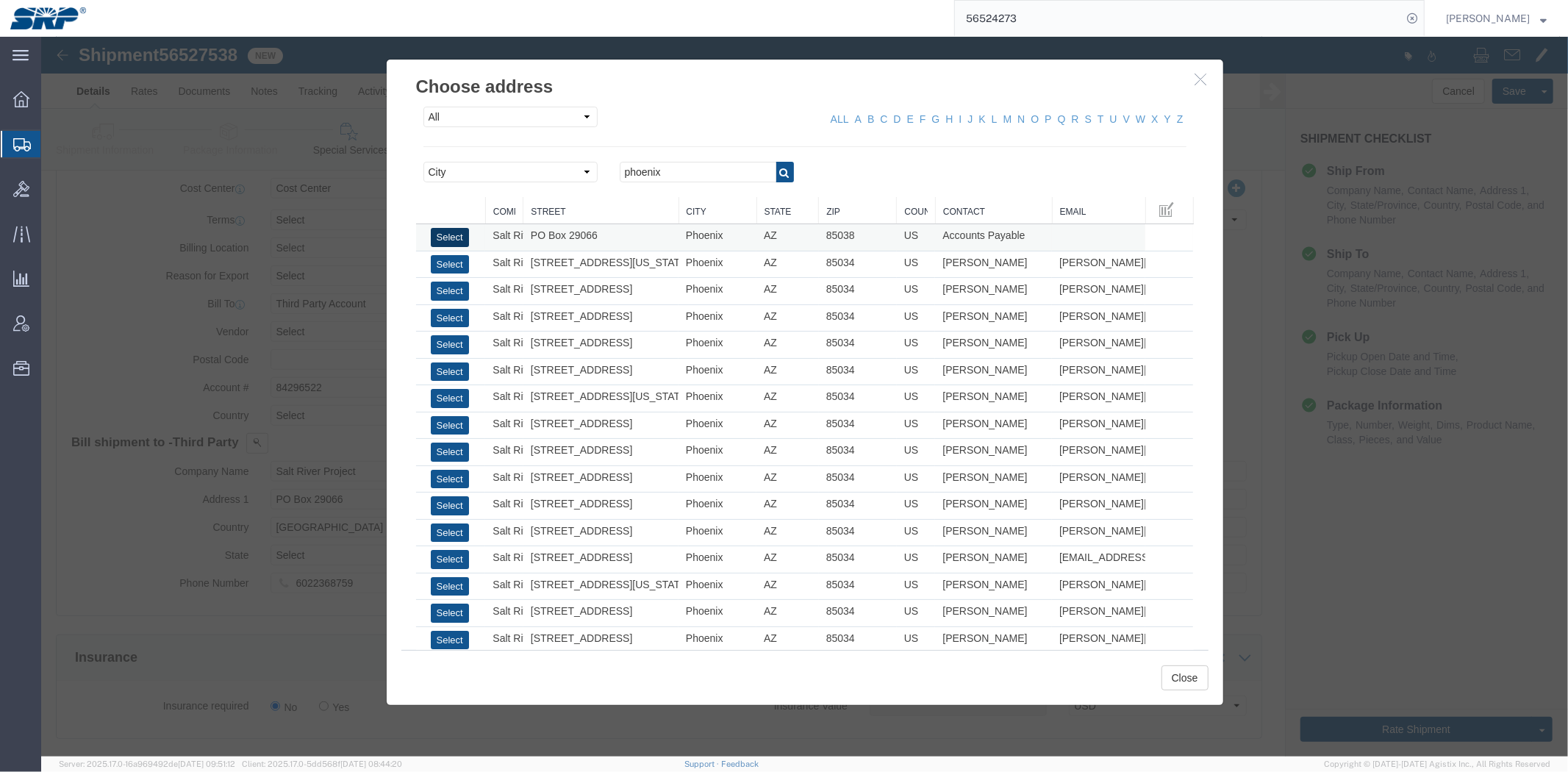
select select "AZ"
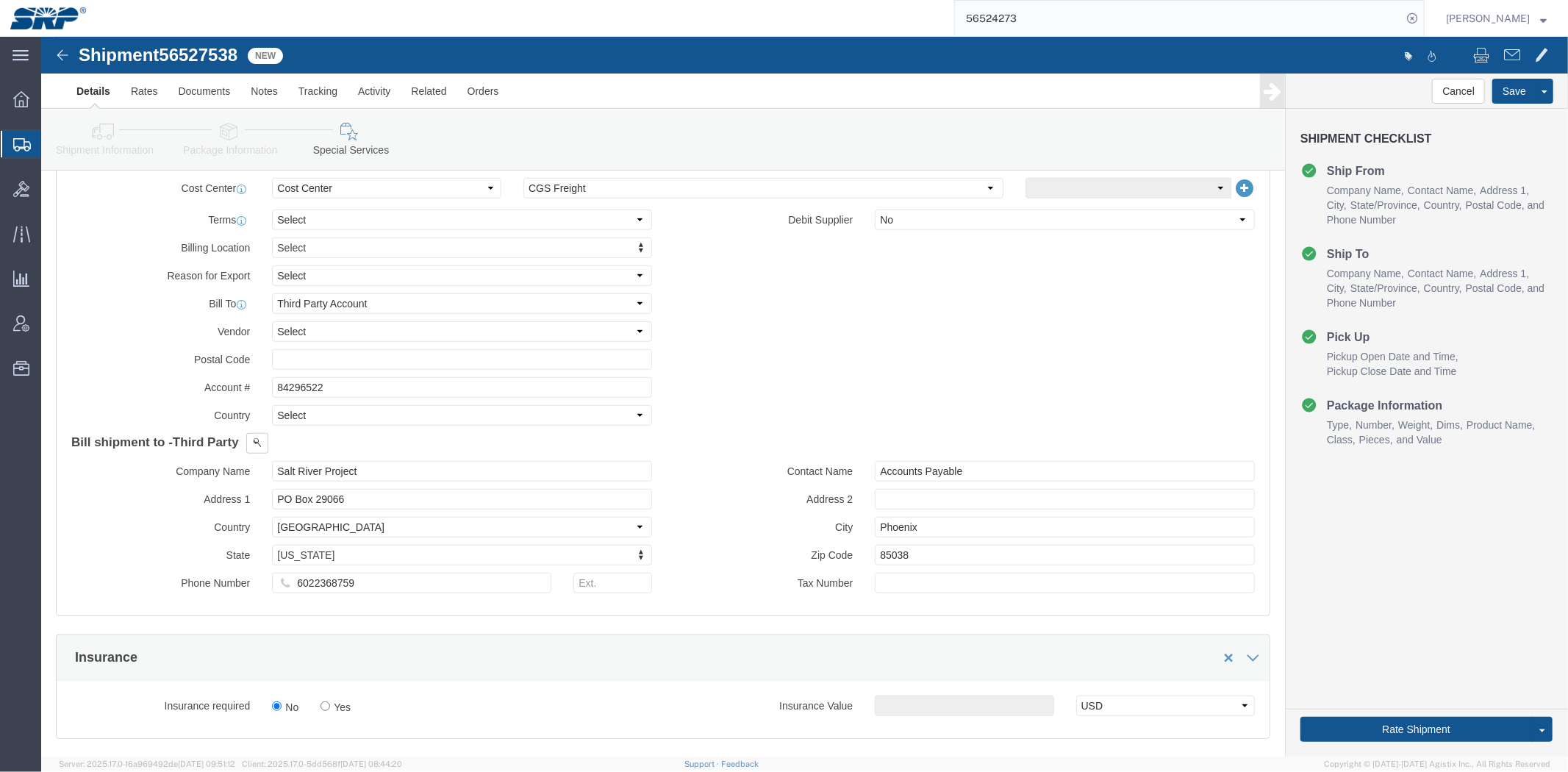
click div "Cost Center Select Buyer Cost Center Department Operations Number Order Number …"
drag, startPoint x: 616, startPoint y: 156, endPoint x: 615, endPoint y: 166, distance: 10.0
click select "Select CGS Freight NGS Freight Valley Freight"
select select "66851"
click select "Select CGS Freight NGS Freight Valley Freight"
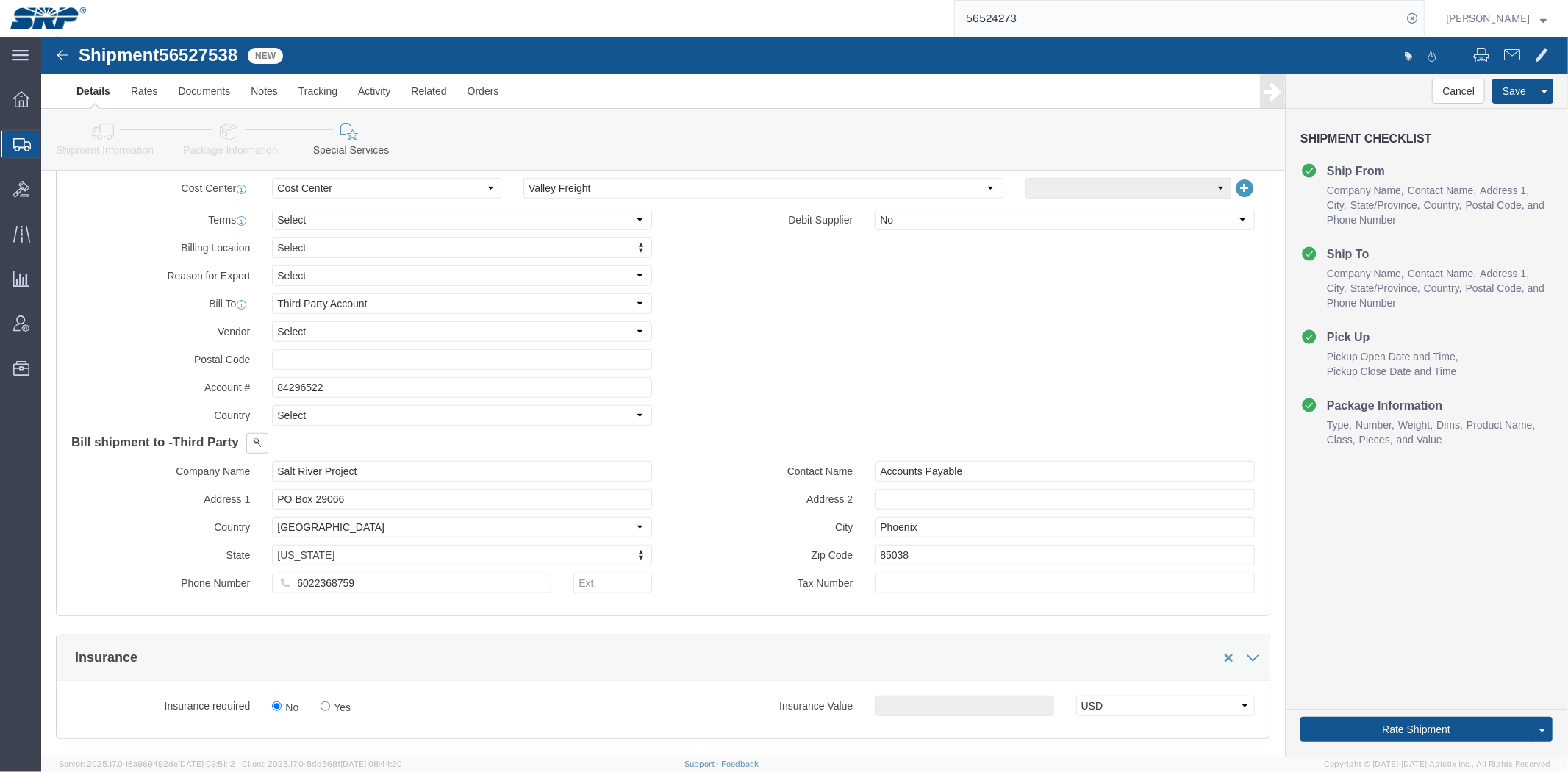
click div "Billing Location Select Select My Profile Location [GEOGRAPHIC_DATA] Facility 2…"
click button "Rate Shipment"
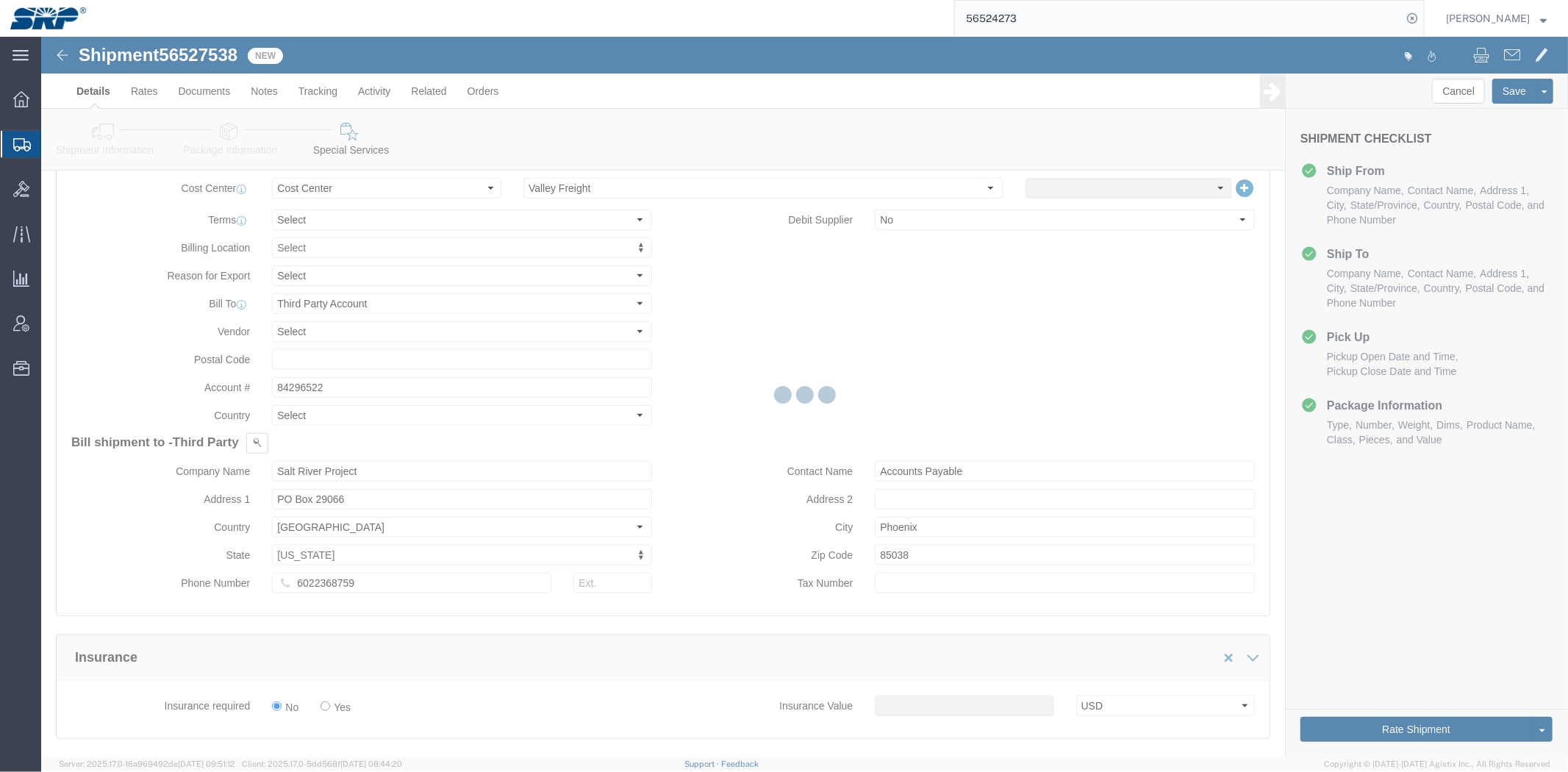
scroll to position [0, 0]
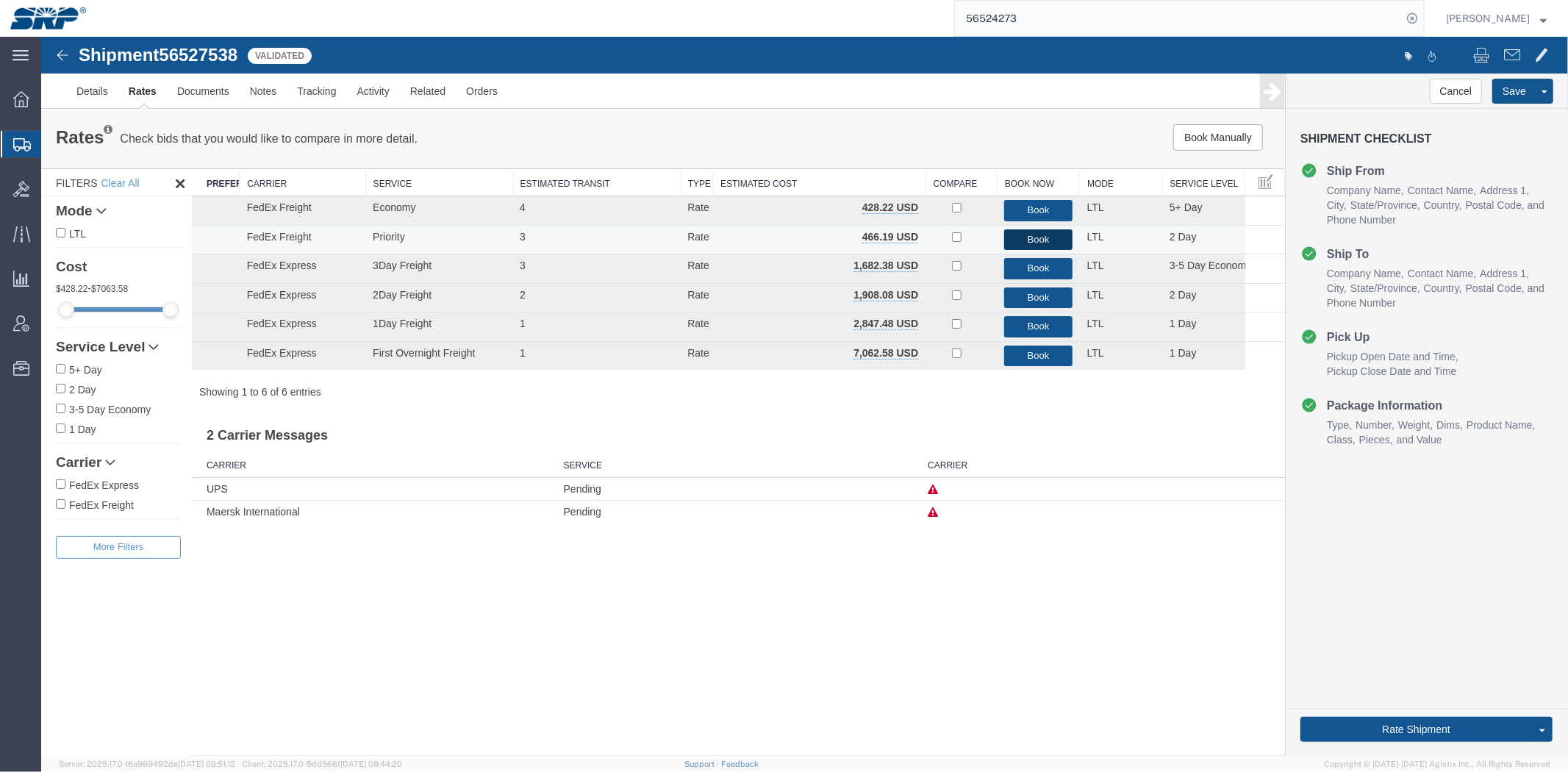
click at [1008, 239] on button "Book" at bounding box center [1037, 239] width 68 height 21
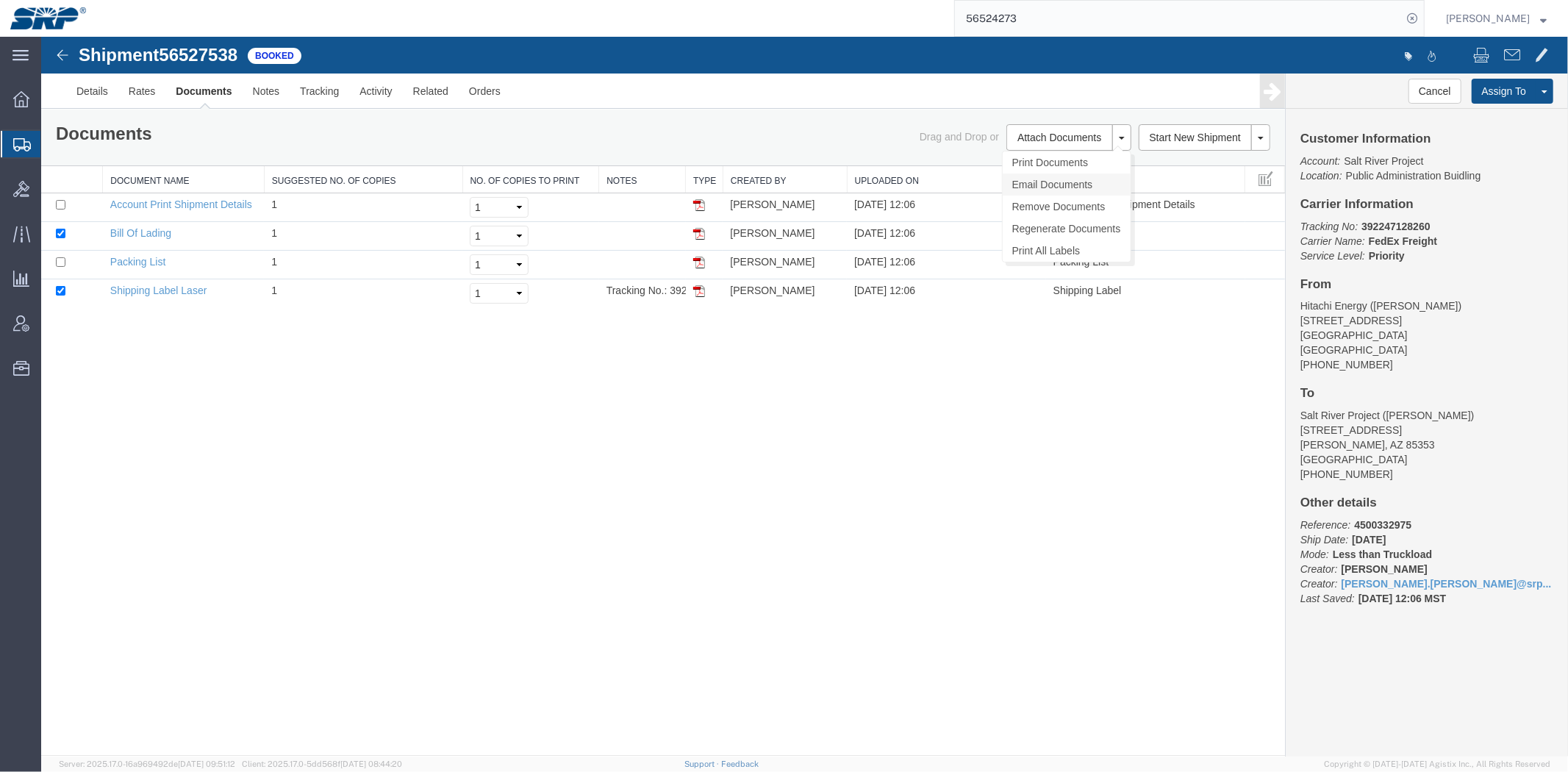
click at [1085, 177] on link "Email Documents" at bounding box center [1066, 184] width 128 height 22
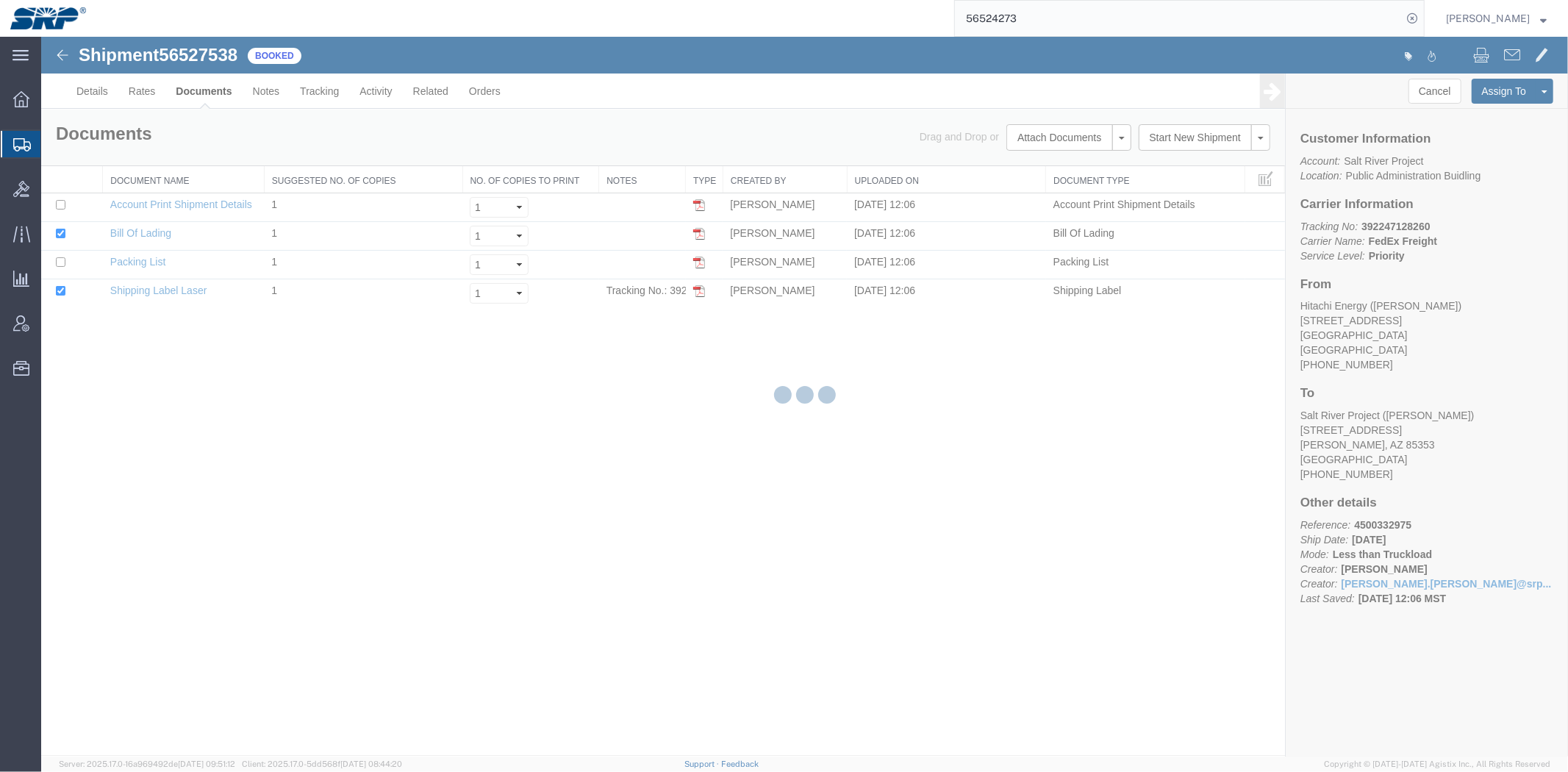
checkbox input "true"
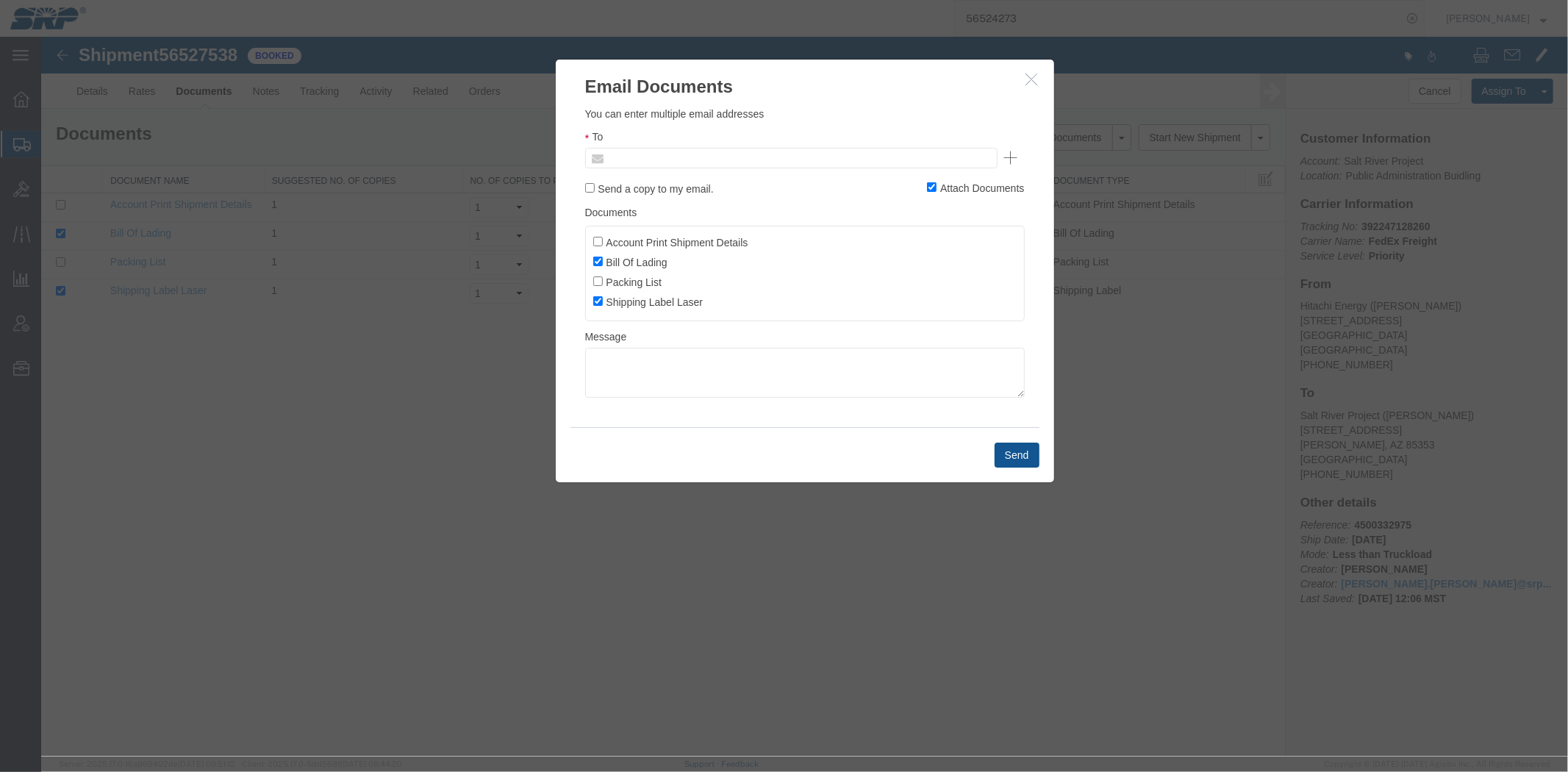
click at [666, 158] on input "text" at bounding box center [690, 158] width 172 height 19
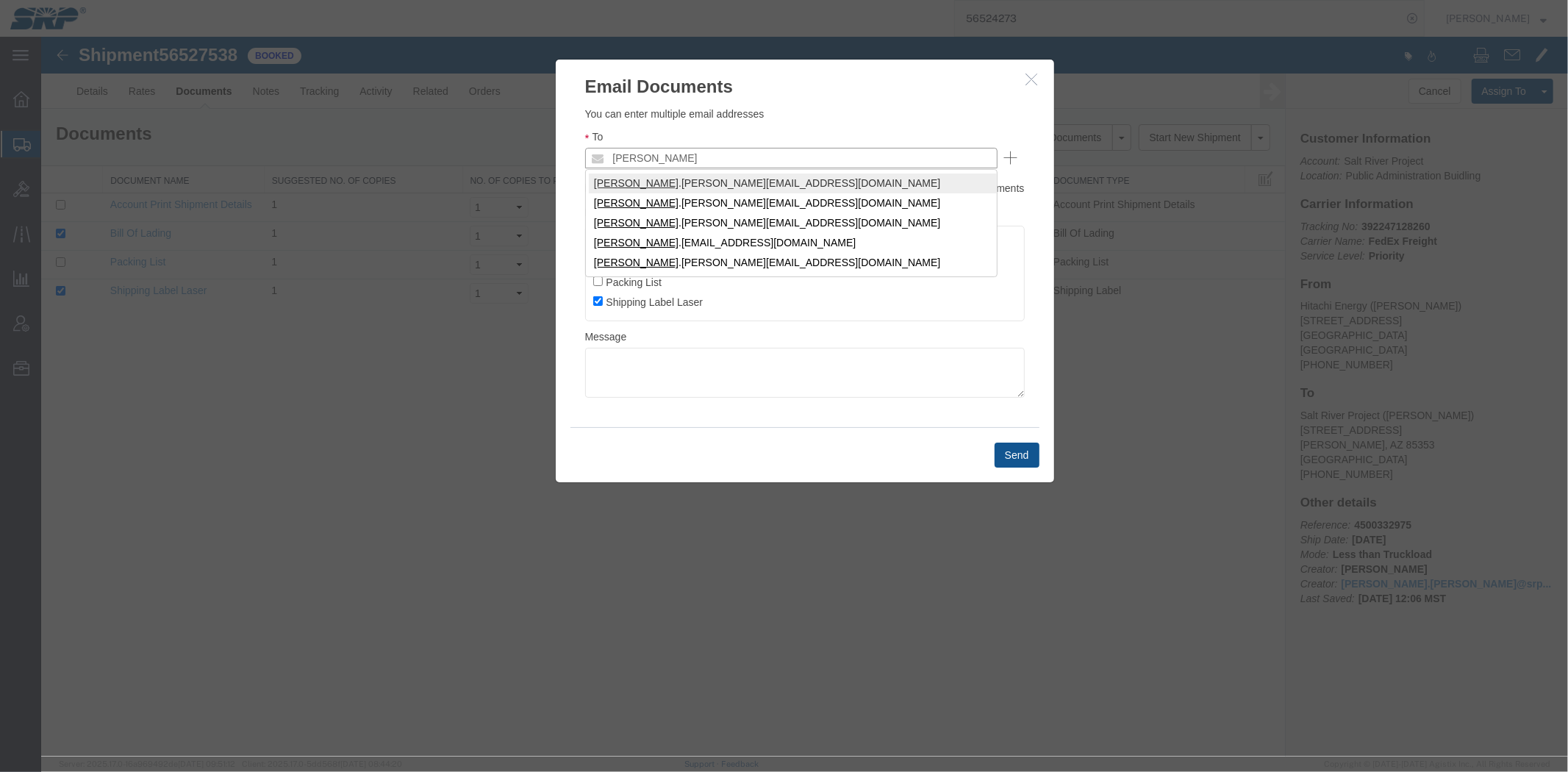
type input "[PERSON_NAME]"
type input "[PERSON_NAME][EMAIL_ADDRESS][PERSON_NAME][DOMAIN_NAME]"
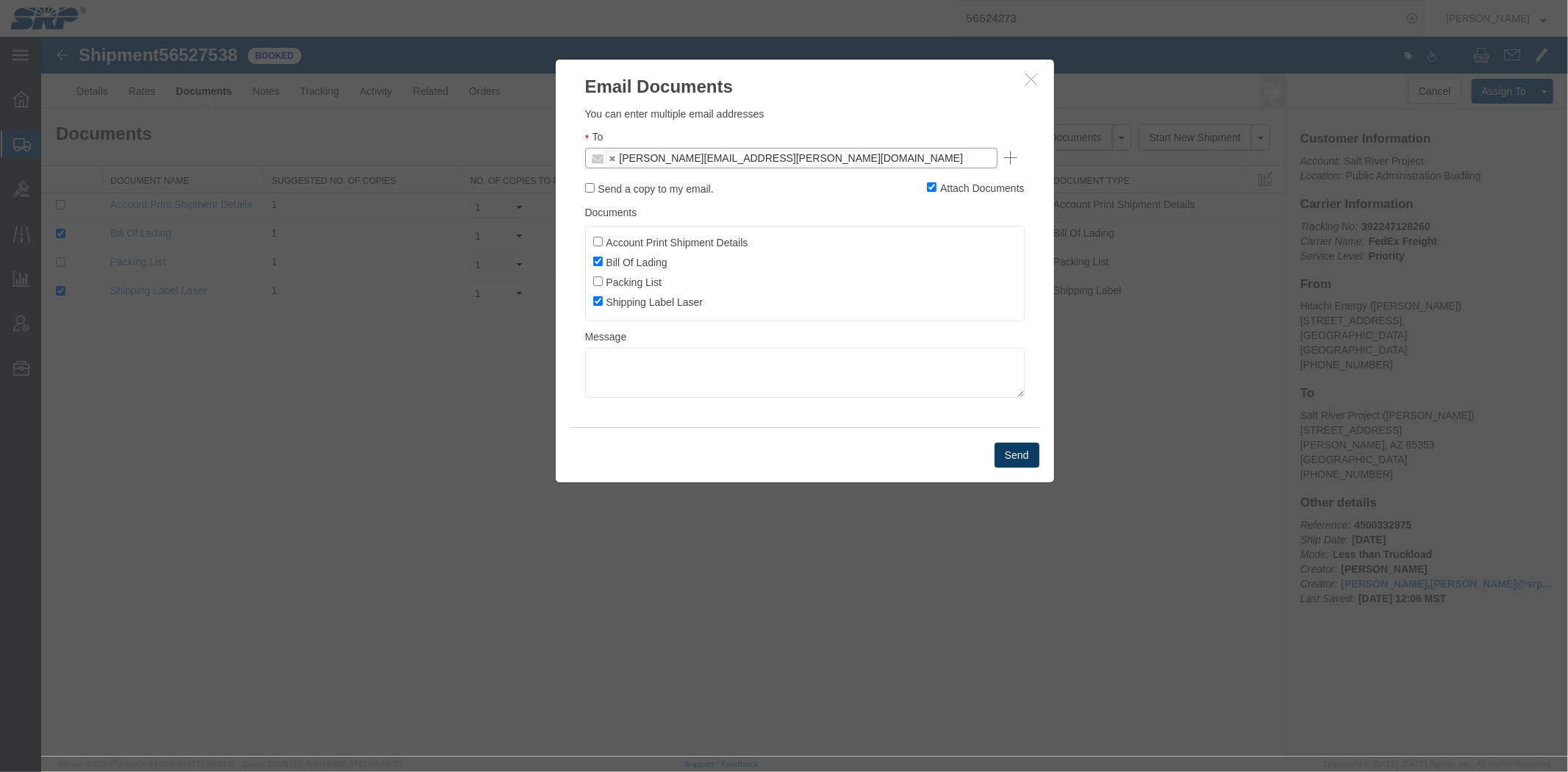
click at [1011, 453] on button "Send" at bounding box center [1016, 454] width 45 height 25
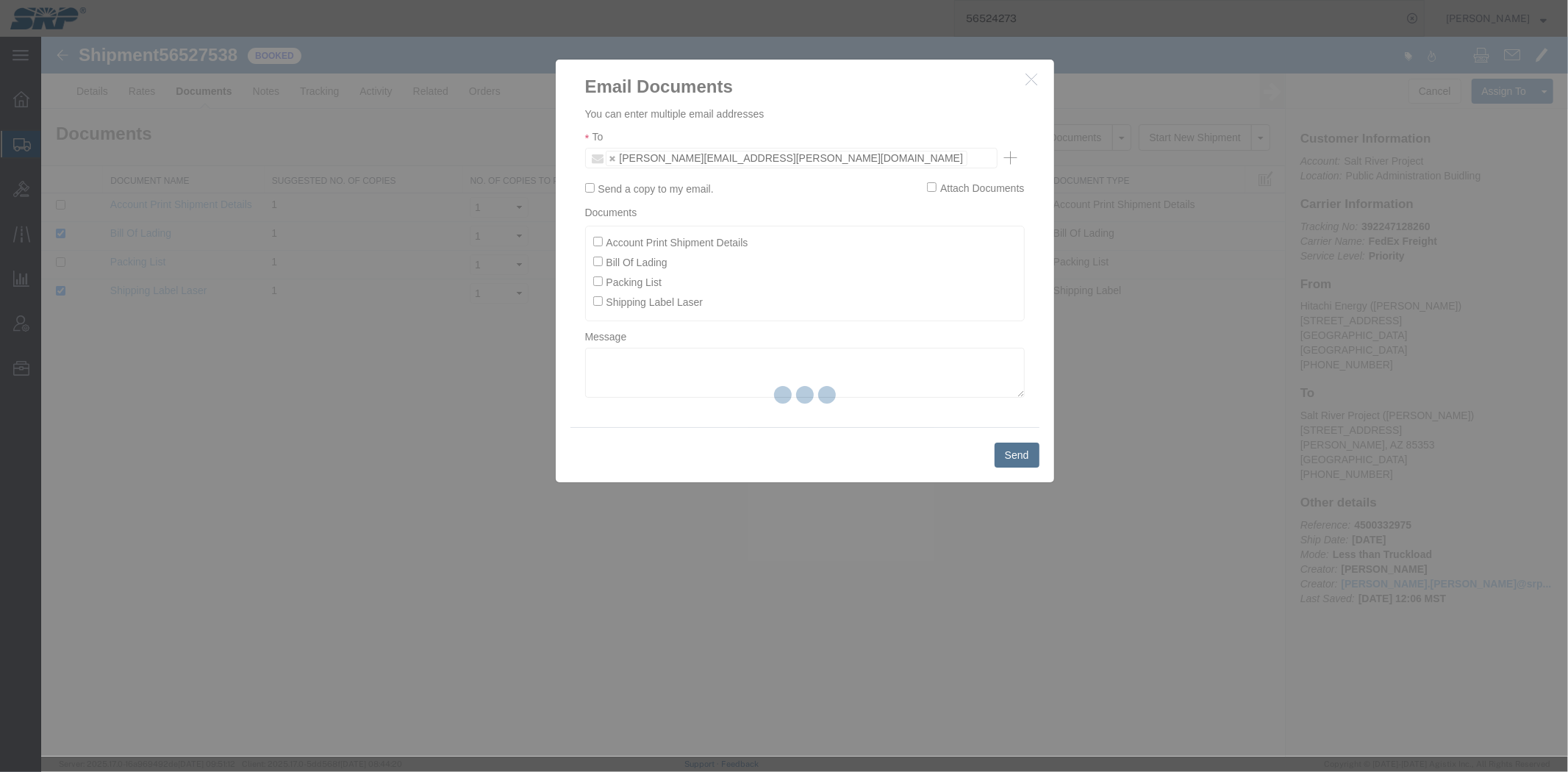
checkbox input "false"
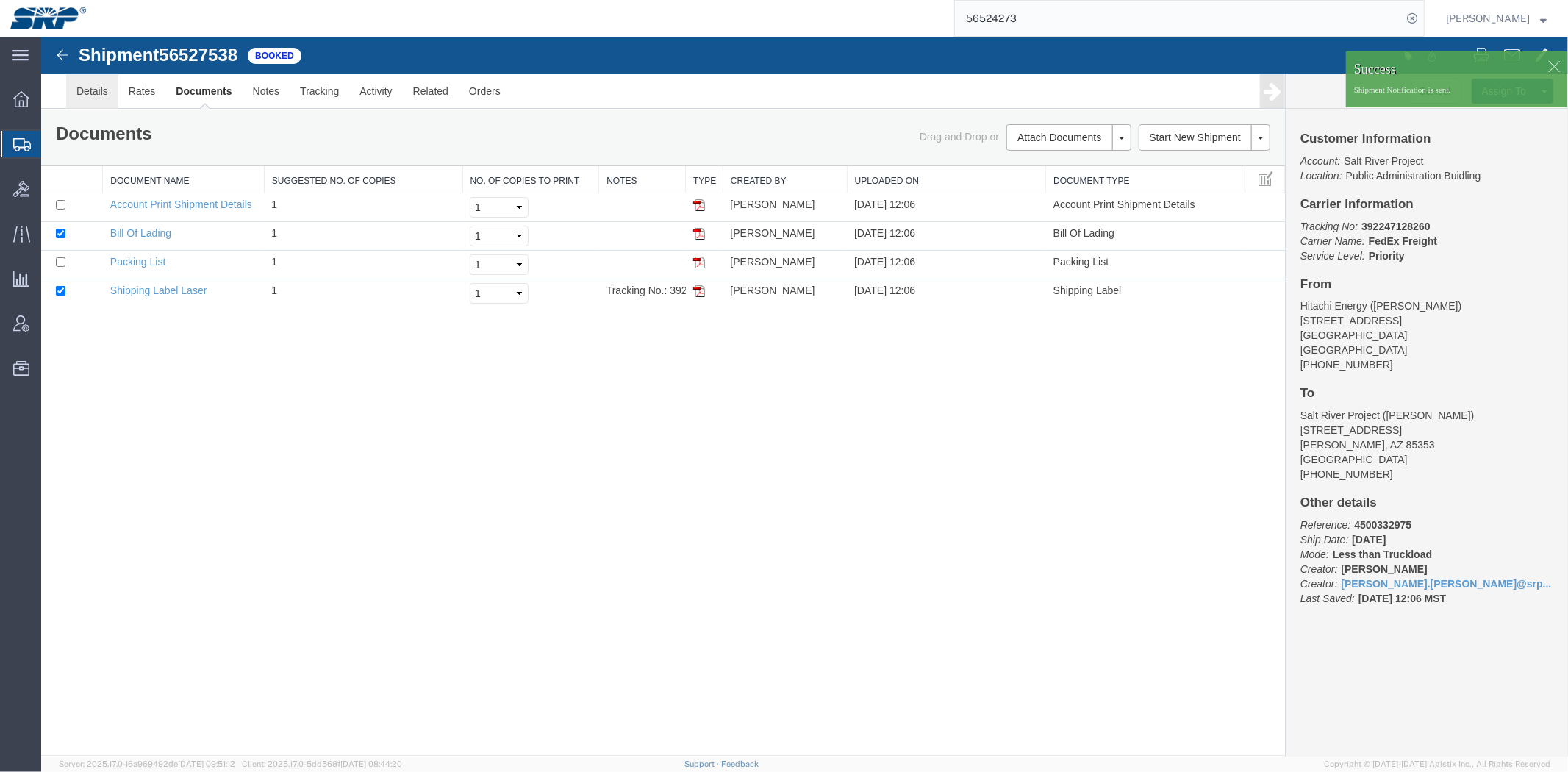
click at [95, 88] on link "Details" at bounding box center [91, 90] width 52 height 35
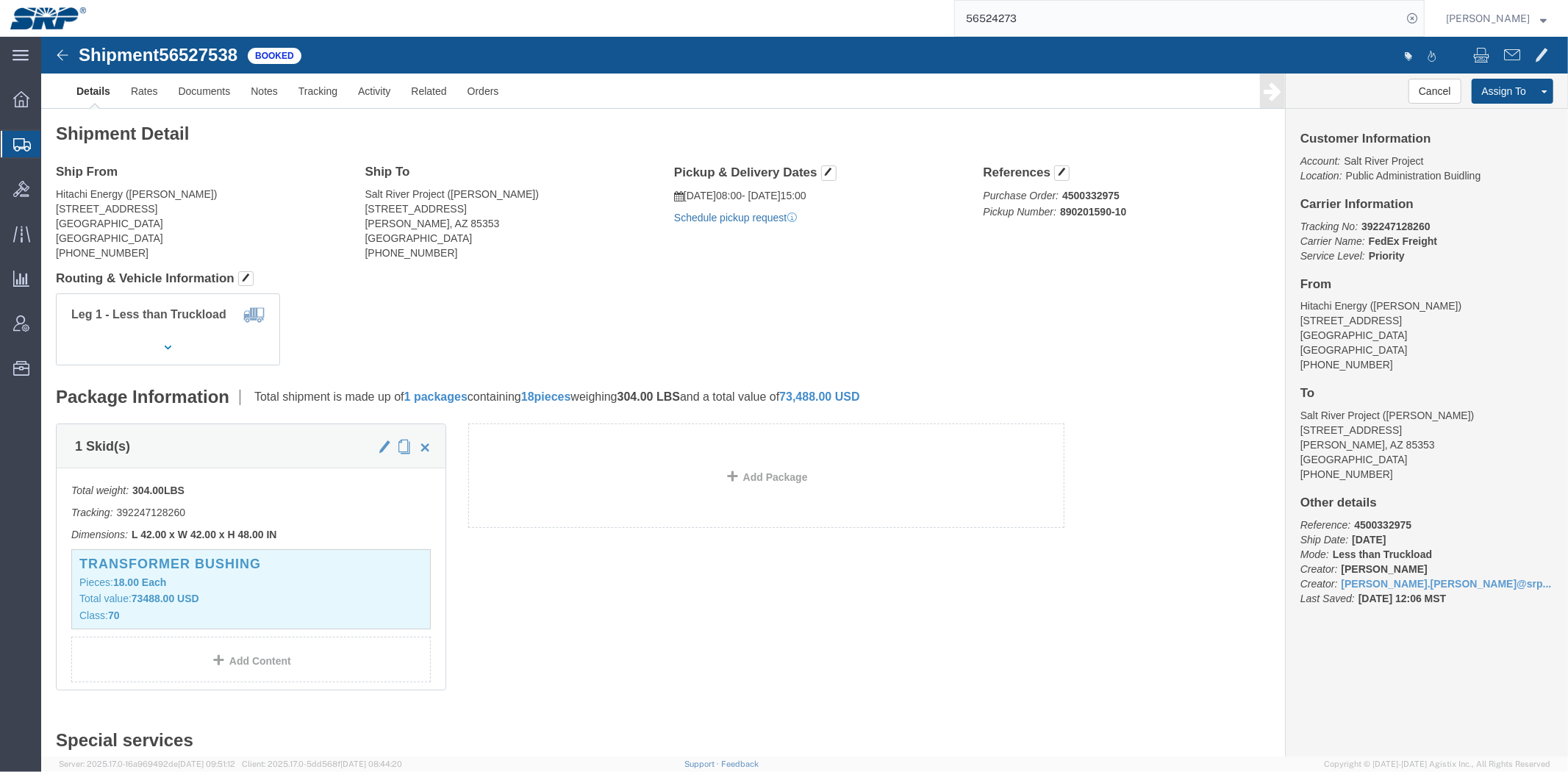
click link "Schedule pickup request"
click b "392247128260"
copy b "392247128260"
click at [0, 0] on span "Shipment Manager" at bounding box center [0, 0] width 0 height 0
